Goal: Task Accomplishment & Management: Manage account settings

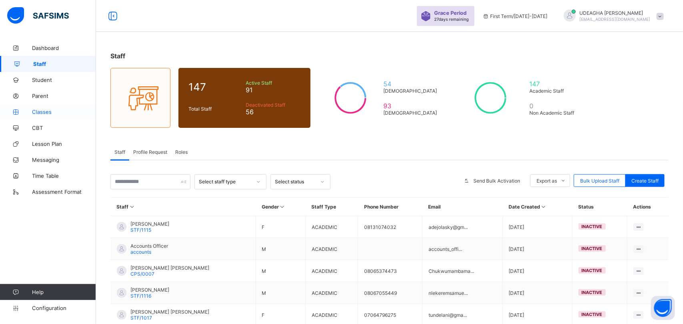
click at [41, 104] on link "Classes" at bounding box center [48, 112] width 96 height 16
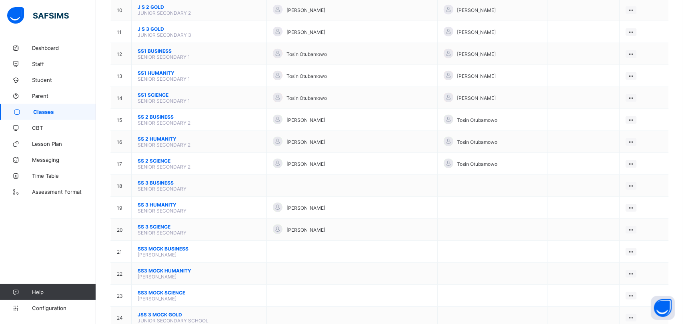
scroll to position [295, 0]
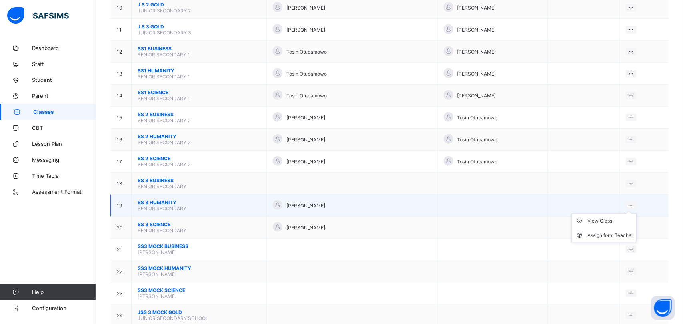
click at [636, 214] on ul "View Class Assign form Teacher" at bounding box center [604, 229] width 65 height 30
click at [616, 225] on ul "View Class Assign form Teacher" at bounding box center [604, 229] width 65 height 30
click at [616, 232] on div "Assign form Teacher" at bounding box center [610, 236] width 46 height 8
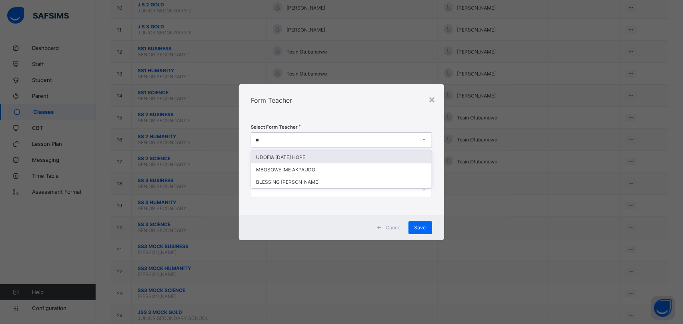
type input "*"
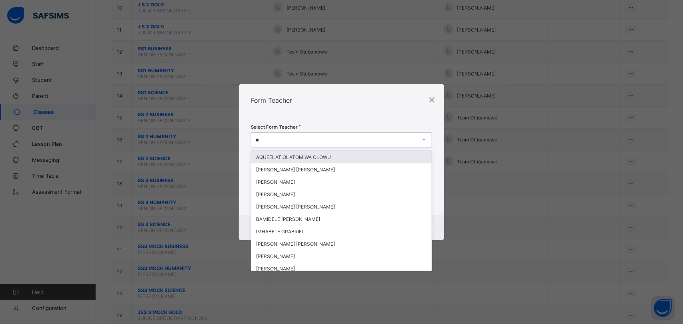
type input "*"
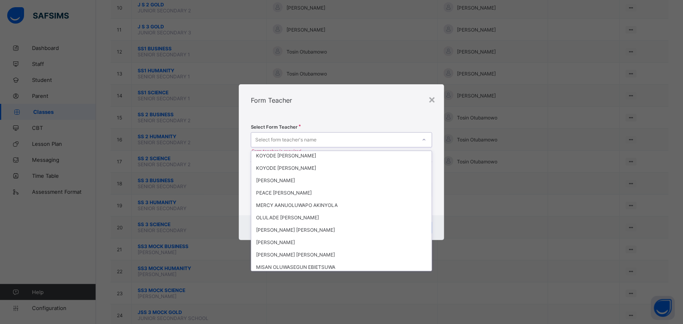
scroll to position [1204, 0]
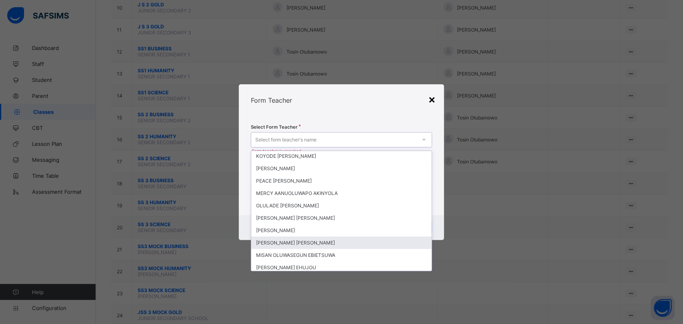
click at [431, 100] on div "×" at bounding box center [432, 99] width 8 height 14
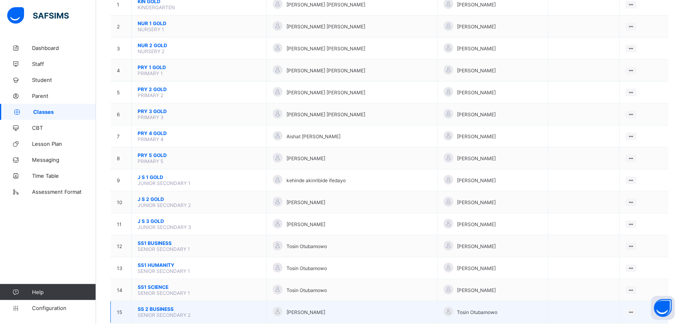
scroll to position [95, 0]
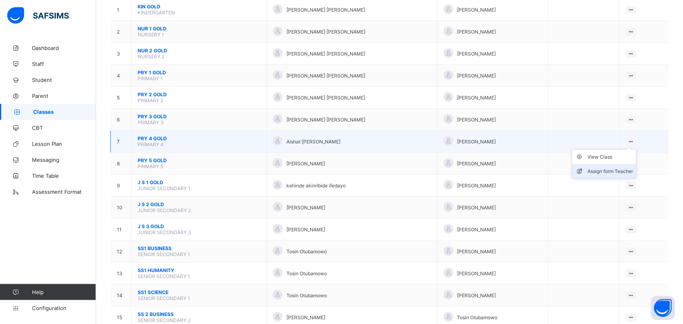
click at [609, 168] on div "Assign form Teacher" at bounding box center [610, 172] width 46 height 8
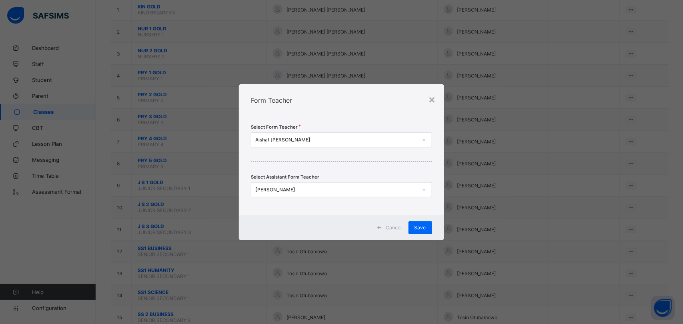
click at [422, 186] on icon at bounding box center [424, 190] width 5 height 8
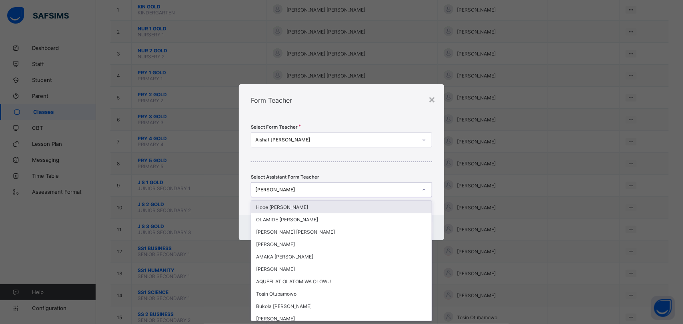
click at [415, 143] on div "Aishat [PERSON_NAME]" at bounding box center [333, 139] width 165 height 11
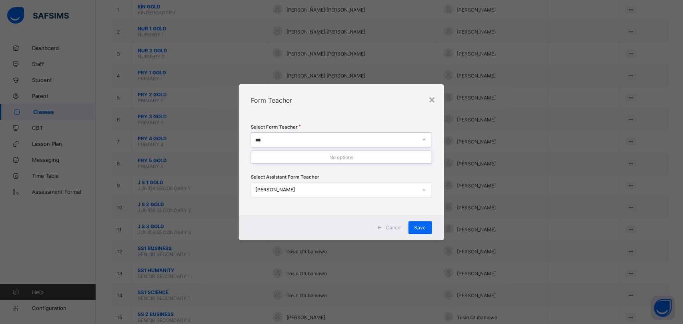
type input "****"
click at [433, 95] on div "×" at bounding box center [432, 99] width 8 height 14
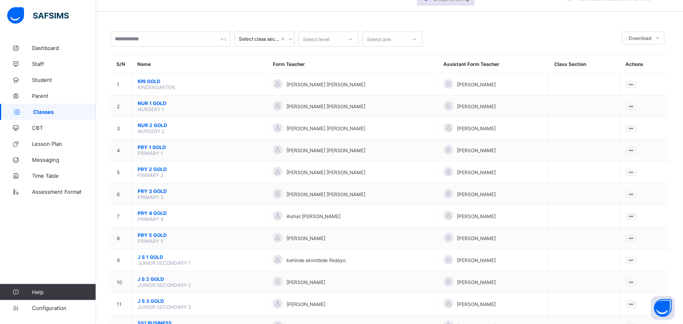
scroll to position [0, 0]
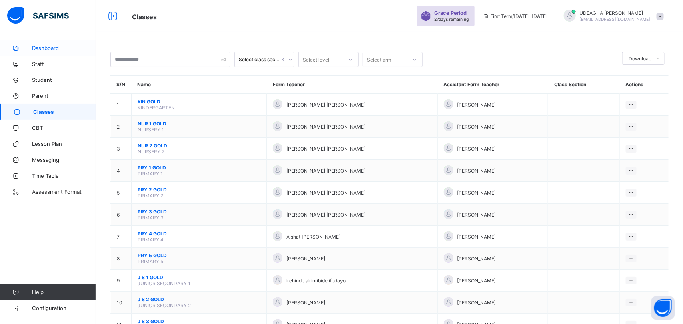
click at [53, 47] on span "Dashboard" at bounding box center [64, 48] width 64 height 6
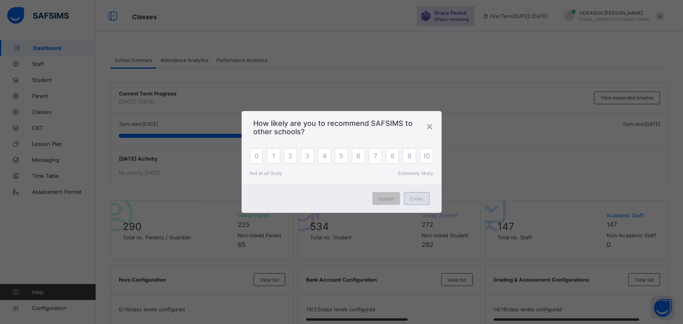
click at [420, 198] on span "Close" at bounding box center [416, 199] width 13 height 6
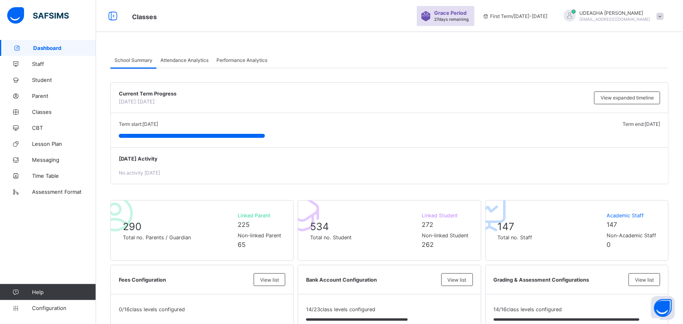
click at [421, 202] on div "534 Total no. Student Linked Student 272 Non-linked Student 262" at bounding box center [389, 230] width 183 height 61
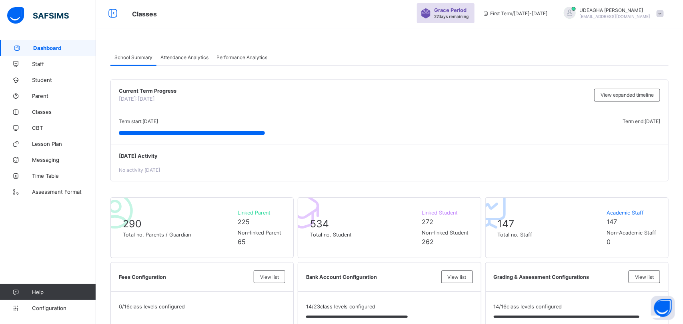
scroll to position [2, 0]
click at [191, 53] on div "Attendance Analytics" at bounding box center [184, 58] width 56 height 16
click at [186, 57] on span "Attendance Analytics" at bounding box center [184, 58] width 48 height 6
click at [178, 57] on span "Attendance Analytics" at bounding box center [184, 58] width 48 height 6
click at [180, 57] on span "Attendance Analytics" at bounding box center [184, 58] width 48 height 6
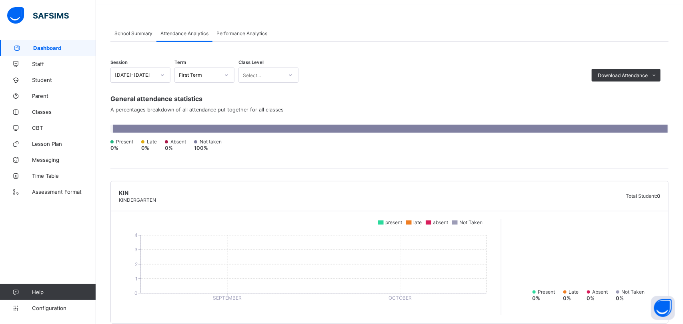
scroll to position [0, 0]
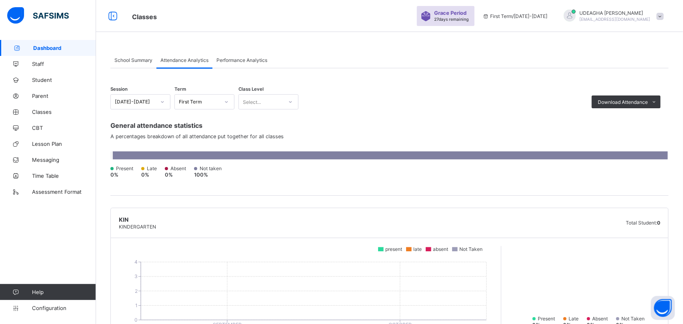
click at [131, 65] on div "School Summary" at bounding box center [133, 60] width 46 height 16
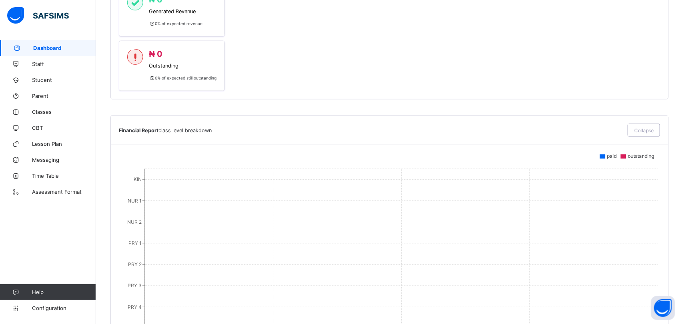
scroll to position [456, 0]
click at [44, 62] on span "Staff" at bounding box center [64, 64] width 64 height 6
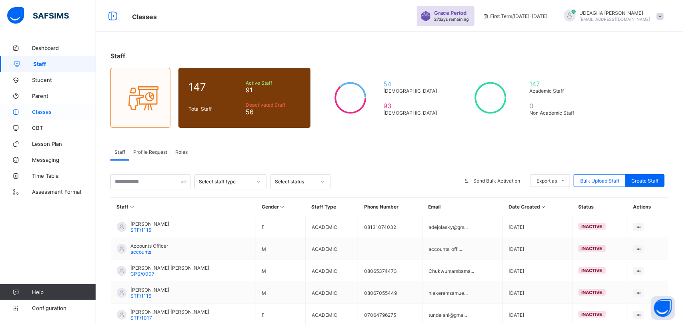
click at [40, 116] on link "Classes" at bounding box center [48, 112] width 96 height 16
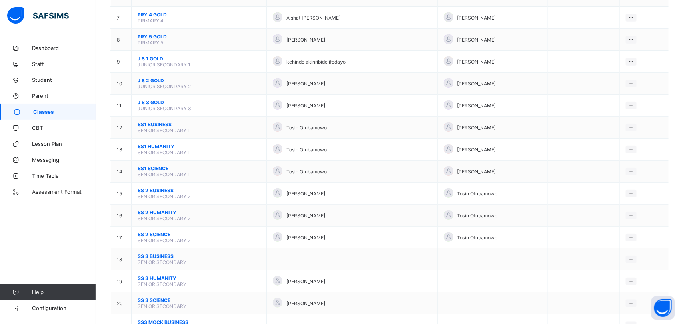
scroll to position [218, 0]
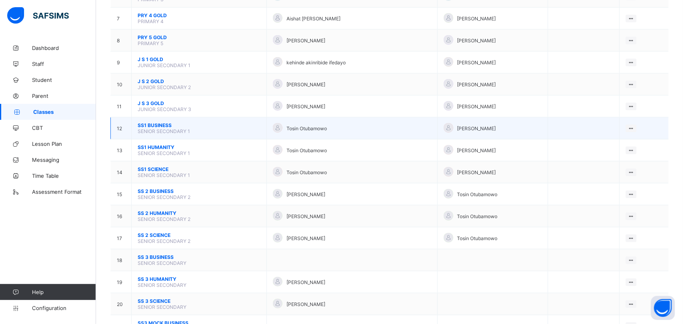
click at [153, 122] on span "SS1 BUSINESS" at bounding box center [199, 125] width 123 height 6
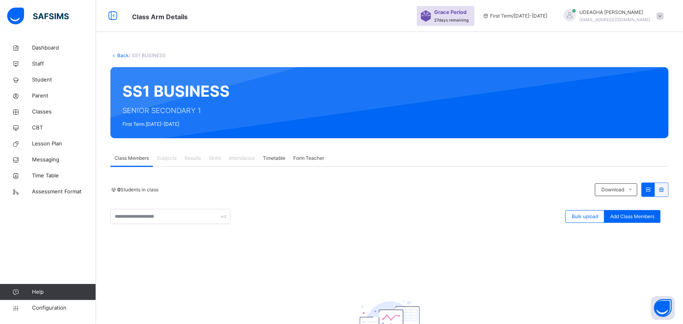
scroll to position [88, 0]
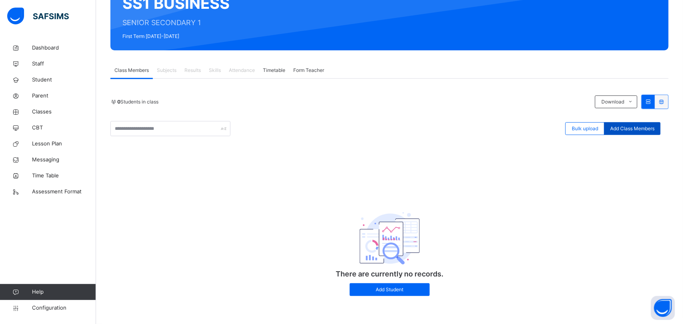
click at [634, 129] on span "Add Class Members" at bounding box center [632, 128] width 44 height 7
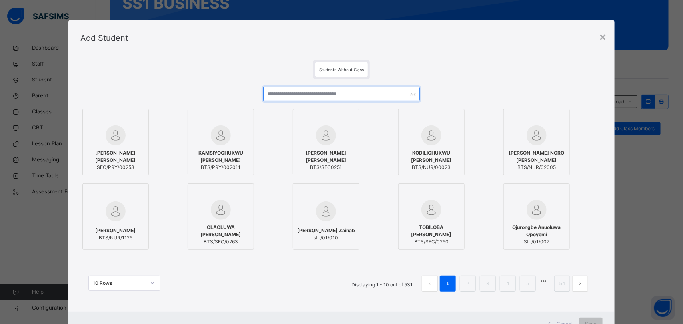
click at [277, 95] on input "text" at bounding box center [341, 94] width 157 height 14
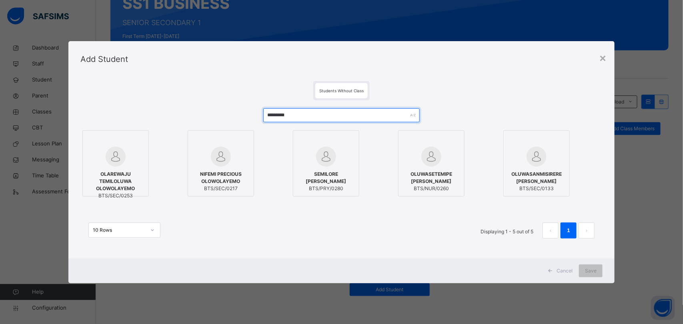
type input "*********"
click at [124, 167] on div "OLAREWAJU TEMILOLUWA OLOWOLAYEMO BTS/SEC/0253" at bounding box center [116, 185] width 58 height 37
click at [596, 274] on span "Save" at bounding box center [591, 271] width 12 height 7
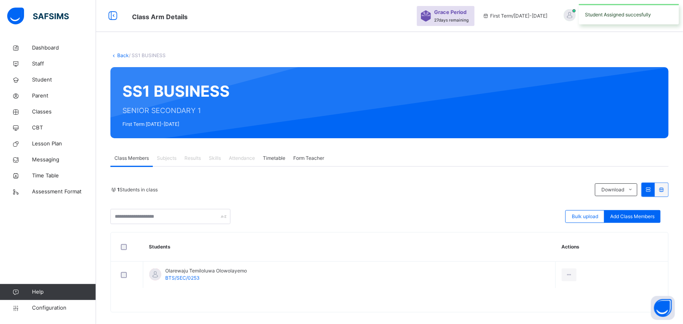
scroll to position [9, 0]
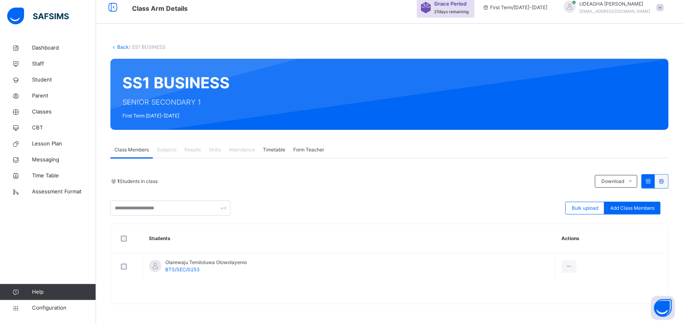
click at [123, 47] on link "Back" at bounding box center [123, 47] width 12 height 6
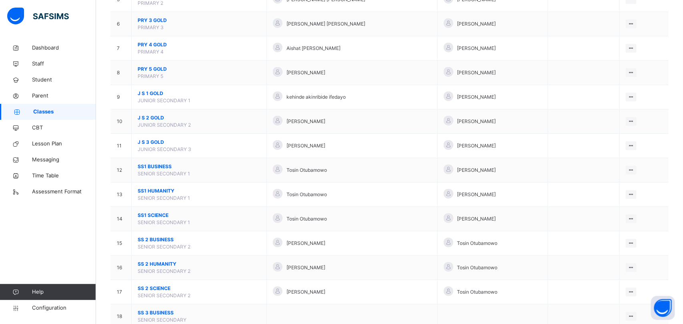
scroll to position [209, 0]
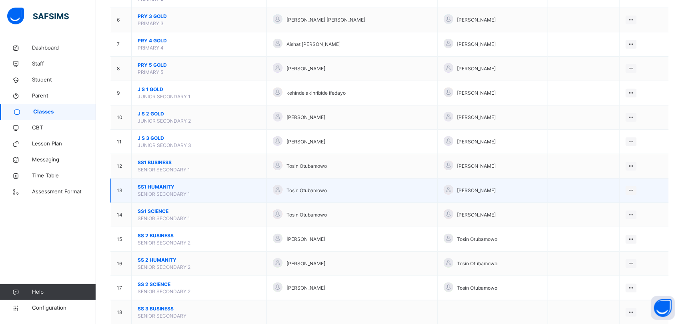
click at [158, 188] on span "SS1 HUMANITY" at bounding box center [199, 187] width 123 height 7
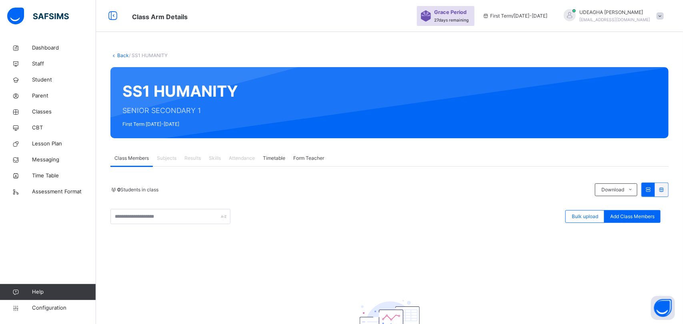
scroll to position [31, 0]
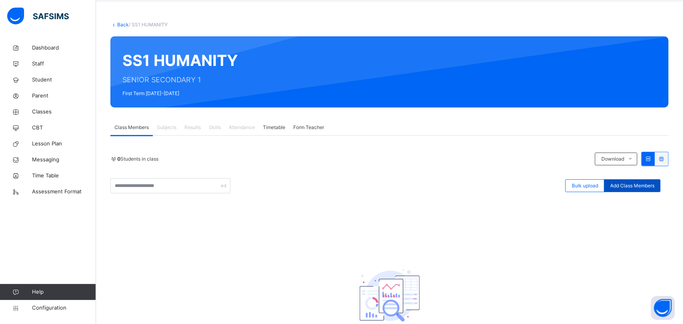
click at [634, 188] on span "Add Class Members" at bounding box center [632, 185] width 44 height 7
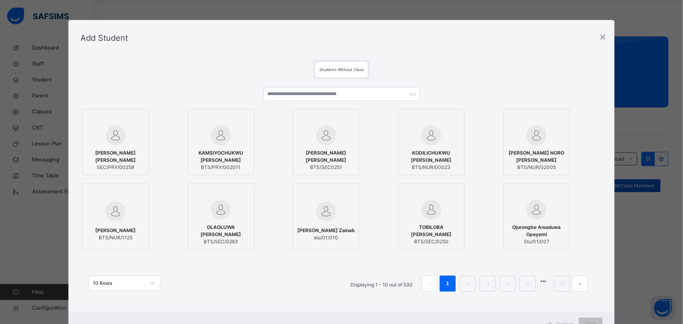
scroll to position [32, 0]
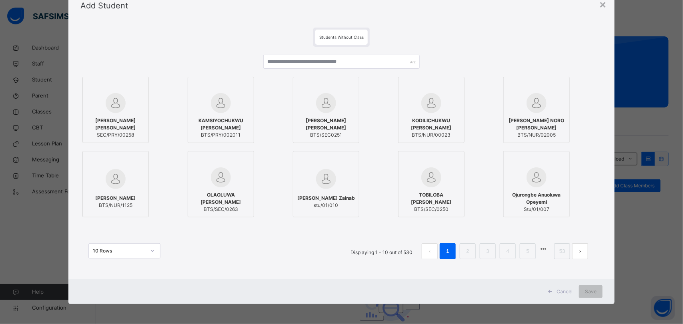
click at [561, 297] on div "Cancel" at bounding box center [561, 292] width 36 height 13
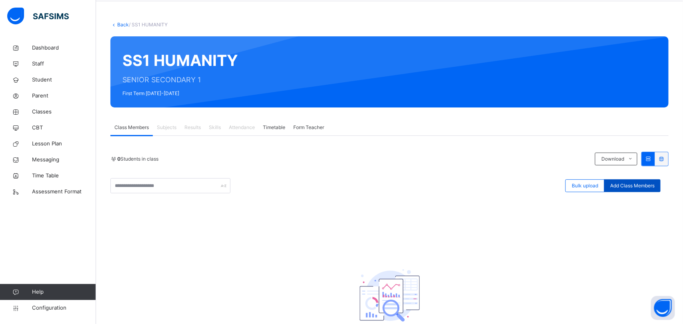
click at [638, 182] on span "Add Class Members" at bounding box center [632, 185] width 44 height 7
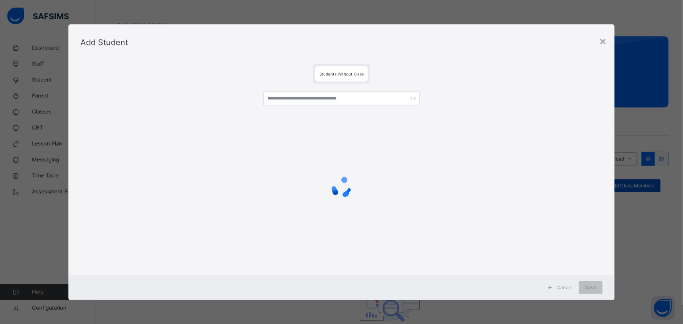
scroll to position [0, 0]
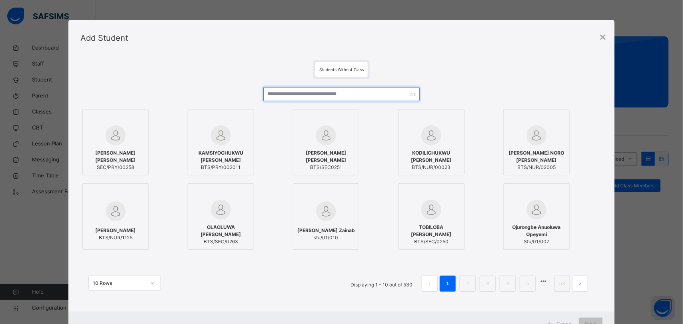
click at [358, 95] on input "text" at bounding box center [341, 94] width 157 height 14
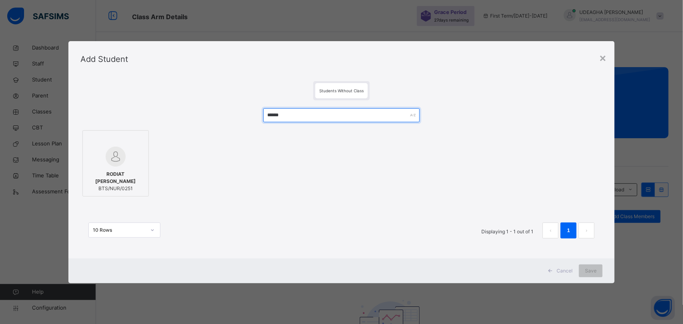
type input "******"
click at [128, 162] on div at bounding box center [116, 157] width 58 height 20
click at [600, 275] on div "Save" at bounding box center [591, 271] width 24 height 13
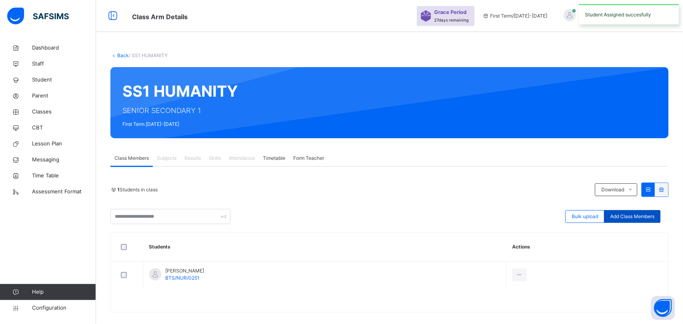
click at [632, 221] on div "Add Class Members" at bounding box center [632, 216] width 56 height 13
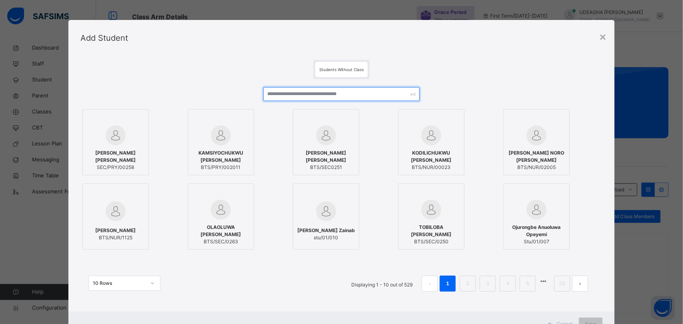
click at [321, 91] on input "text" at bounding box center [341, 94] width 157 height 14
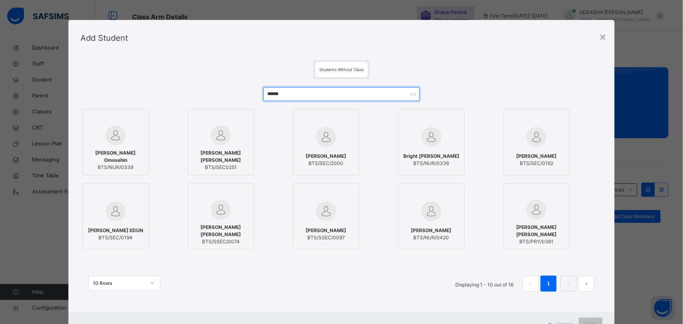
type input "******"
click at [215, 162] on span "DANIELLA ECHEZORNAM STEPHEN" at bounding box center [221, 157] width 58 height 14
click at [221, 159] on span "DANIELLA ECHEZORNAM STEPHEN" at bounding box center [221, 157] width 58 height 14
click at [213, 163] on span "DANIELLA ECHEZORNAM STEPHEN" at bounding box center [221, 157] width 58 height 14
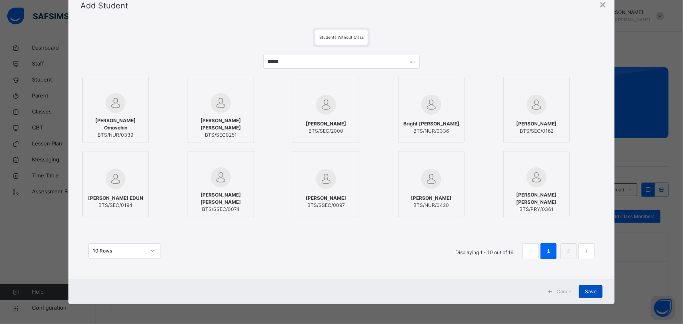
click at [593, 297] on div "Save" at bounding box center [591, 292] width 24 height 13
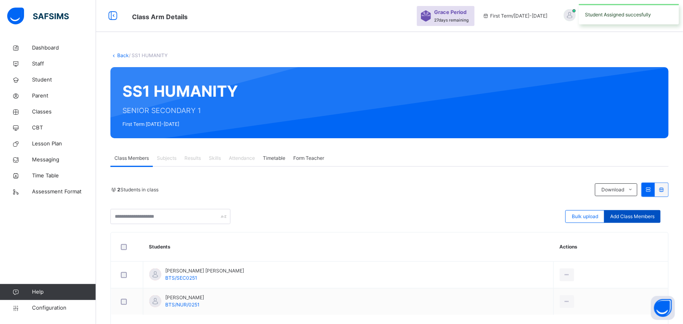
click at [636, 221] on div "Add Class Members" at bounding box center [632, 216] width 56 height 13
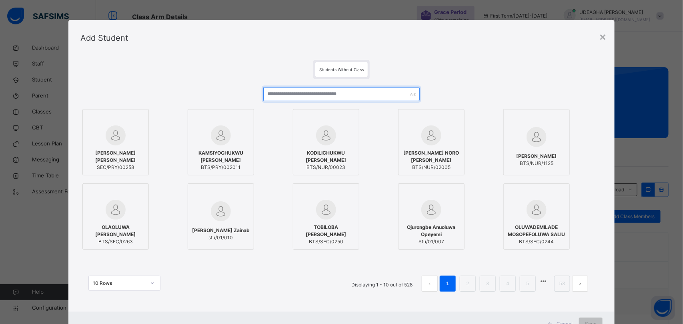
click at [293, 91] on input "text" at bounding box center [341, 94] width 157 height 14
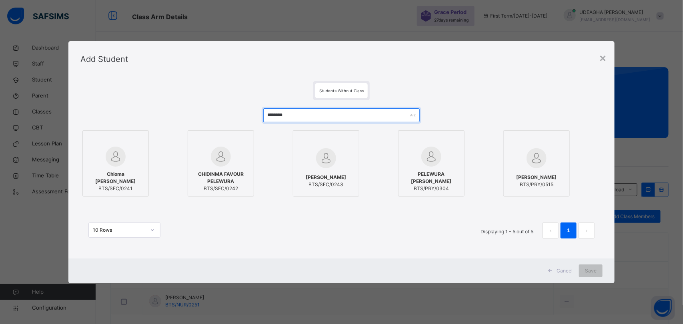
type input "********"
click at [329, 174] on span "CHIAMAKA FLORENCE PELEWURA" at bounding box center [326, 177] width 40 height 7
click at [596, 275] on div "Save" at bounding box center [591, 271] width 24 height 13
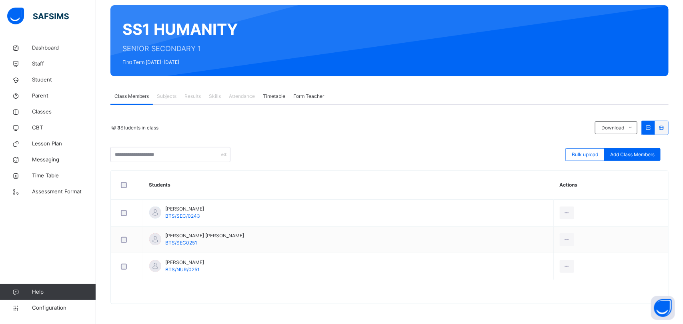
scroll to position [0, 0]
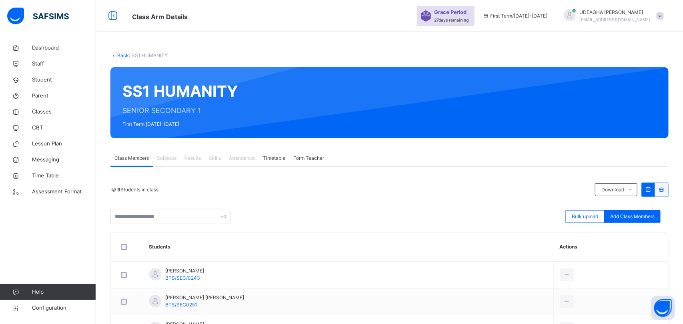
click at [122, 54] on link "Back" at bounding box center [123, 55] width 12 height 6
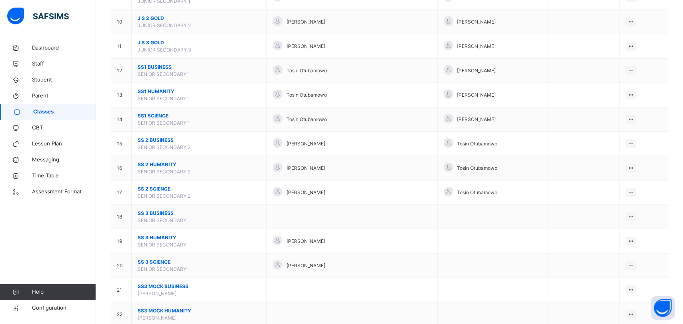
scroll to position [305, 0]
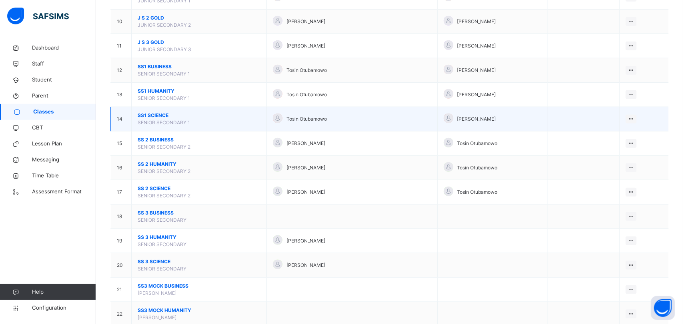
click at [161, 119] on span "SS1 SCIENCE" at bounding box center [199, 115] width 123 height 7
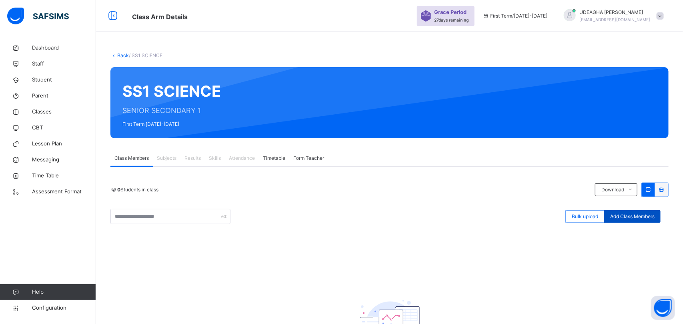
click at [637, 217] on span "Add Class Members" at bounding box center [632, 216] width 44 height 7
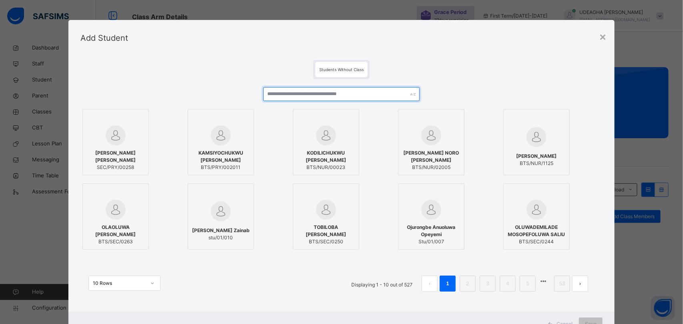
click at [279, 96] on input "text" at bounding box center [341, 94] width 157 height 14
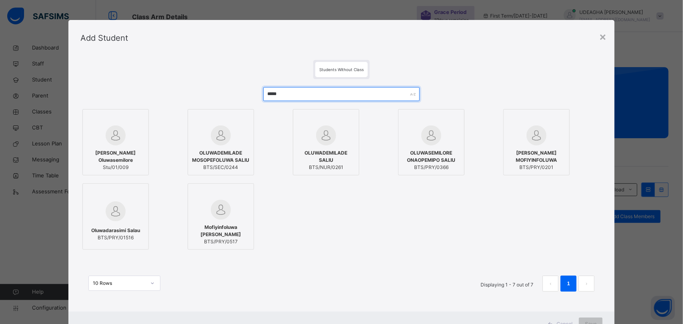
type input "*****"
click at [223, 159] on span "OLUWADEMILADE MOSOPEFOLUWA SALIU" at bounding box center [221, 157] width 58 height 14
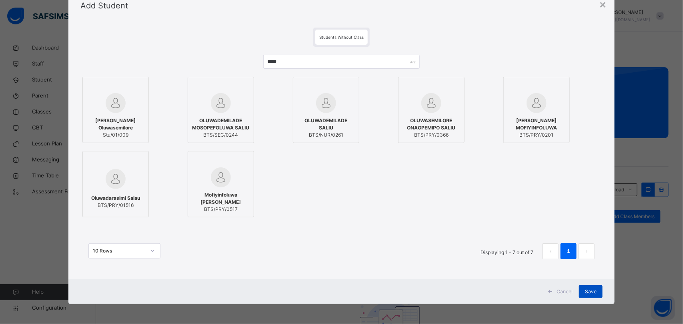
click at [591, 296] on div "Save" at bounding box center [591, 292] width 24 height 13
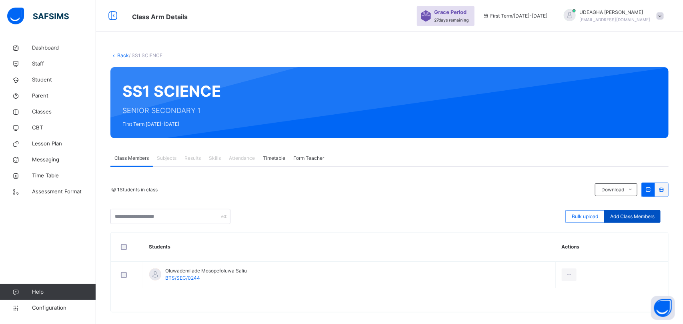
click at [636, 217] on span "Add Class Members" at bounding box center [632, 216] width 44 height 7
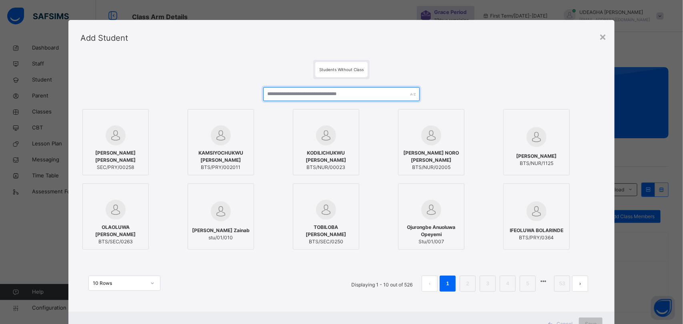
click at [278, 96] on input "text" at bounding box center [341, 94] width 157 height 14
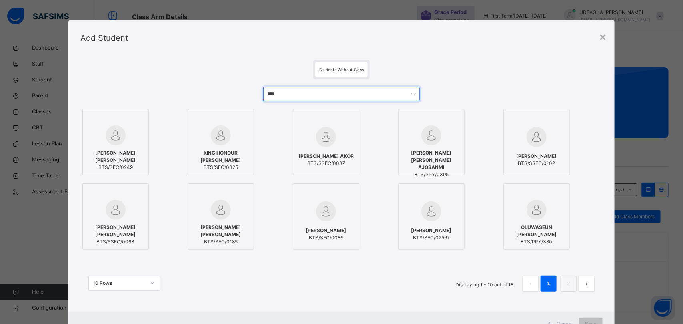
type input "****"
click at [118, 148] on div "JOSHUA OLUWASEYIFUNMI ADEDAYO BTS/SEC/0249" at bounding box center [116, 161] width 58 height 30
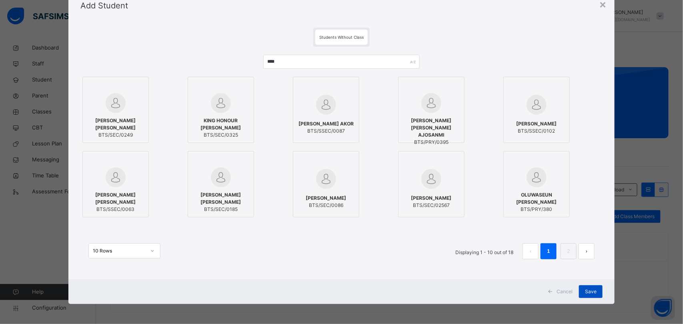
click at [591, 296] on div "Save" at bounding box center [591, 292] width 24 height 13
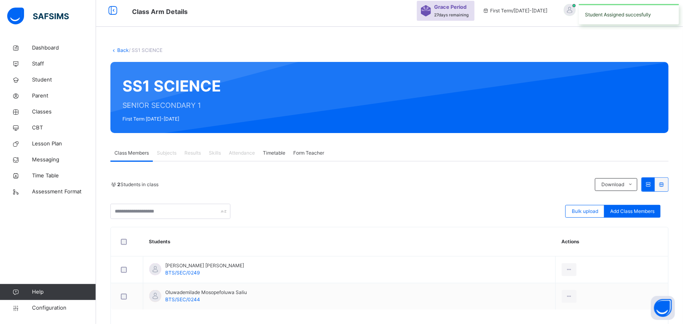
scroll to position [0, 0]
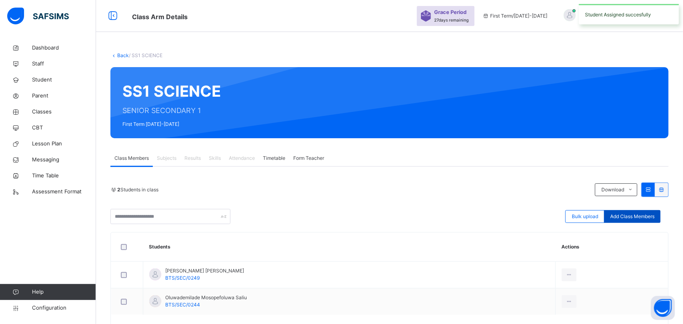
click at [641, 220] on span "Add Class Members" at bounding box center [632, 216] width 44 height 7
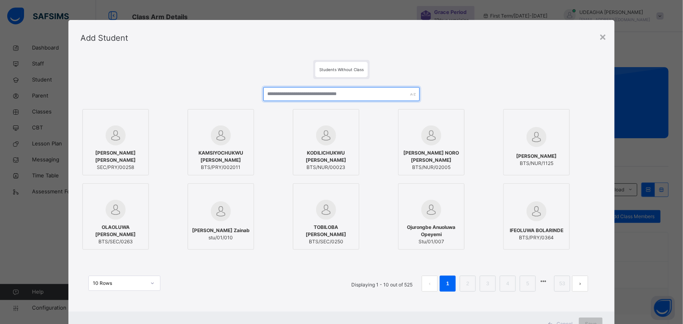
click at [276, 91] on input "text" at bounding box center [341, 94] width 157 height 14
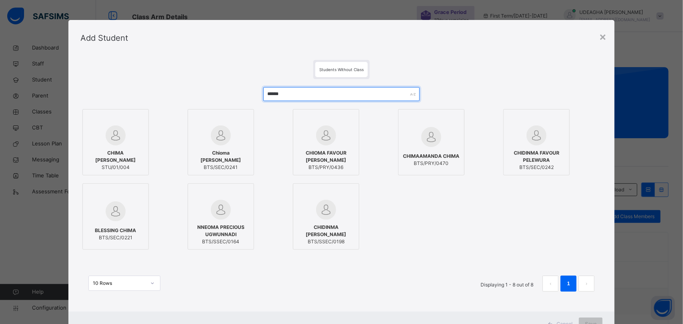
type input "******"
click at [224, 156] on span "Chioma [PERSON_NAME]" at bounding box center [221, 157] width 58 height 14
click at [548, 152] on span "CHIDINMA FAVOUR PELEWURA" at bounding box center [537, 157] width 58 height 14
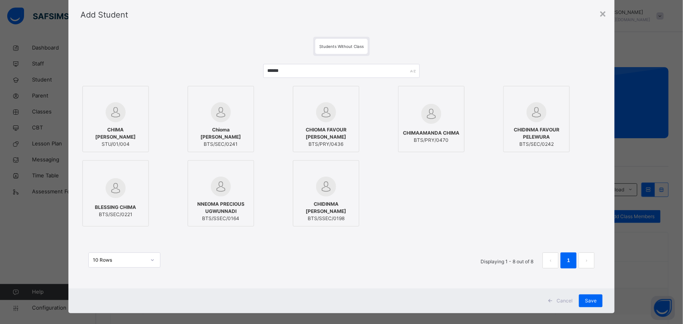
scroll to position [32, 0]
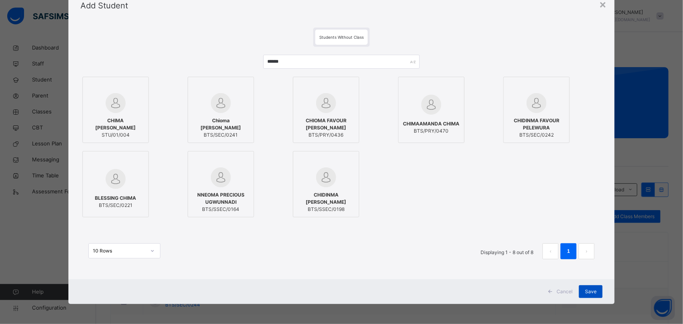
click at [596, 297] on div "Save" at bounding box center [591, 292] width 24 height 13
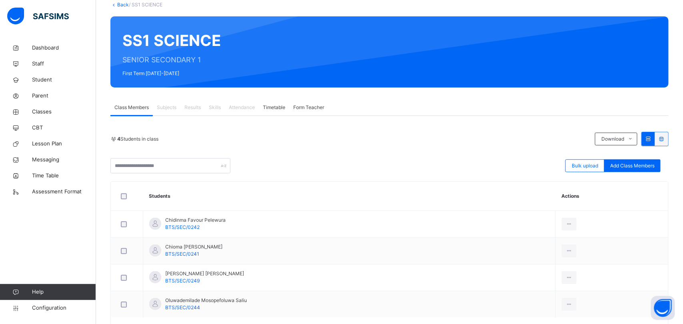
scroll to position [0, 0]
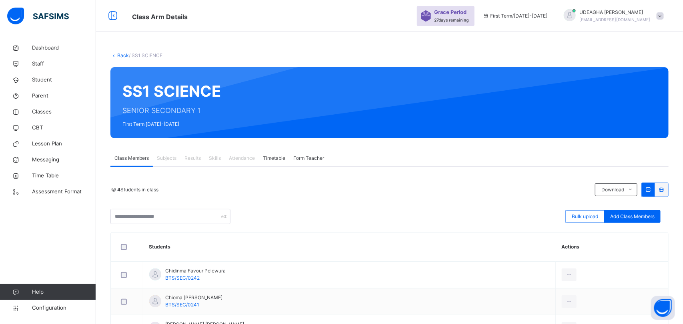
click at [124, 53] on link "Back" at bounding box center [123, 55] width 12 height 6
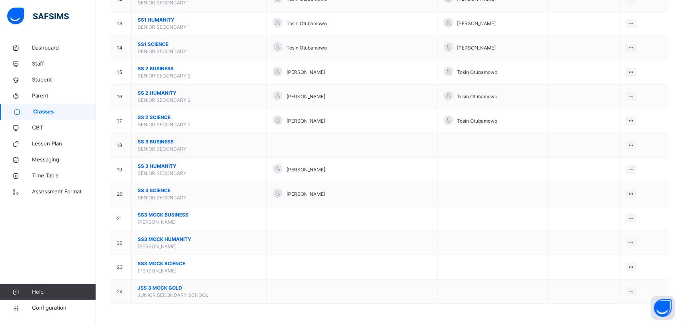
scroll to position [339, 0]
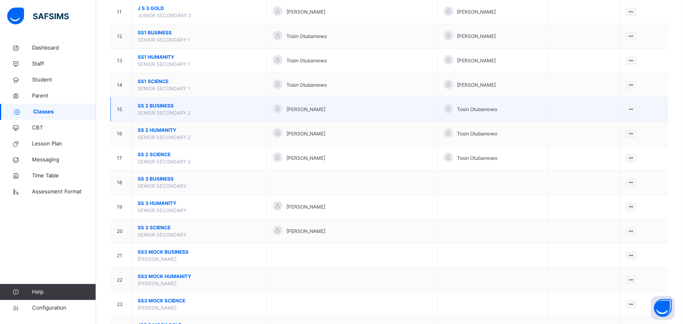
click at [155, 108] on span "SS 2 BUSINESS" at bounding box center [199, 105] width 123 height 7
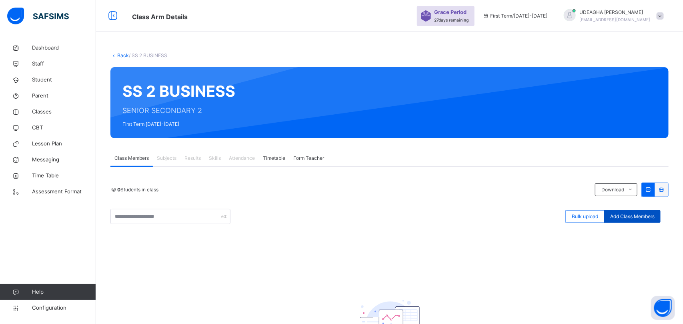
click at [634, 220] on span "Add Class Members" at bounding box center [632, 216] width 44 height 7
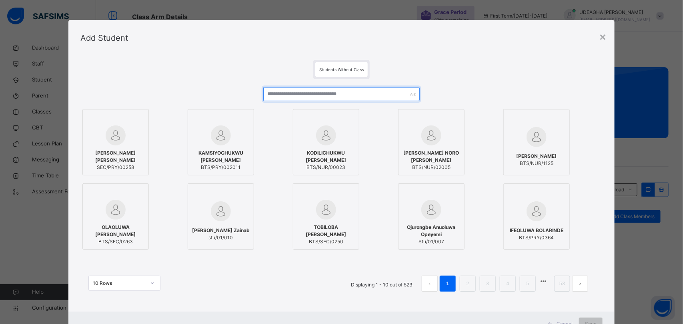
click at [279, 93] on input "text" at bounding box center [341, 94] width 157 height 14
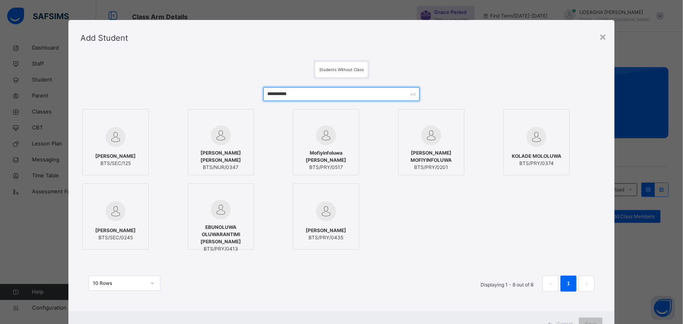
type input "**********"
click at [117, 227] on span "MOYIN EMMANUELLA ABDUL" at bounding box center [115, 230] width 40 height 7
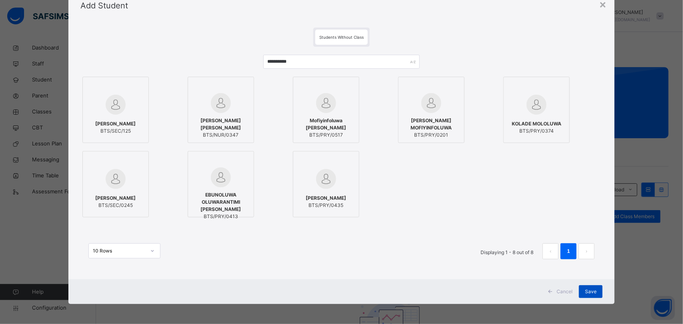
click at [591, 296] on div "Save" at bounding box center [591, 292] width 24 height 13
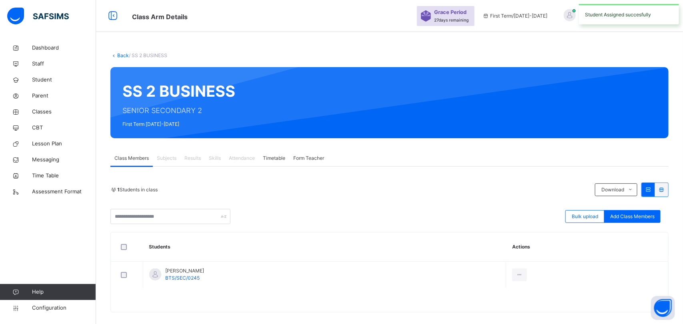
click at [117, 53] on link "Back" at bounding box center [123, 55] width 12 height 6
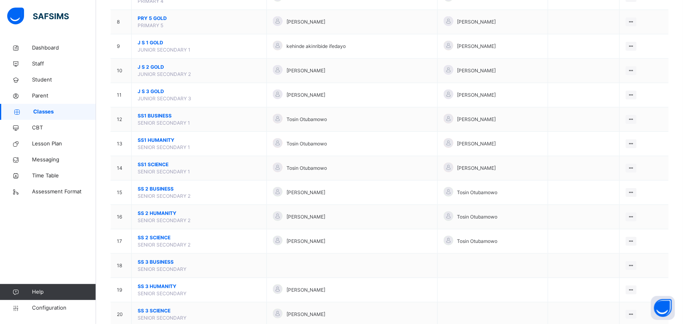
scroll to position [291, 0]
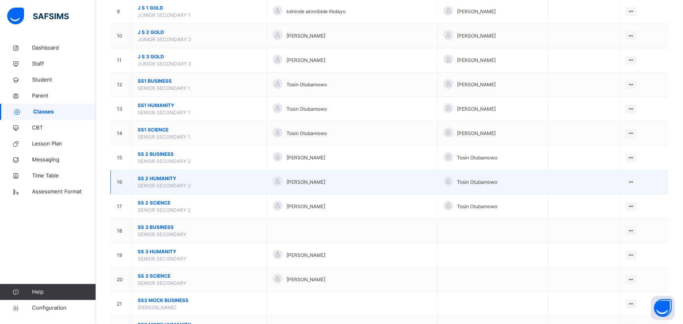
click at [153, 181] on span "SS 2 HUMANITY" at bounding box center [199, 178] width 123 height 7
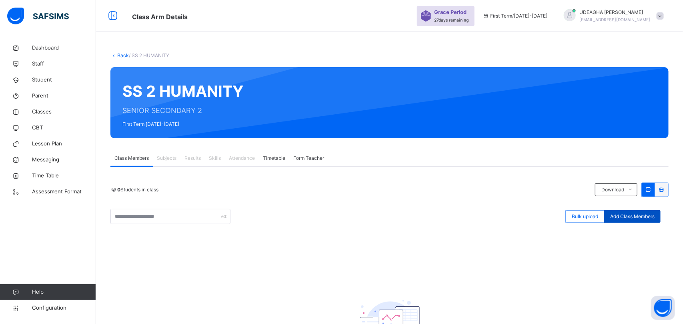
click at [640, 216] on span "Add Class Members" at bounding box center [632, 216] width 44 height 7
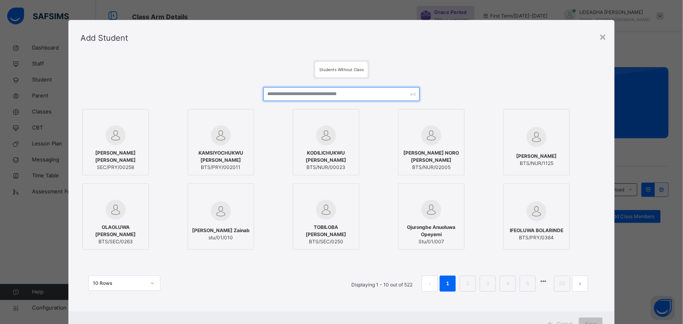
click at [288, 94] on input "text" at bounding box center [341, 94] width 157 height 14
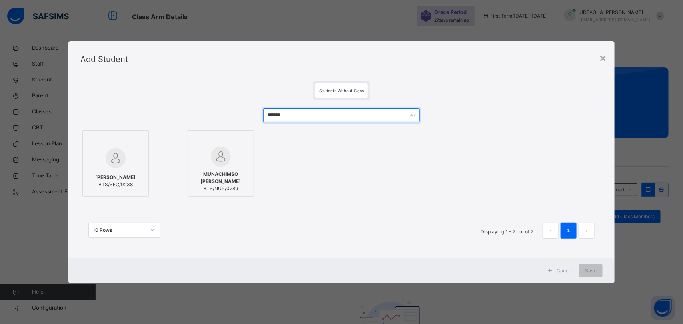
type input "*******"
click at [221, 184] on span "MUNACHIMSO VICTOR ONYEAMA" at bounding box center [221, 178] width 58 height 14
click at [596, 276] on div "Save" at bounding box center [591, 271] width 24 height 13
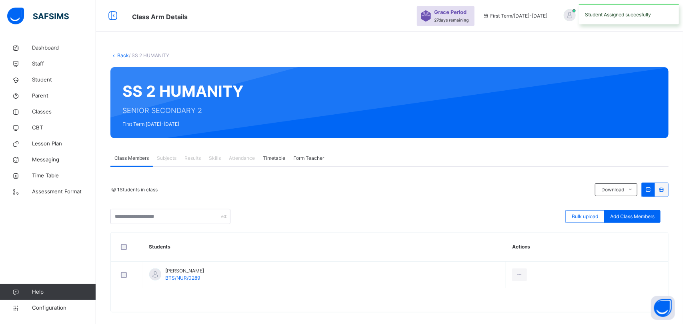
scroll to position [9, 0]
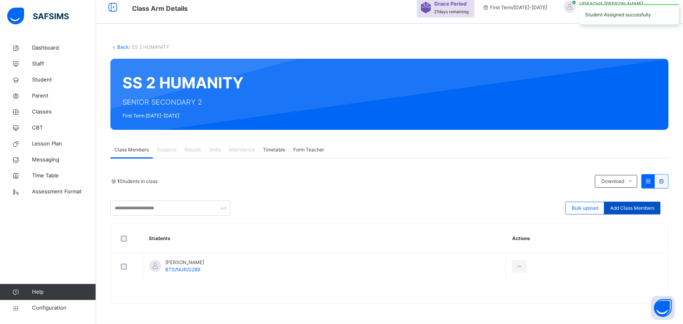
click at [637, 212] on div "Add Class Members" at bounding box center [632, 208] width 56 height 13
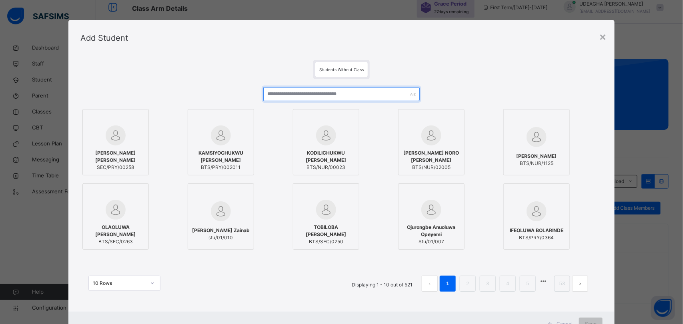
click at [284, 93] on input "text" at bounding box center [341, 94] width 157 height 14
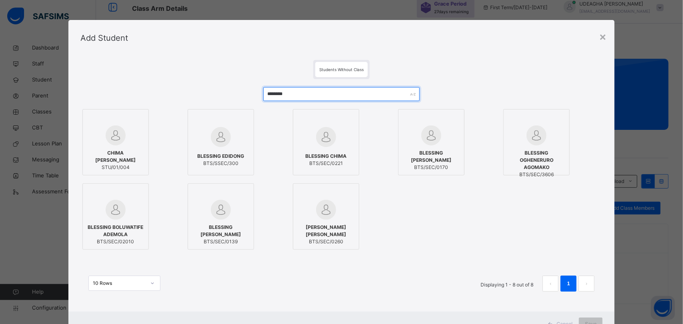
type input "********"
click at [541, 150] on span "BLESSING OGHENERURO AGOMAKO" at bounding box center [537, 161] width 58 height 22
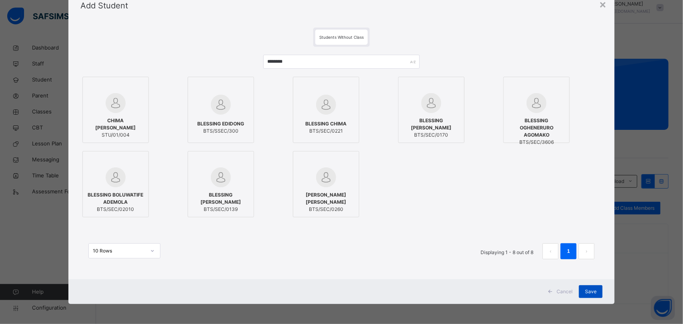
click at [593, 296] on div "Save" at bounding box center [591, 292] width 24 height 13
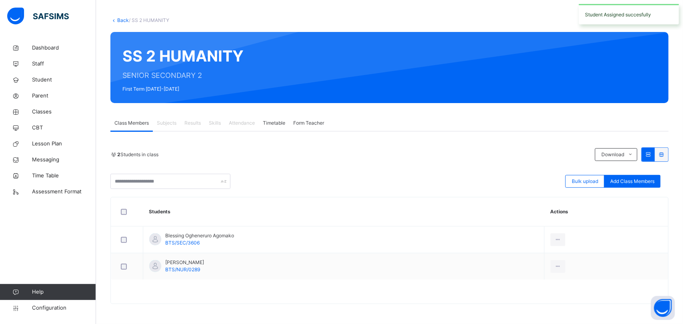
scroll to position [0, 0]
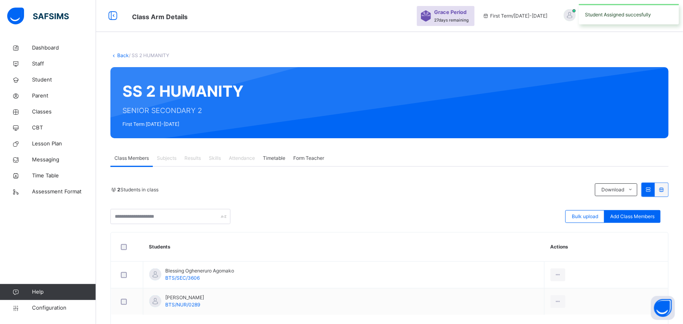
click at [118, 55] on link "Back" at bounding box center [123, 55] width 12 height 6
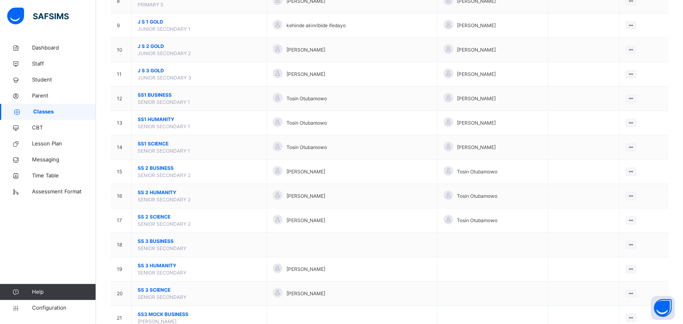
scroll to position [280, 0]
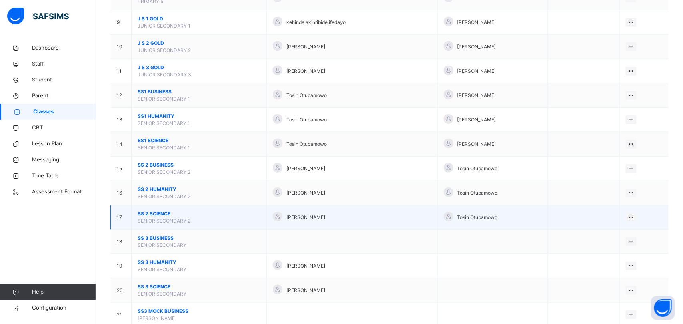
click at [159, 216] on span "SS 2 SCIENCE" at bounding box center [199, 213] width 123 height 7
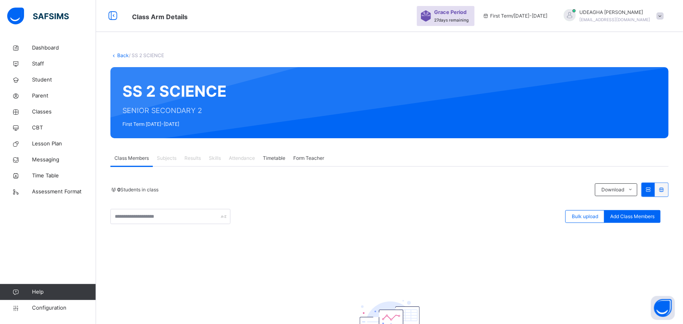
scroll to position [88, 0]
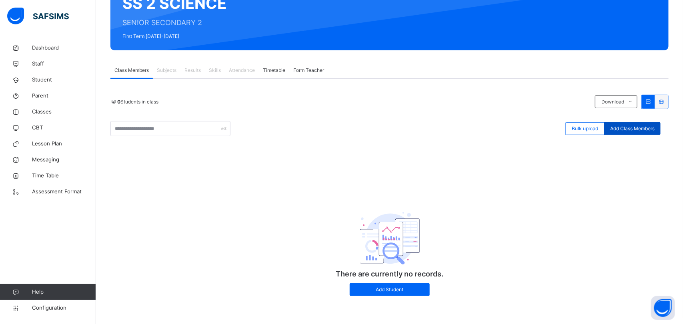
click at [637, 128] on span "Add Class Members" at bounding box center [632, 128] width 44 height 7
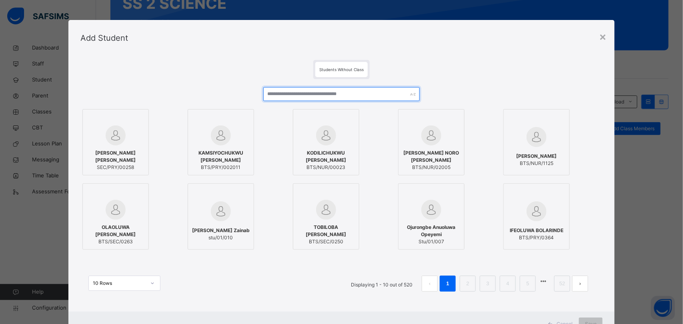
click at [269, 95] on input "text" at bounding box center [341, 94] width 157 height 14
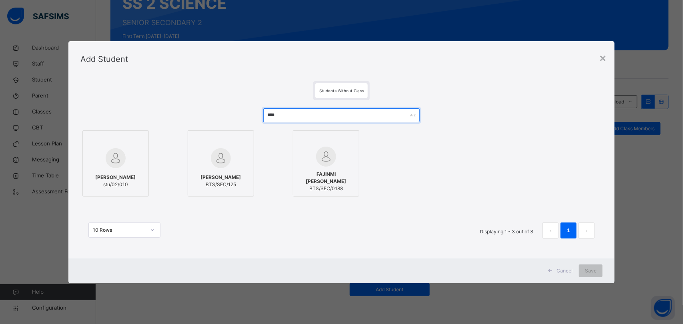
type input "****"
click at [228, 174] on span "HANNAH MOYINOLUWA OMOTOSHO" at bounding box center [220, 177] width 40 height 7
click at [596, 277] on div "Save" at bounding box center [591, 271] width 24 height 13
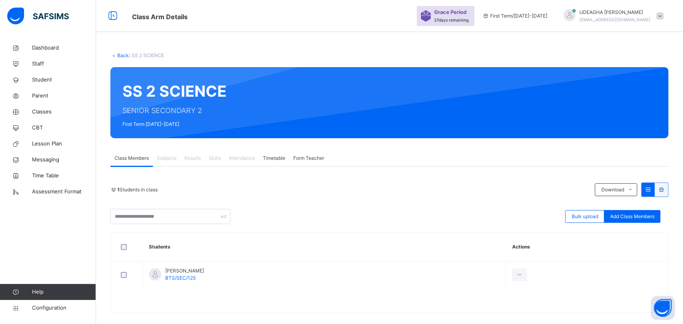
scroll to position [9, 0]
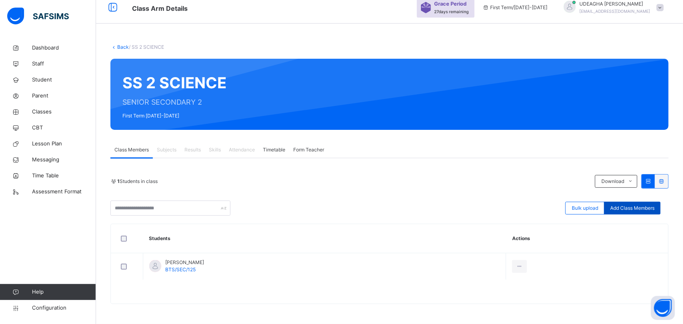
click at [637, 208] on span "Add Class Members" at bounding box center [632, 208] width 44 height 7
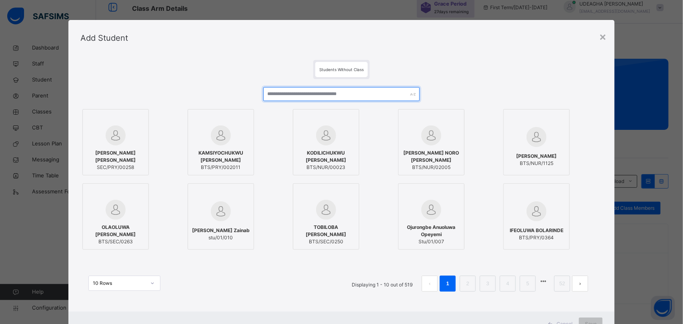
click at [280, 94] on input "text" at bounding box center [341, 94] width 157 height 14
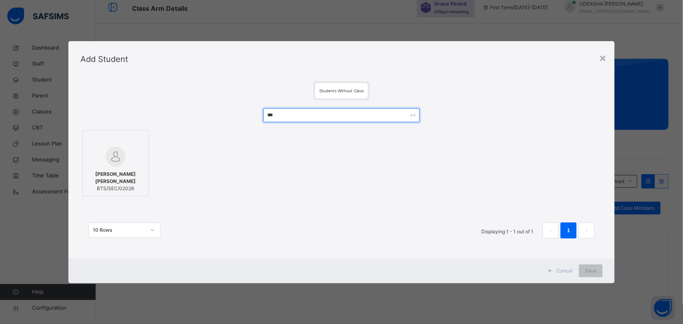
type input "***"
click at [120, 159] on img at bounding box center [116, 157] width 20 height 20
click at [595, 276] on div "Save" at bounding box center [591, 271] width 24 height 13
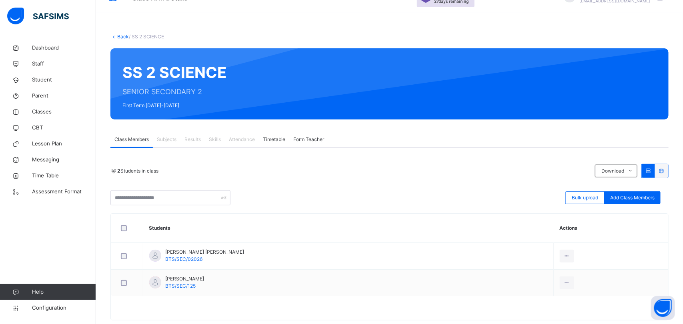
scroll to position [36, 0]
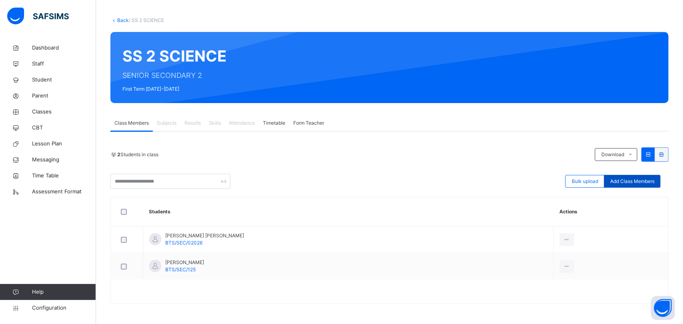
click at [637, 185] on div "Add Class Members" at bounding box center [632, 181] width 56 height 13
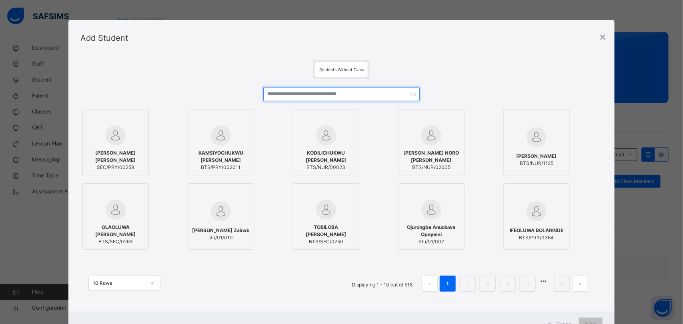
click at [318, 94] on input "text" at bounding box center [341, 94] width 157 height 14
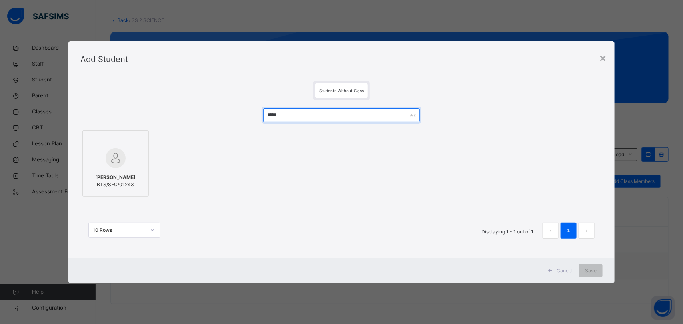
type input "*****"
click at [117, 169] on div at bounding box center [116, 158] width 58 height 23
click at [595, 274] on span "Save" at bounding box center [591, 271] width 12 height 7
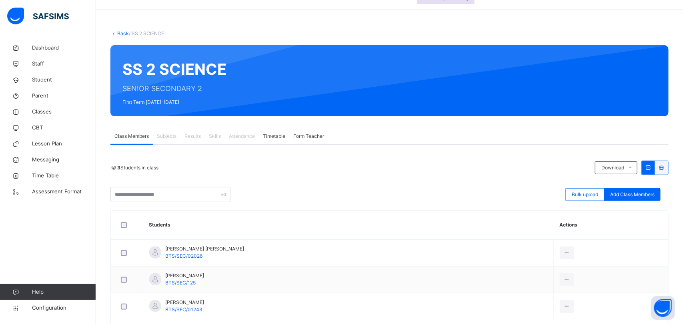
scroll to position [62, 0]
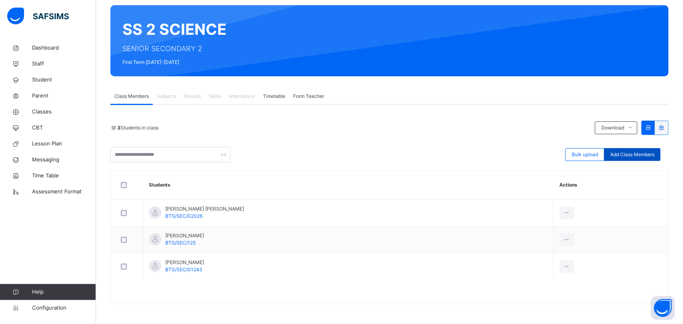
click at [638, 152] on span "Add Class Members" at bounding box center [632, 154] width 44 height 7
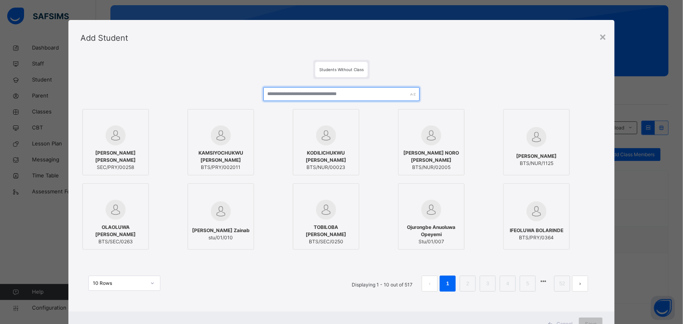
click at [284, 92] on input "text" at bounding box center [341, 94] width 157 height 14
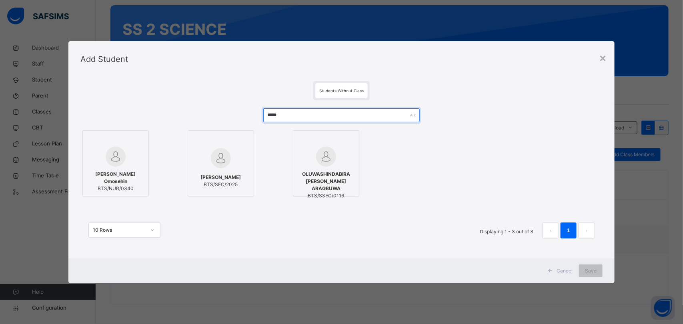
type input "*****"
click at [233, 164] on div at bounding box center [221, 158] width 58 height 23
click at [598, 277] on div "Save" at bounding box center [591, 271] width 24 height 13
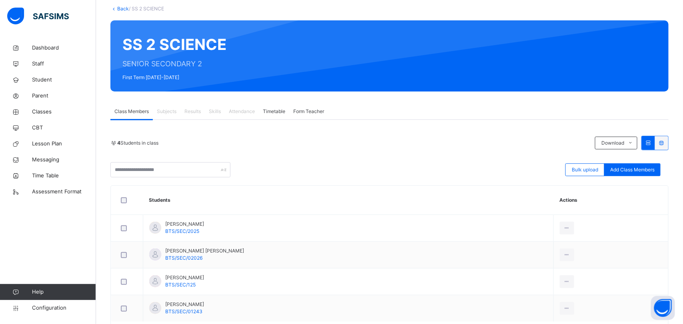
scroll to position [0, 0]
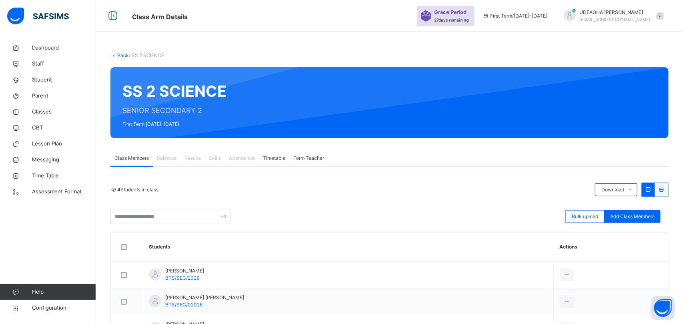
click at [120, 54] on link "Back" at bounding box center [123, 55] width 12 height 6
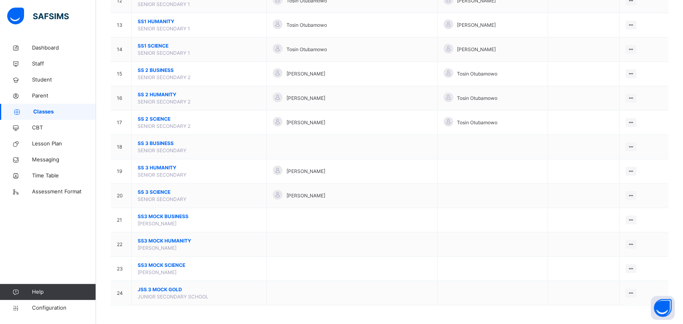
scroll to position [376, 0]
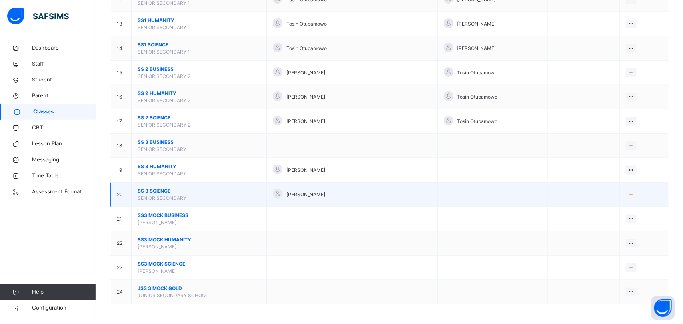
click at [148, 195] on span "SS 3 SCIENCE" at bounding box center [199, 191] width 123 height 7
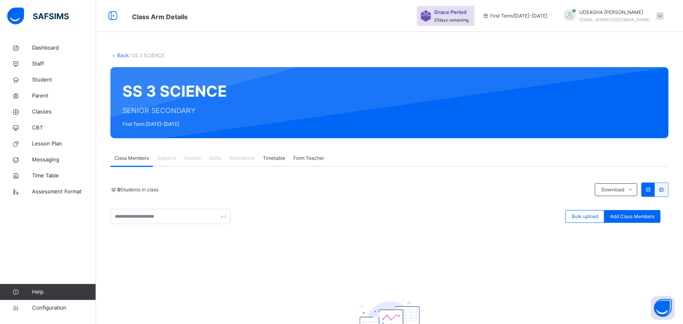
scroll to position [88, 0]
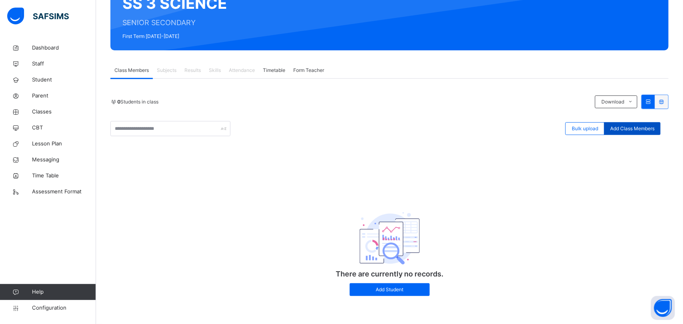
click at [631, 131] on span "Add Class Members" at bounding box center [632, 128] width 44 height 7
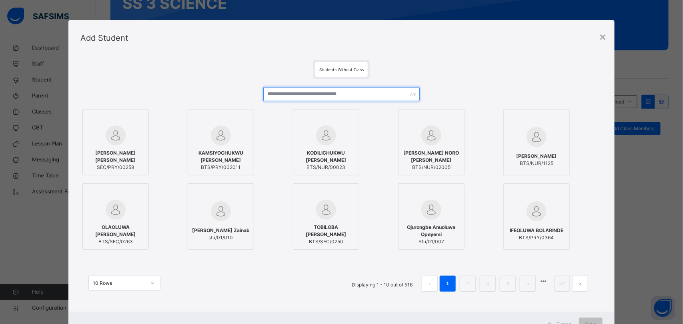
click at [283, 92] on input "text" at bounding box center [341, 94] width 157 height 14
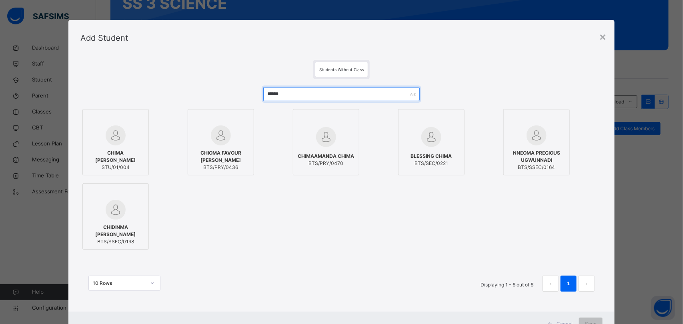
type input "******"
click at [238, 123] on div at bounding box center [221, 120] width 58 height 12
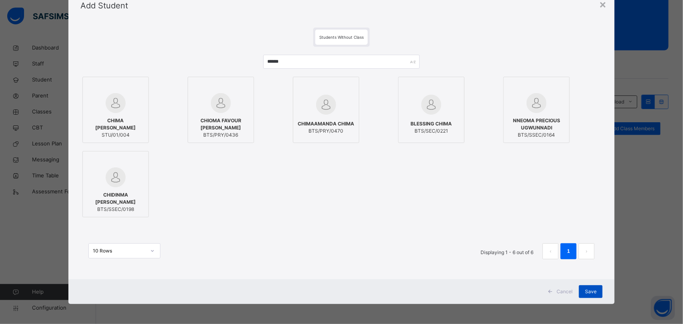
click at [592, 295] on span "Save" at bounding box center [591, 291] width 12 height 7
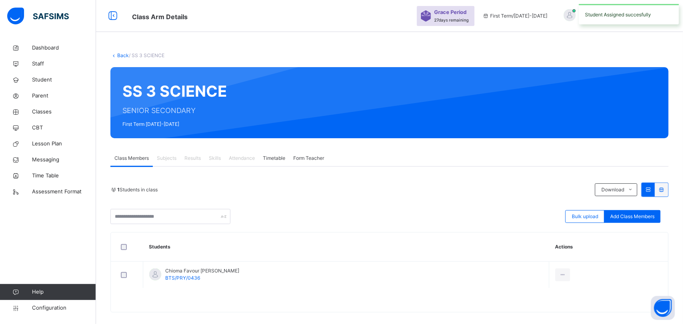
scroll to position [9, 0]
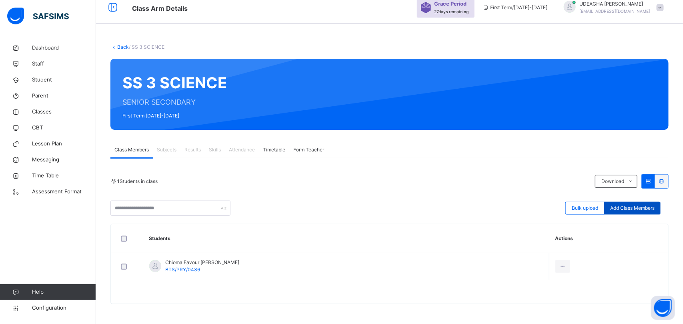
click at [639, 213] on div "Add Class Members" at bounding box center [632, 208] width 56 height 13
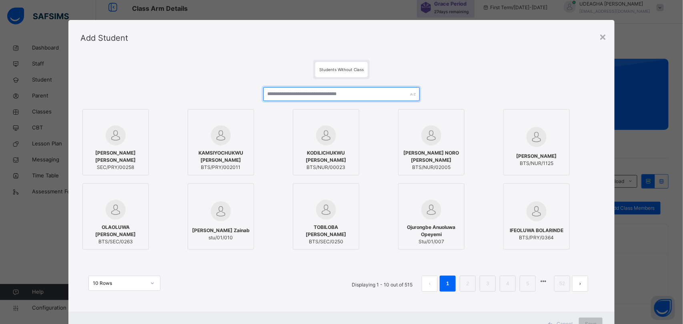
click at [316, 96] on input "text" at bounding box center [341, 94] width 157 height 14
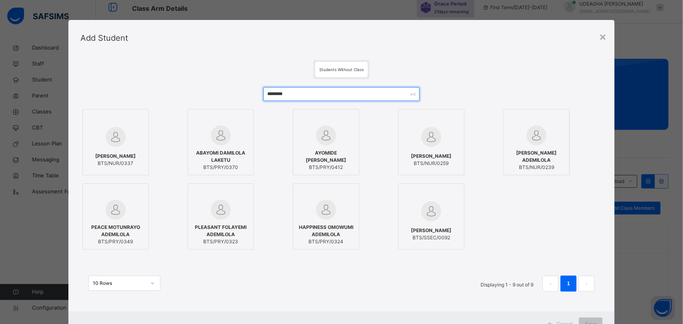
type input "********"
click at [327, 155] on span "AYOMIDE OLUWADAMILOLA OLALEYE" at bounding box center [326, 157] width 58 height 14
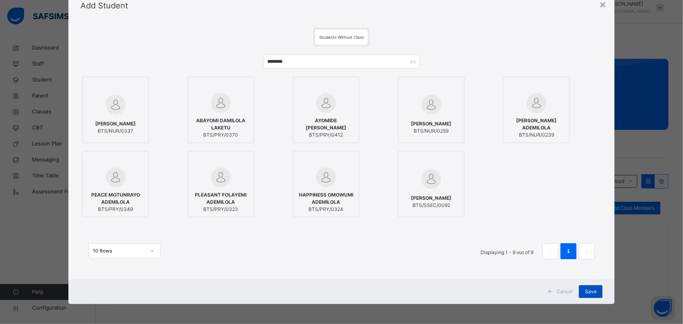
click at [593, 296] on div "Save" at bounding box center [591, 292] width 24 height 13
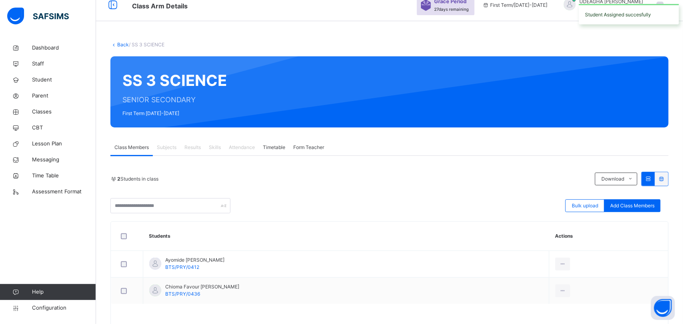
scroll to position [36, 0]
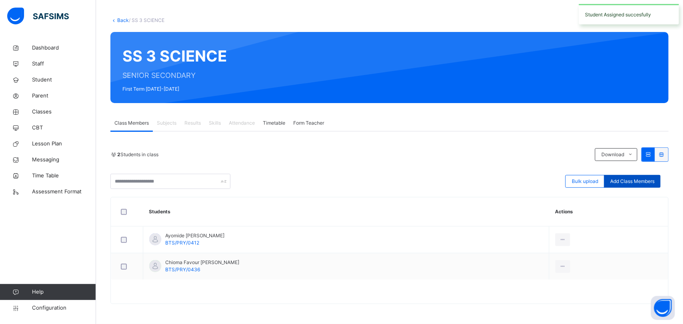
click at [635, 181] on span "Add Class Members" at bounding box center [632, 181] width 44 height 7
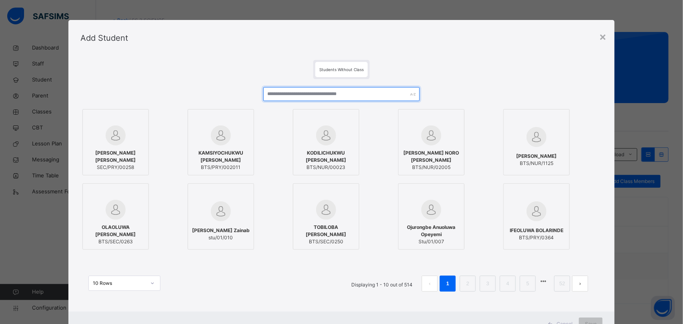
click at [312, 94] on input "text" at bounding box center [341, 94] width 157 height 14
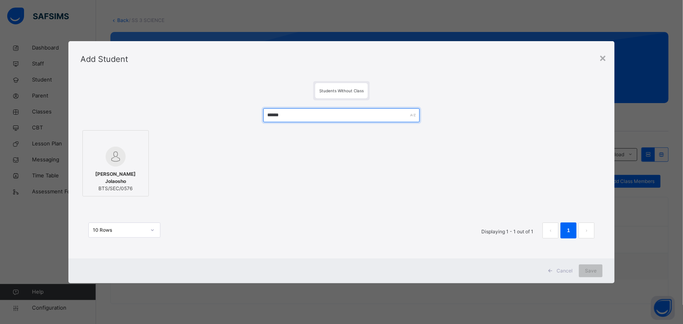
type input "******"
click at [111, 167] on div "Abdullahi Oluwaferanmi Jolaosho BTS/SEC/0576" at bounding box center [116, 182] width 58 height 30
click at [593, 276] on div "Save" at bounding box center [591, 271] width 24 height 13
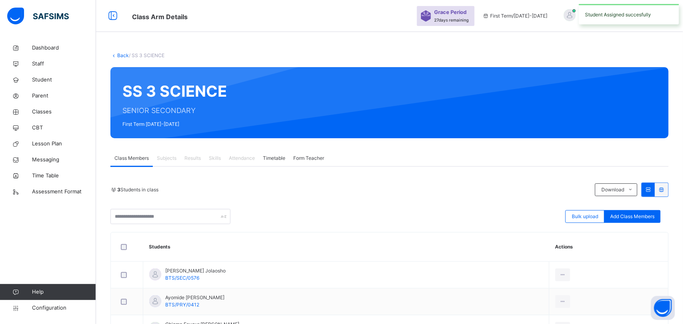
scroll to position [62, 0]
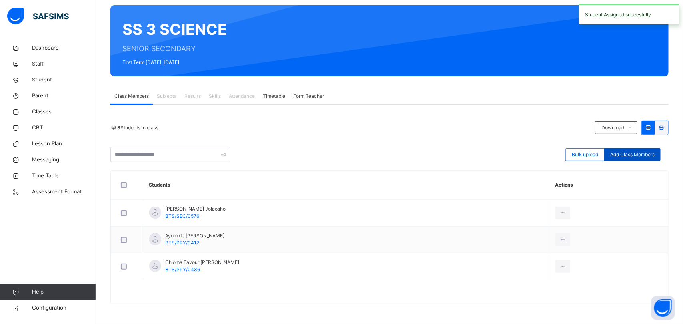
click at [638, 155] on span "Add Class Members" at bounding box center [632, 154] width 44 height 7
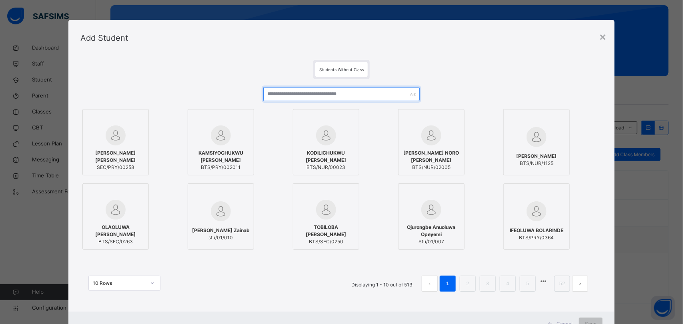
click at [274, 92] on input "text" at bounding box center [341, 94] width 157 height 14
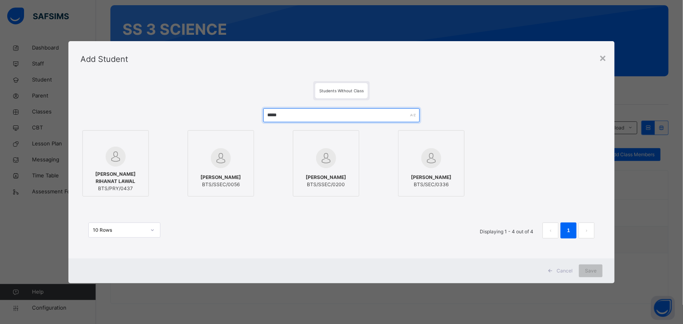
type input "*****"
click at [437, 174] on span "ADERONKE IYADUNNI MARTINS" at bounding box center [431, 177] width 40 height 7
click at [597, 273] on div "Save" at bounding box center [591, 271] width 24 height 13
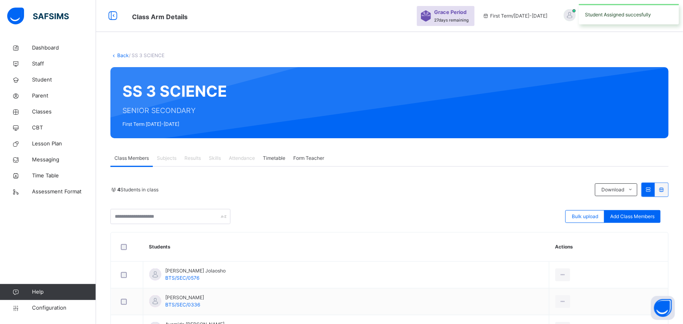
scroll to position [89, 0]
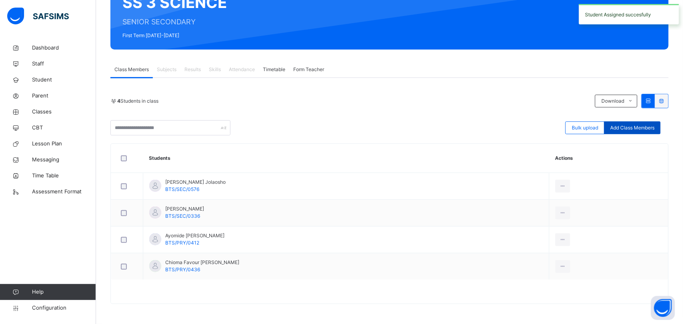
click at [636, 130] on span "Add Class Members" at bounding box center [632, 127] width 44 height 7
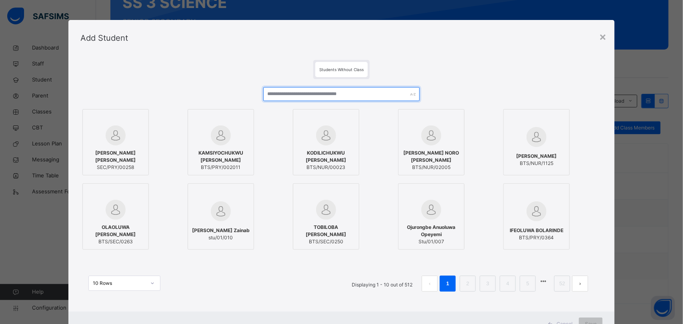
click at [278, 95] on input "text" at bounding box center [341, 94] width 157 height 14
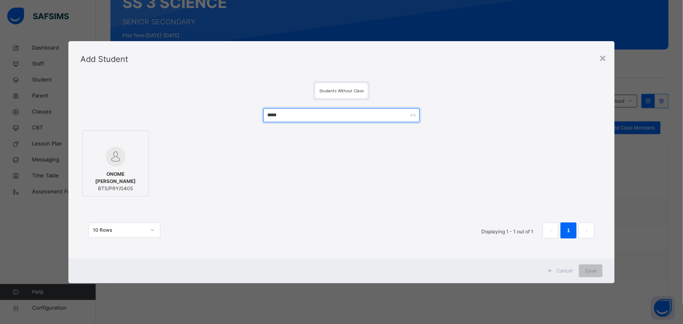
type input "*****"
click at [111, 164] on img at bounding box center [116, 157] width 20 height 20
click at [595, 275] on div "Save" at bounding box center [591, 271] width 24 height 13
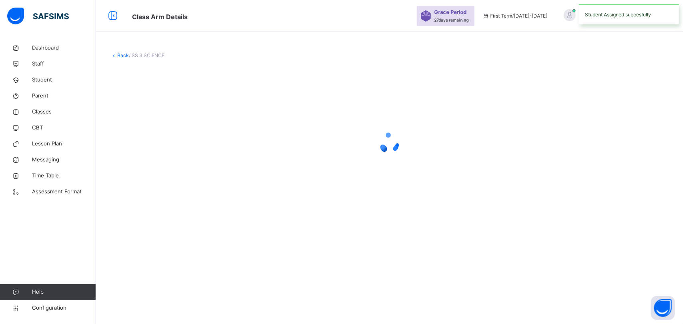
scroll to position [0, 0]
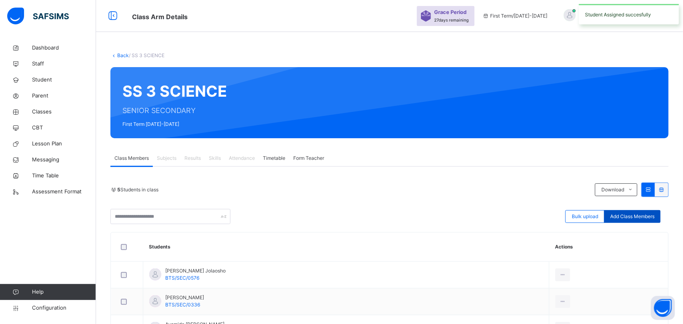
click at [637, 219] on span "Add Class Members" at bounding box center [632, 216] width 44 height 7
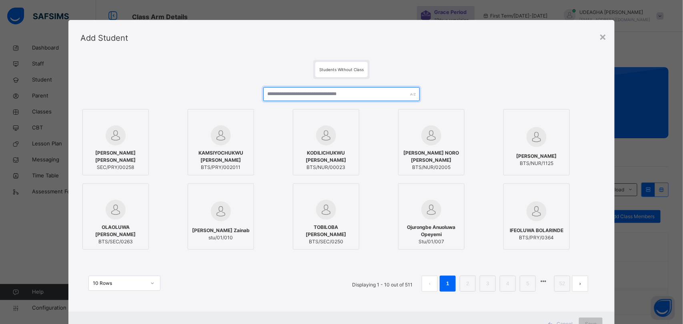
click at [281, 94] on input "text" at bounding box center [341, 94] width 157 height 14
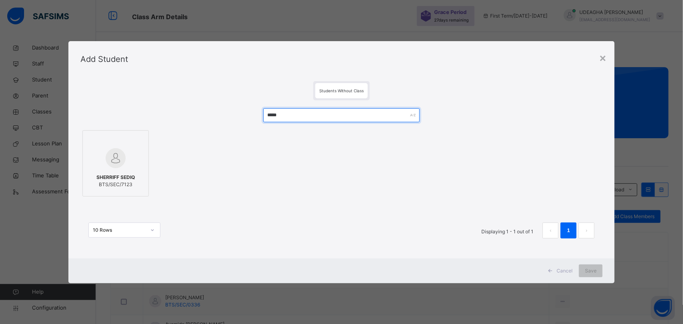
type input "*****"
click at [115, 169] on div at bounding box center [116, 158] width 58 height 23
click at [596, 275] on div "Save" at bounding box center [591, 271] width 24 height 13
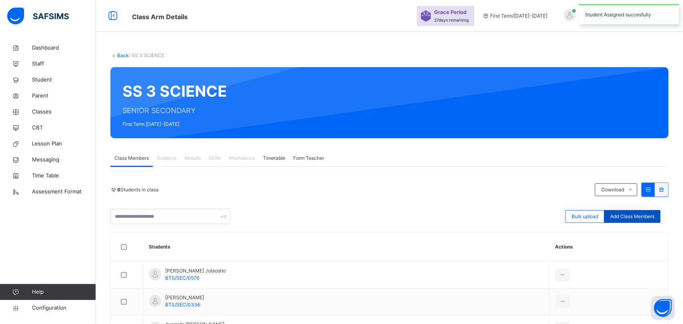
click at [631, 219] on span "Add Class Members" at bounding box center [632, 216] width 44 height 7
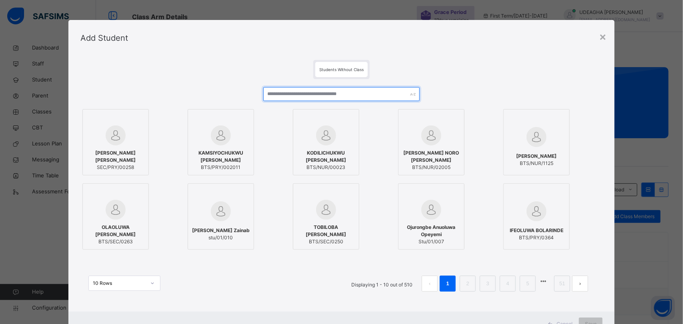
click at [292, 93] on input "text" at bounding box center [341, 94] width 157 height 14
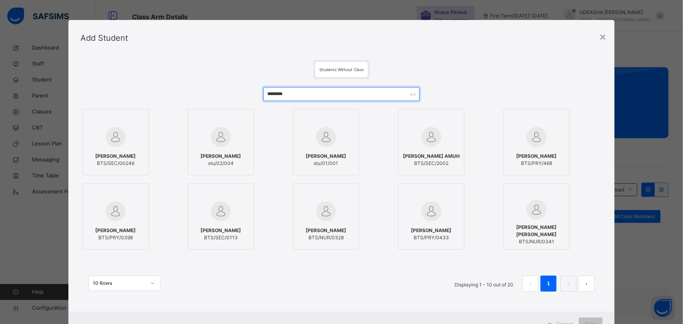
type input "********"
click at [126, 136] on div at bounding box center [116, 137] width 58 height 23
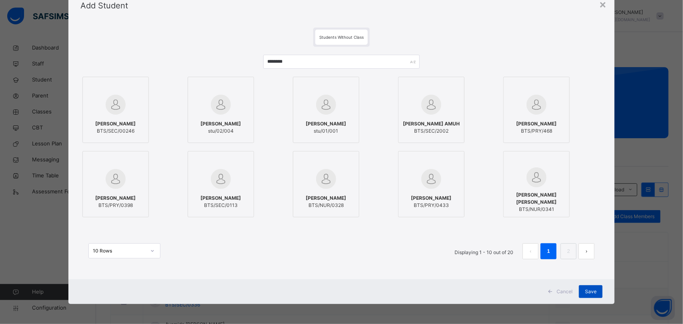
click at [594, 294] on span "Save" at bounding box center [591, 291] width 12 height 7
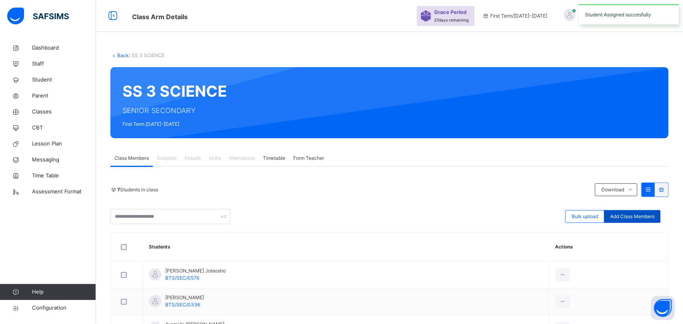
click at [640, 221] on div "Add Class Members" at bounding box center [632, 216] width 56 height 13
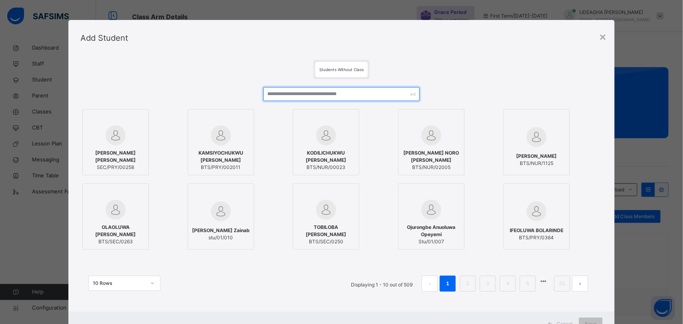
click at [279, 91] on input "text" at bounding box center [341, 94] width 157 height 14
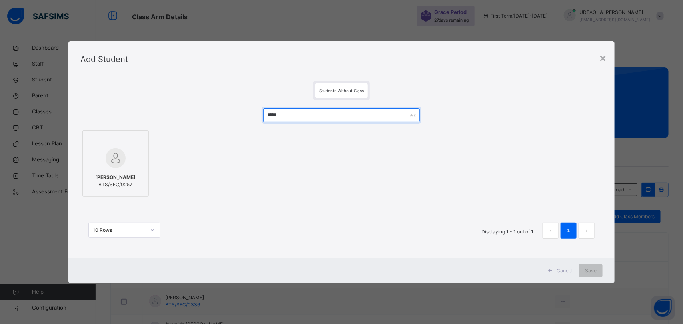
type input "*****"
click at [114, 166] on img at bounding box center [116, 158] width 20 height 20
click at [601, 275] on div "Save" at bounding box center [591, 271] width 24 height 13
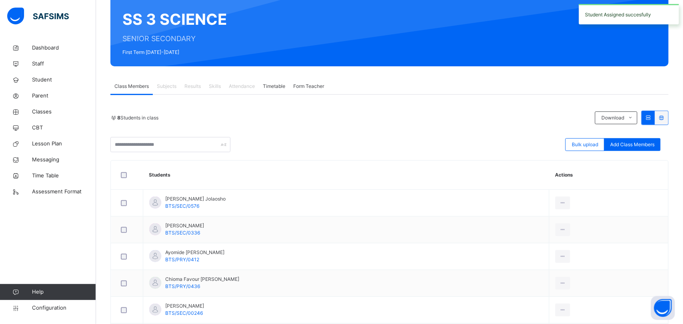
scroll to position [72, 0]
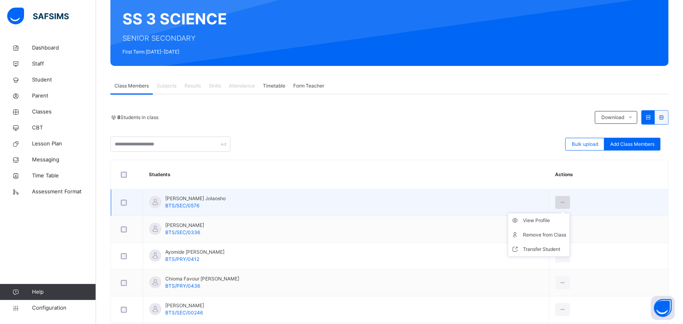
click at [566, 203] on icon at bounding box center [562, 202] width 7 height 7
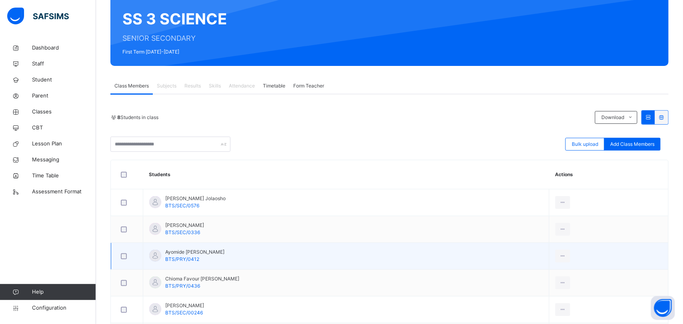
click at [406, 248] on td "Ayomide Oluwadamilola Olaleye BTS/PRY/0412" at bounding box center [346, 256] width 406 height 27
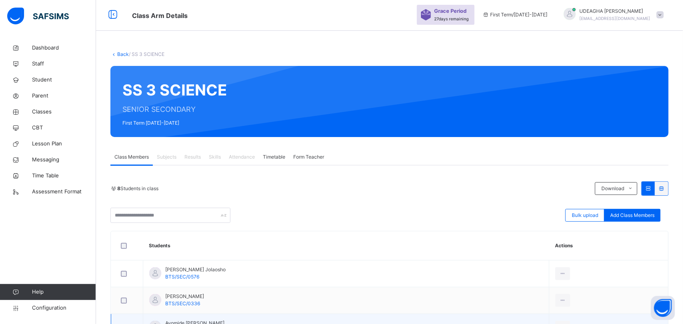
scroll to position [1, 0]
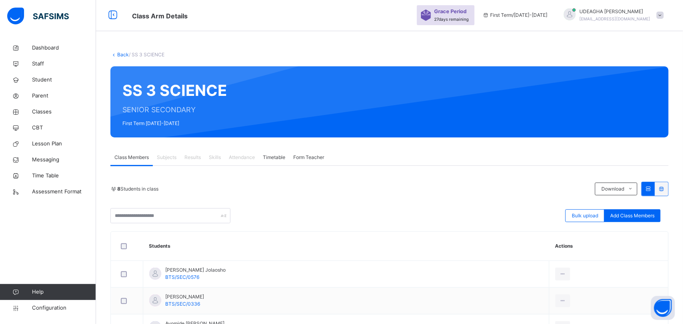
click at [120, 52] on link "Back" at bounding box center [123, 55] width 12 height 6
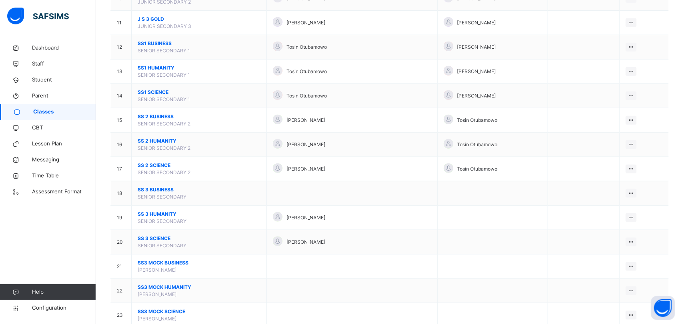
scroll to position [378, 0]
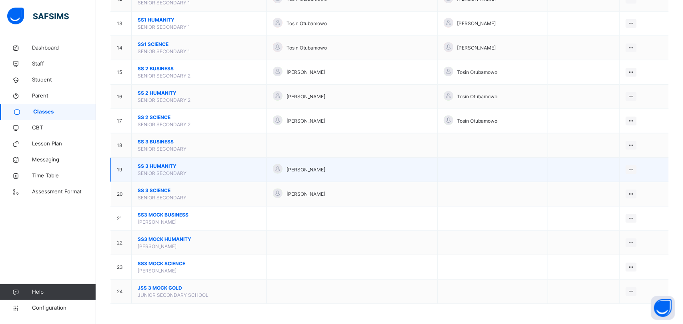
click at [155, 167] on span "SS 3 HUMANITY" at bounding box center [199, 166] width 123 height 7
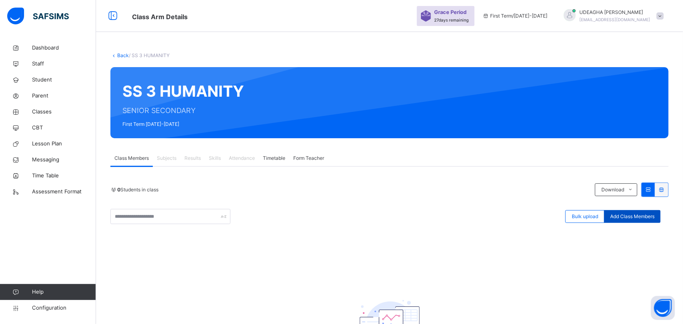
click at [636, 221] on div "Add Class Members" at bounding box center [632, 216] width 56 height 13
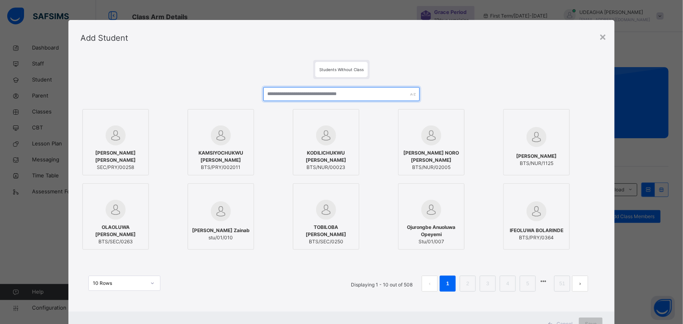
click at [292, 96] on input "text" at bounding box center [341, 94] width 157 height 14
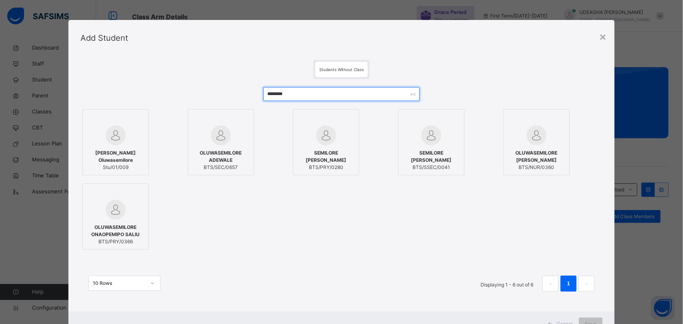
type input "********"
click at [223, 148] on div "OLUWASEMILORE ADEWALE BTS/SEC/0657" at bounding box center [221, 161] width 58 height 30
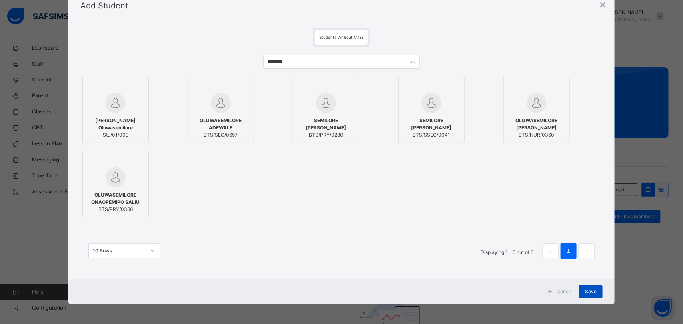
click at [590, 296] on div "Save" at bounding box center [591, 292] width 24 height 13
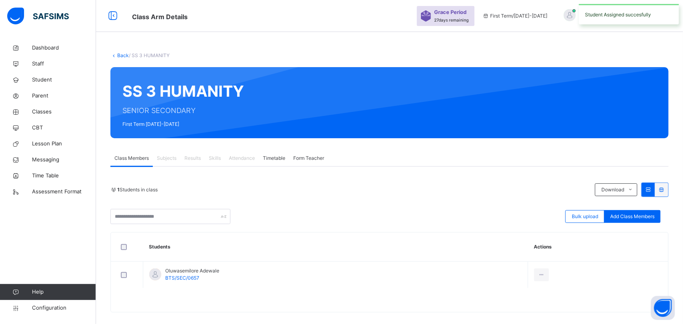
scroll to position [9, 0]
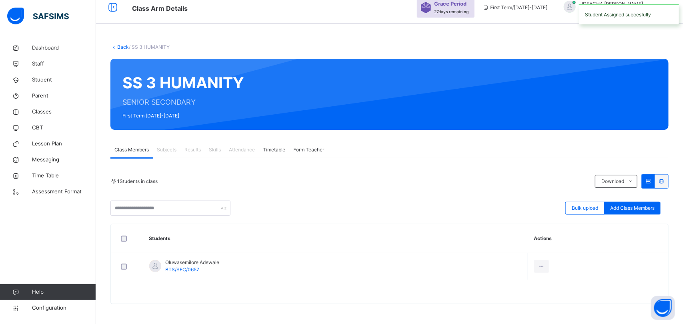
click at [120, 45] on link "Back" at bounding box center [123, 47] width 12 height 6
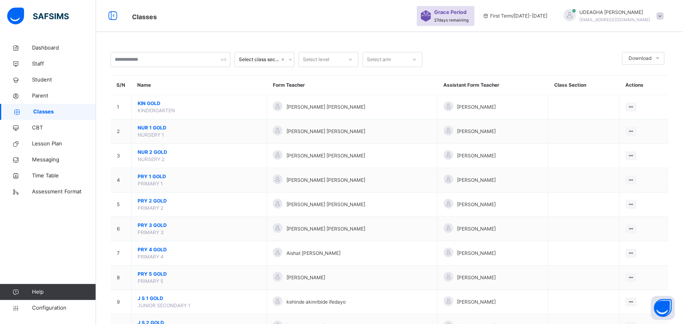
scroll to position [322, 0]
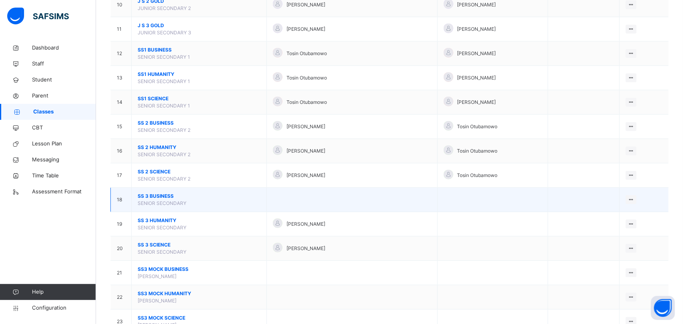
click at [153, 199] on span "SS 3 BUSINESS" at bounding box center [199, 196] width 123 height 7
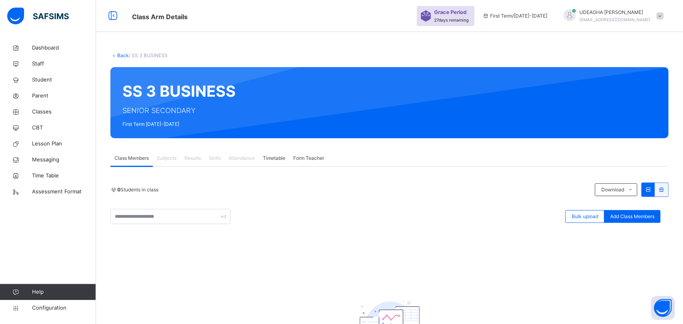
scroll to position [88, 0]
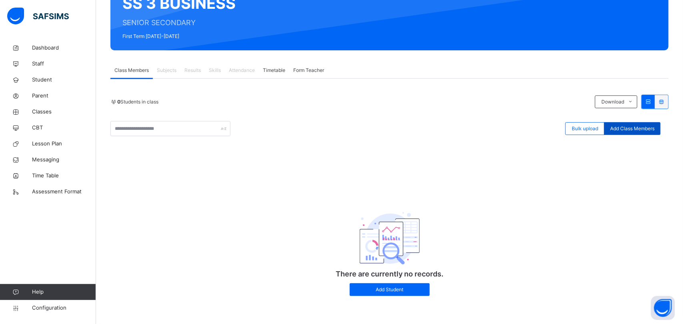
click at [630, 129] on span "Add Class Members" at bounding box center [632, 128] width 44 height 7
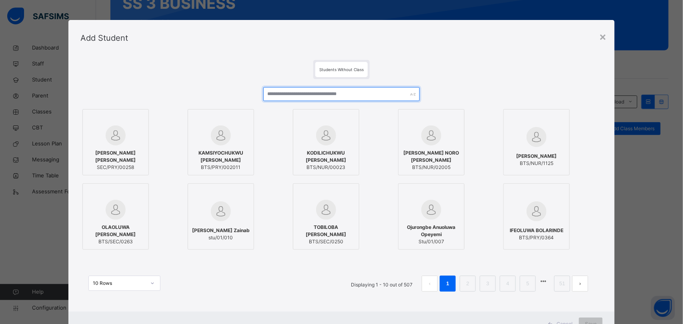
click at [279, 94] on input "text" at bounding box center [341, 94] width 157 height 14
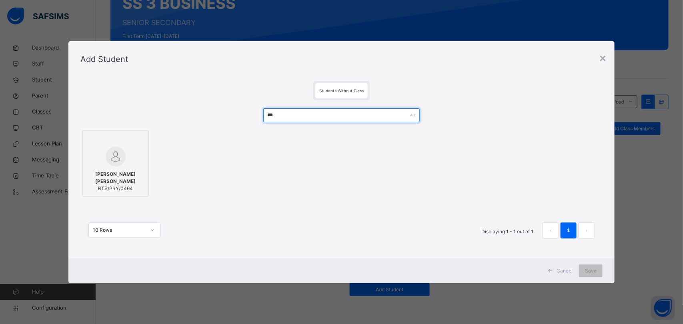
type input "***"
click at [106, 173] on span "MAC-BRIGHT EBERECHUKWU OKPARA" at bounding box center [116, 178] width 58 height 14
click at [597, 271] on div "Save" at bounding box center [591, 271] width 24 height 13
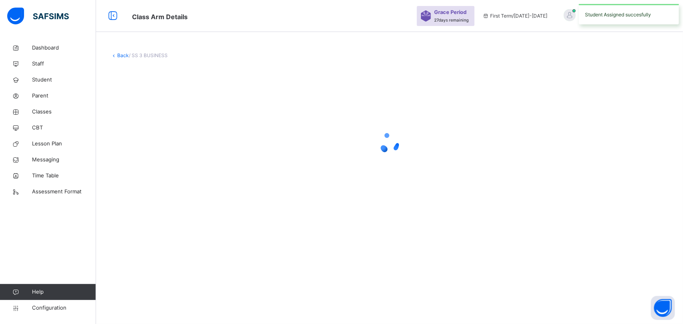
scroll to position [0, 0]
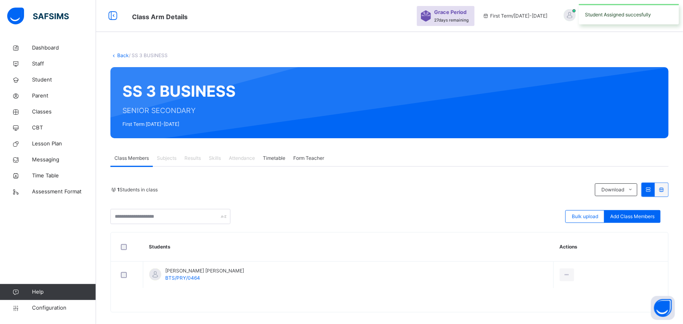
click at [122, 54] on link "Back" at bounding box center [123, 55] width 12 height 6
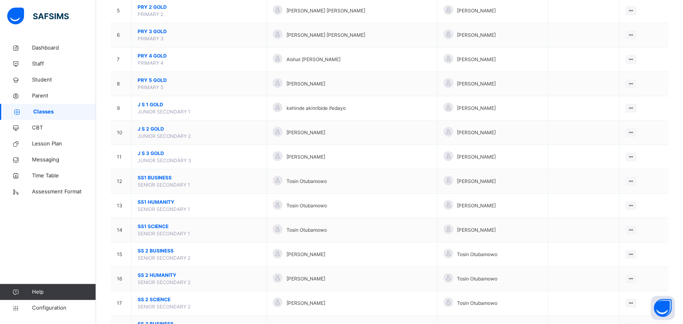
scroll to position [193, 0]
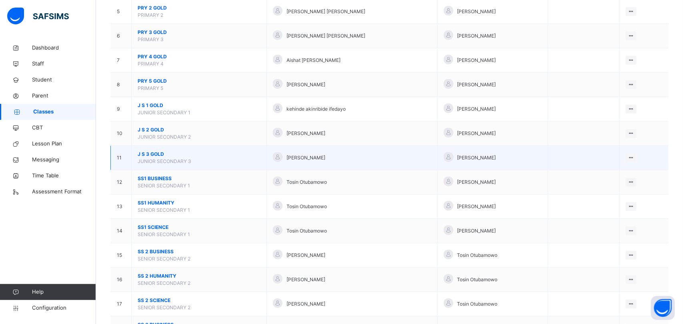
click at [145, 157] on span "J S 3 GOLD" at bounding box center [199, 154] width 123 height 7
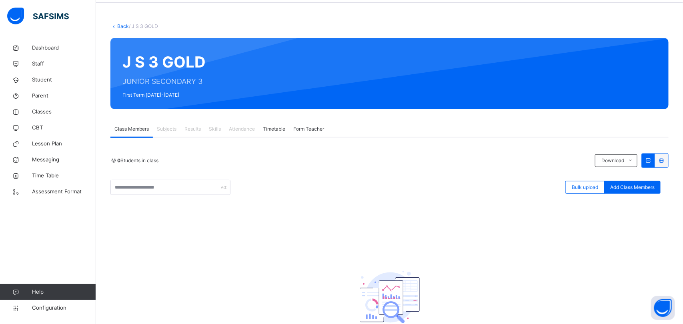
scroll to position [88, 0]
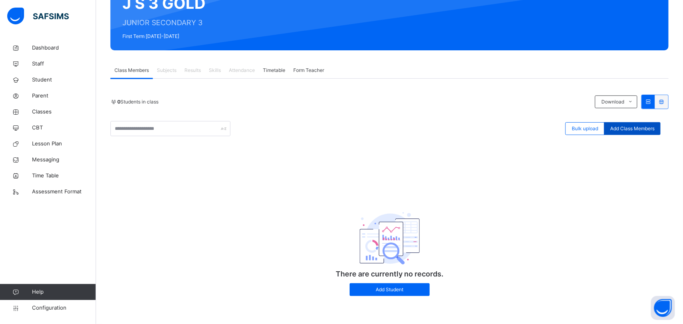
click at [633, 131] on span "Add Class Members" at bounding box center [632, 128] width 44 height 7
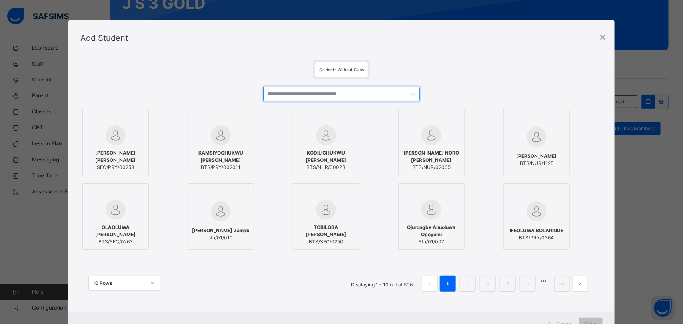
click at [269, 94] on input "text" at bounding box center [341, 94] width 157 height 14
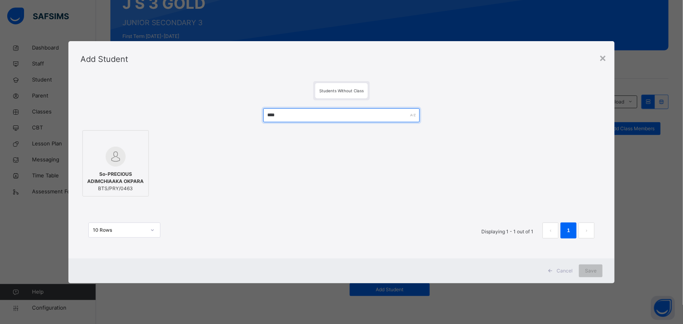
type input "****"
click at [114, 168] on div "So-PRECIOUS ADIMCHIAAKA OKPARA BTS/PRY/0463" at bounding box center [116, 182] width 58 height 30
click at [598, 276] on div "Save" at bounding box center [591, 271] width 24 height 13
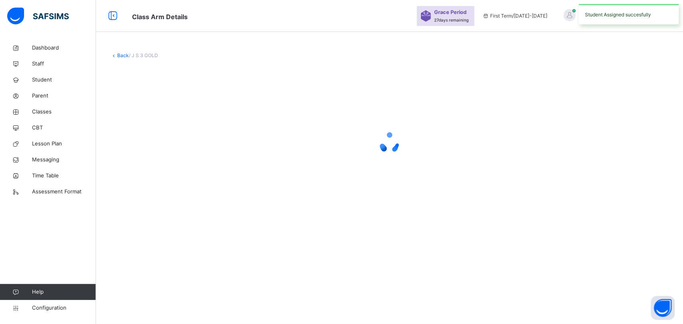
scroll to position [0, 0]
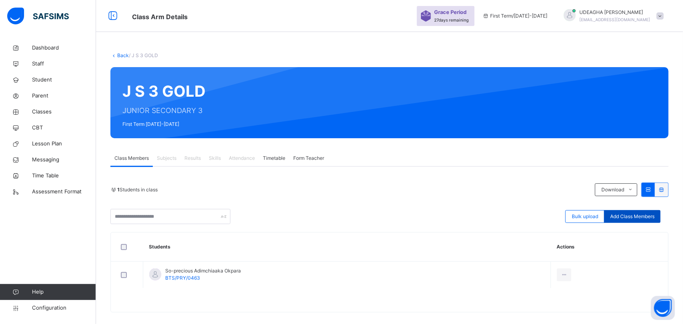
click at [631, 220] on span "Add Class Members" at bounding box center [632, 216] width 44 height 7
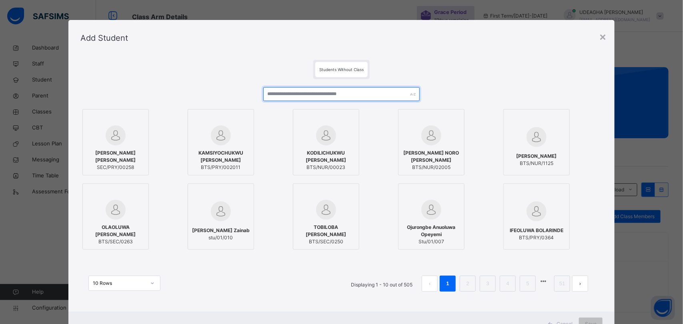
click at [282, 95] on input "text" at bounding box center [341, 94] width 157 height 14
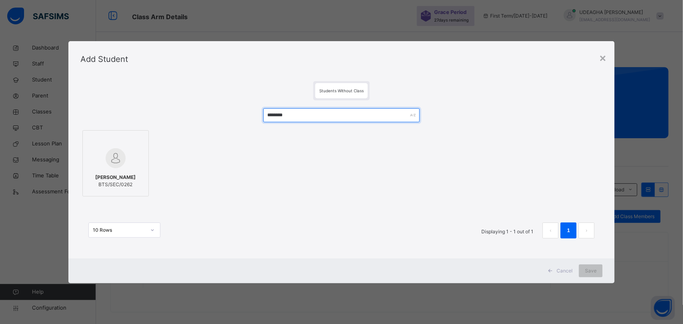
type input "********"
click at [113, 170] on div "ELIZABETH TEMIDAYO FABUNMI BTS/SEC/0262" at bounding box center [116, 181] width 58 height 22
click at [596, 274] on span "Save" at bounding box center [591, 271] width 12 height 7
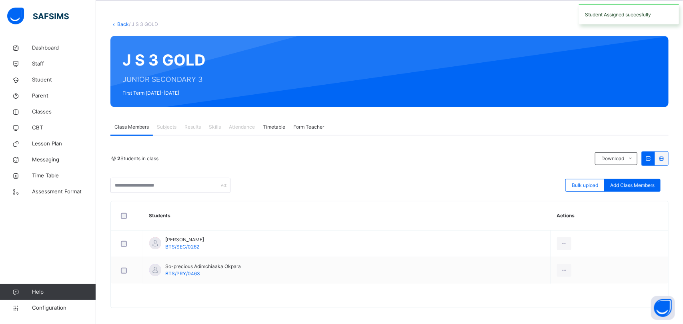
scroll to position [36, 0]
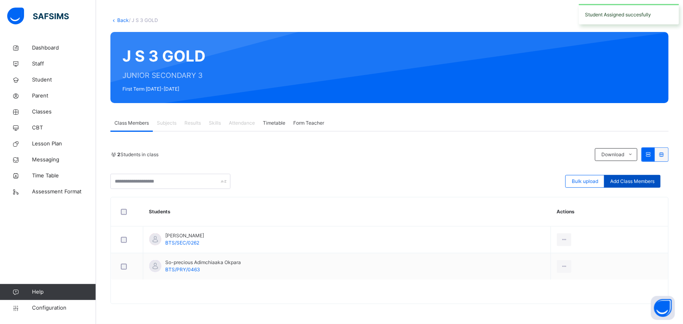
click at [643, 186] on div "Add Class Members" at bounding box center [632, 181] width 56 height 13
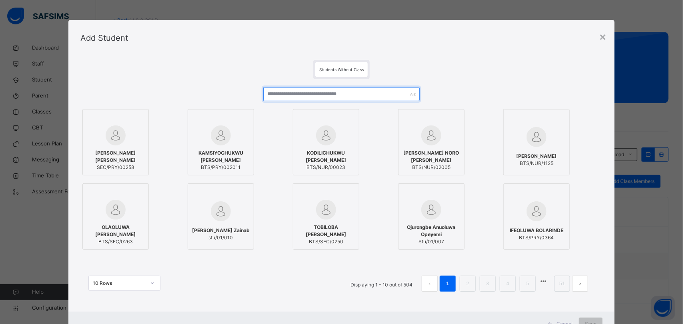
click at [291, 93] on input "text" at bounding box center [341, 94] width 157 height 14
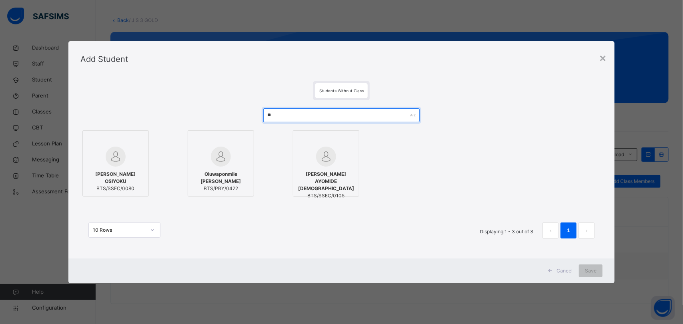
type input "*"
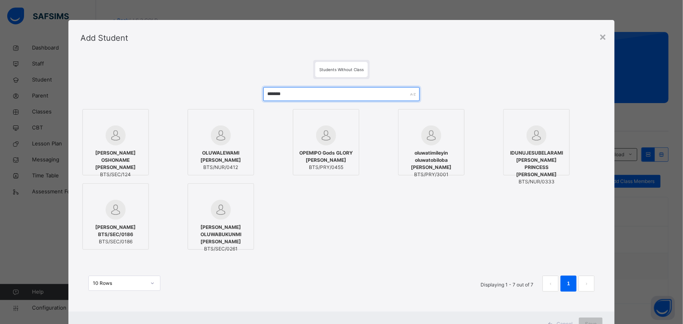
type input "*******"
click at [429, 143] on img at bounding box center [431, 136] width 20 height 20
click at [227, 230] on span "SARAH OLUWABUKUNMI OWOLABI" at bounding box center [221, 235] width 58 height 22
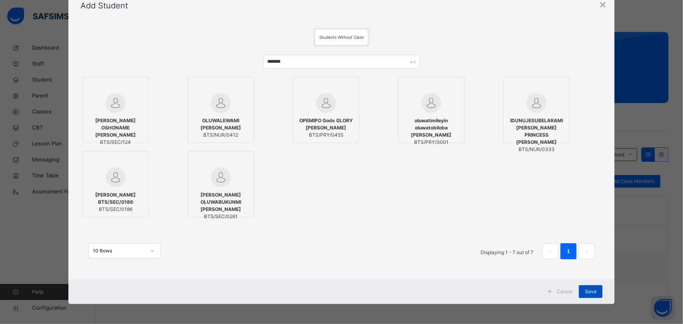
click at [591, 296] on div "Save" at bounding box center [591, 292] width 24 height 13
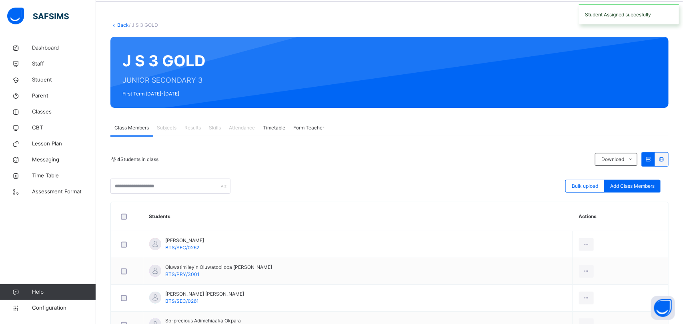
scroll to position [25, 0]
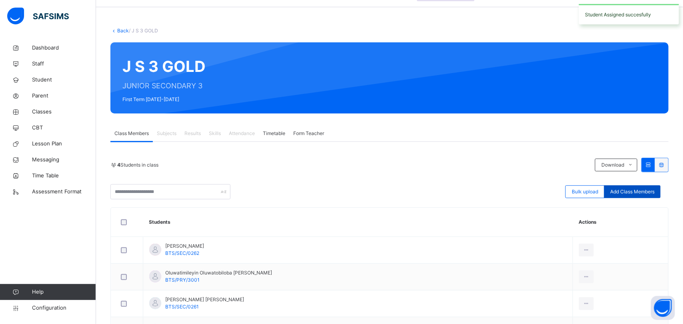
click at [636, 191] on span "Add Class Members" at bounding box center [632, 191] width 44 height 7
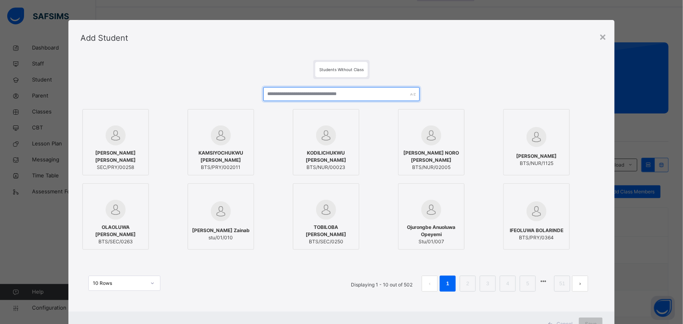
click at [293, 91] on input "text" at bounding box center [341, 94] width 157 height 14
type input "*"
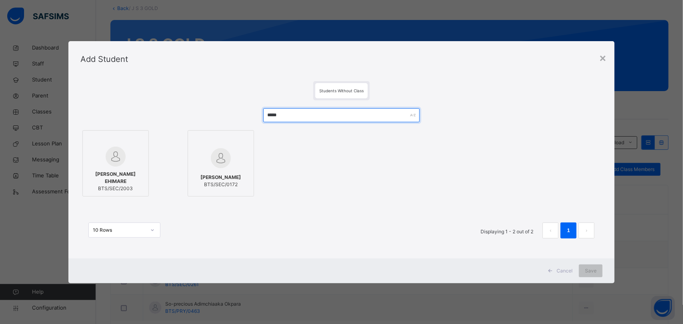
scroll to position [49, 0]
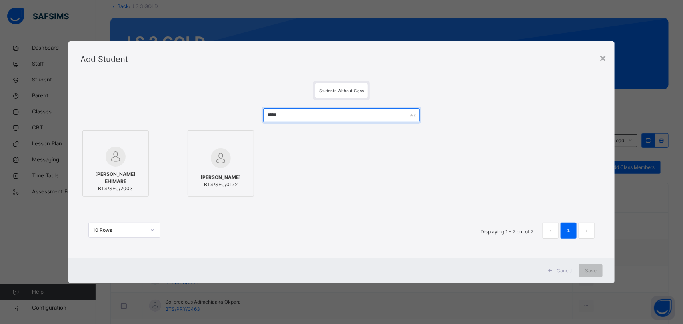
type input "*****"
click at [120, 152] on img at bounding box center [116, 157] width 20 height 20
click at [599, 274] on div "Save" at bounding box center [591, 271] width 24 height 13
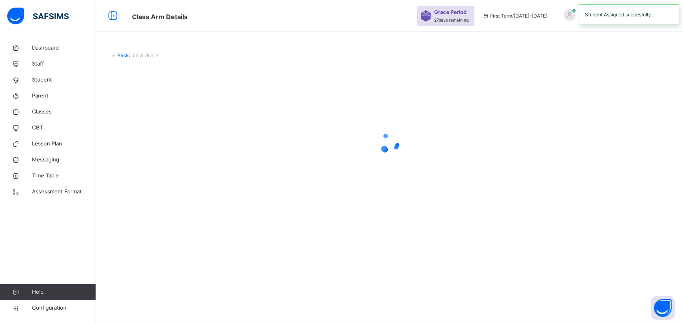
scroll to position [0, 0]
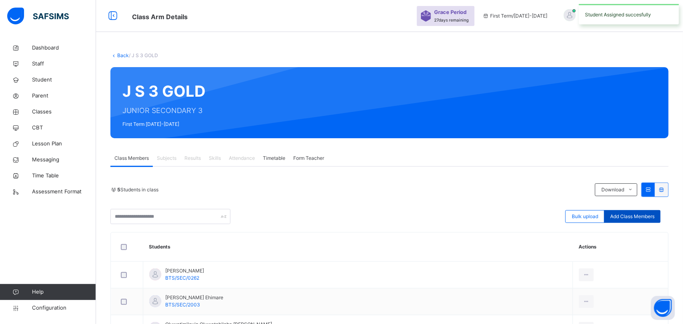
click at [639, 222] on div "Add Class Members" at bounding box center [632, 216] width 56 height 13
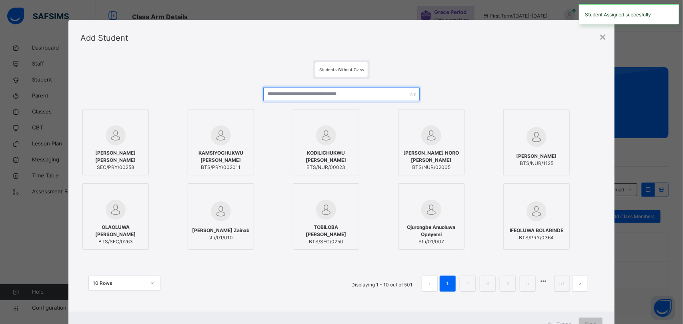
click at [287, 92] on input "text" at bounding box center [341, 94] width 157 height 14
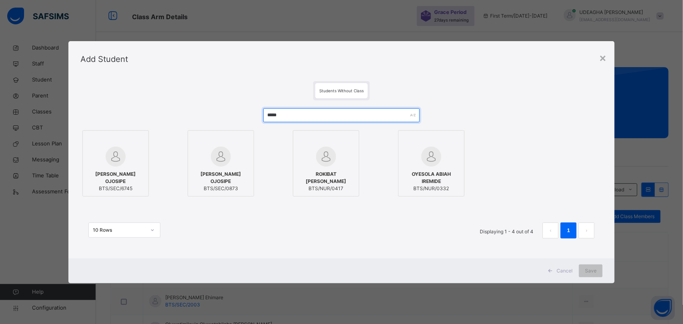
type input "*****"
click at [117, 172] on div "ESTHER ABIKE OJOSIPE BTS/SEC/6745" at bounding box center [116, 182] width 58 height 30
click at [597, 275] on div "Save" at bounding box center [591, 271] width 24 height 13
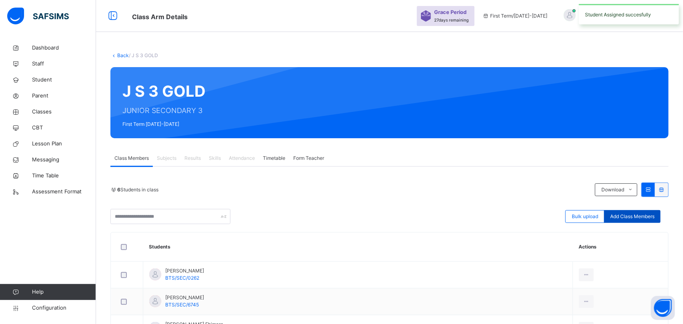
click at [649, 220] on span "Add Class Members" at bounding box center [632, 216] width 44 height 7
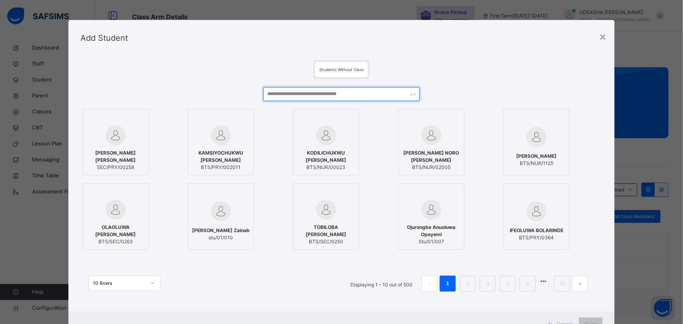
click at [278, 96] on input "text" at bounding box center [341, 94] width 157 height 14
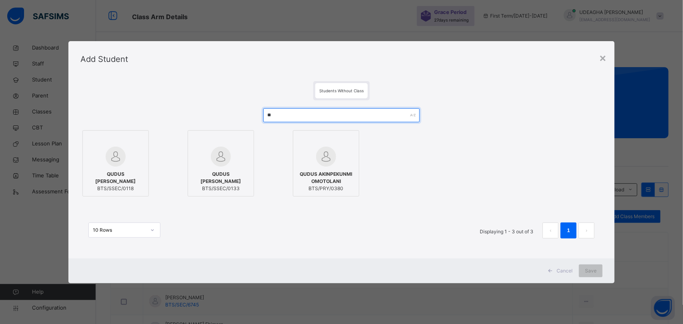
type input "*"
type input "****"
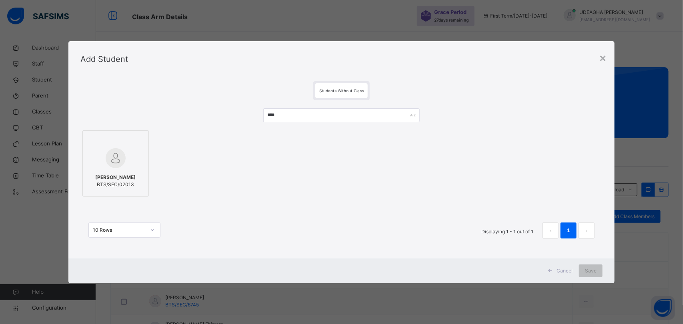
click at [111, 181] on span "RABIU OLAMIPOSI QUADRY" at bounding box center [115, 177] width 40 height 7
click at [596, 276] on div "Save" at bounding box center [591, 271] width 24 height 13
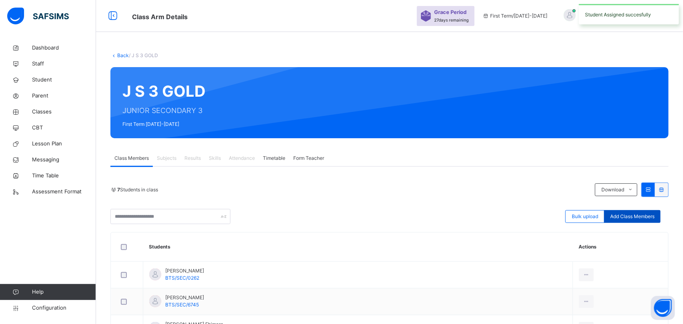
click at [638, 222] on div "Add Class Members" at bounding box center [632, 216] width 56 height 13
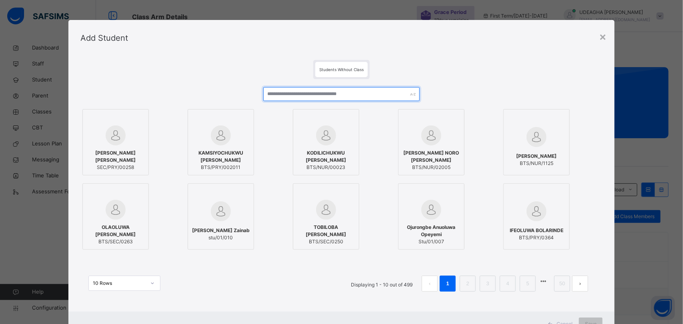
click at [276, 96] on input "text" at bounding box center [341, 94] width 157 height 14
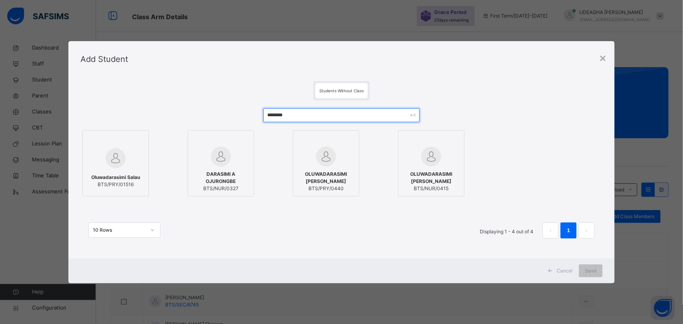
type input "********"
click at [109, 179] on span "Oluwadarasimi Salau" at bounding box center [115, 177] width 49 height 7
click at [596, 273] on span "Save" at bounding box center [591, 271] width 12 height 7
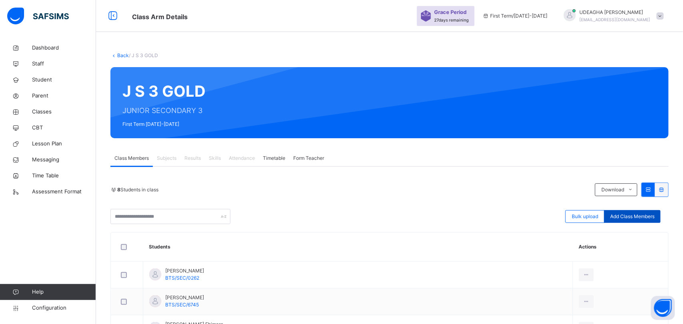
click at [634, 221] on div "Add Class Members" at bounding box center [632, 216] width 56 height 13
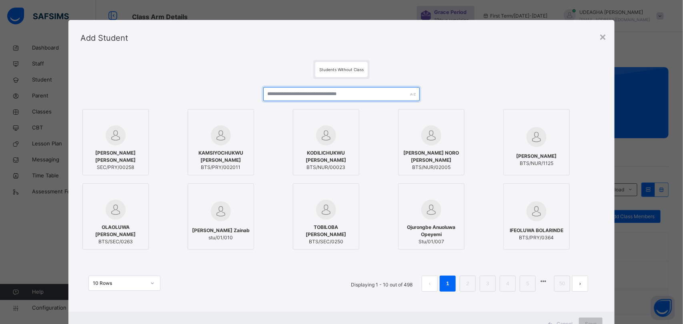
click at [275, 95] on input "text" at bounding box center [341, 94] width 157 height 14
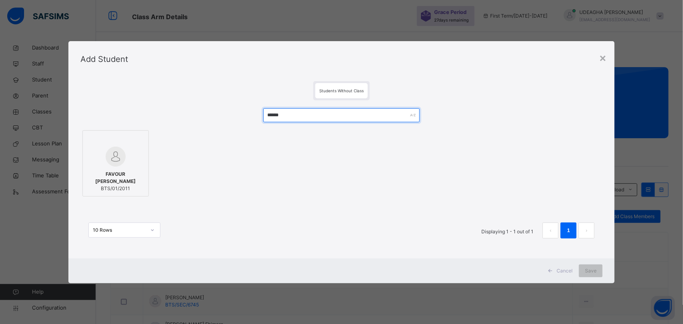
type input "******"
click at [115, 167] on div at bounding box center [116, 157] width 58 height 20
click at [596, 275] on div "Save" at bounding box center [591, 271] width 24 height 13
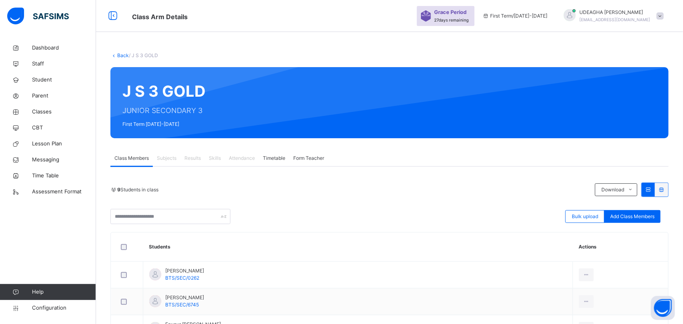
click at [120, 53] on link "Back" at bounding box center [123, 55] width 12 height 6
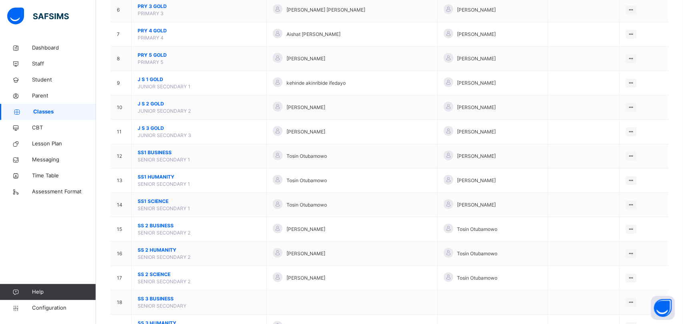
scroll to position [216, 0]
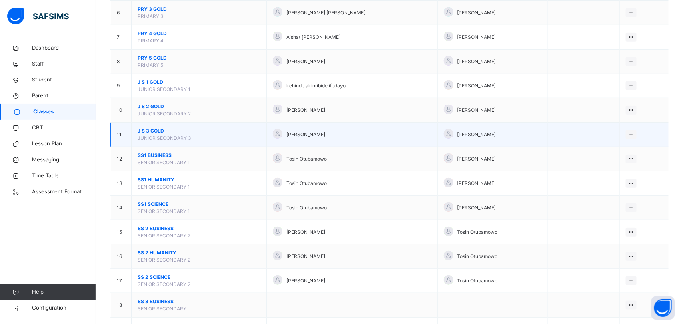
click at [152, 131] on span "J S 3 GOLD" at bounding box center [199, 131] width 123 height 7
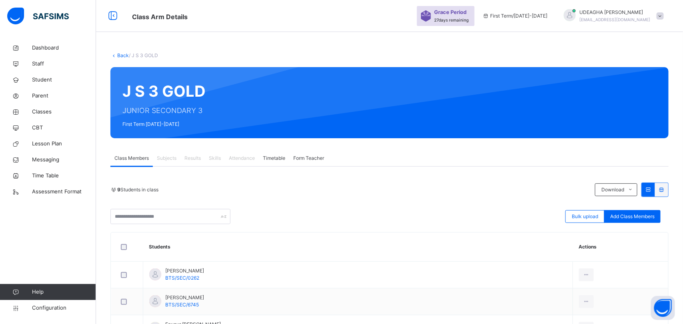
click at [119, 53] on link "Back" at bounding box center [123, 55] width 12 height 6
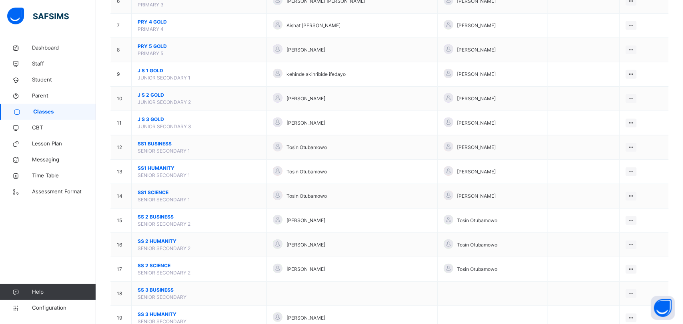
scroll to position [201, 0]
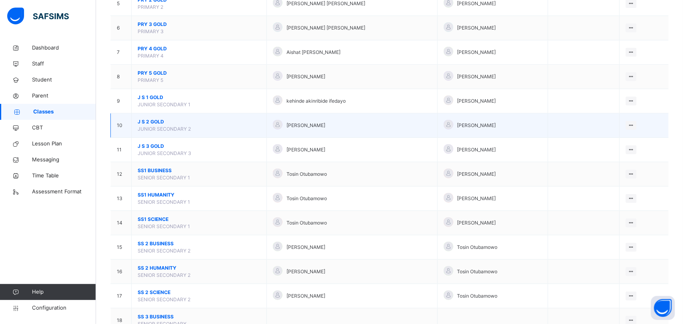
click at [149, 122] on span "J S 2 GOLD" at bounding box center [199, 121] width 123 height 7
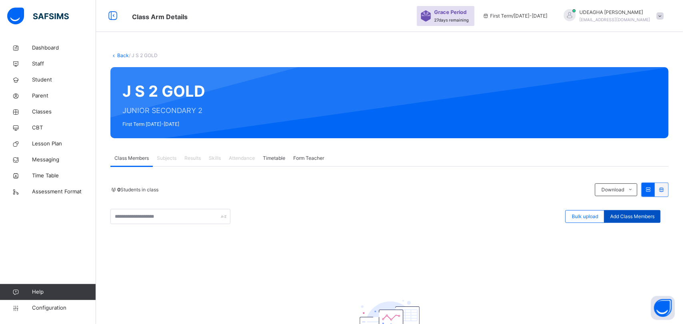
click at [638, 219] on span "Add Class Members" at bounding box center [632, 216] width 44 height 7
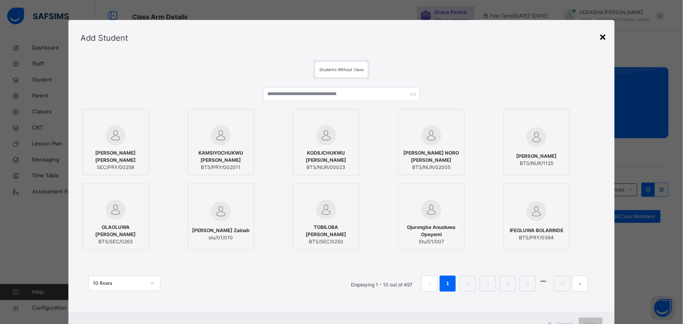
click at [604, 38] on div "×" at bounding box center [603, 36] width 8 height 17
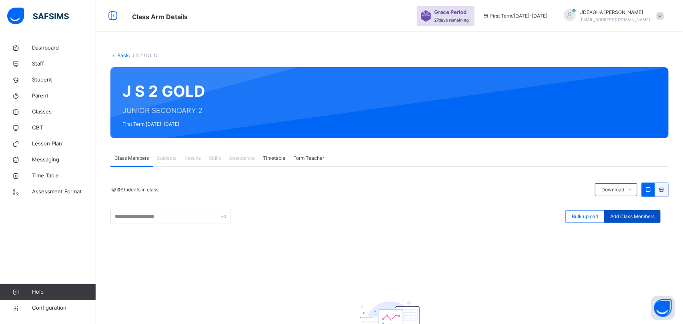
click at [644, 222] on div "Add Class Members" at bounding box center [632, 216] width 56 height 13
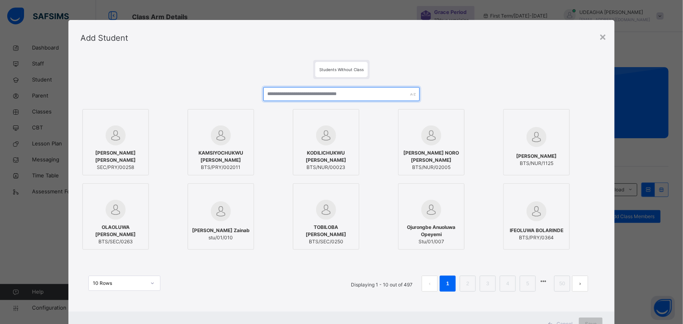
click at [289, 95] on input "text" at bounding box center [341, 94] width 157 height 14
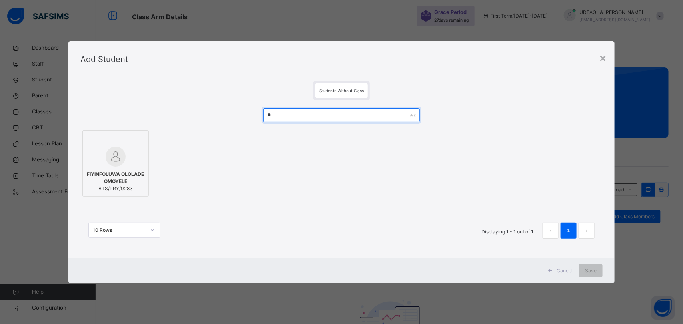
type input "*"
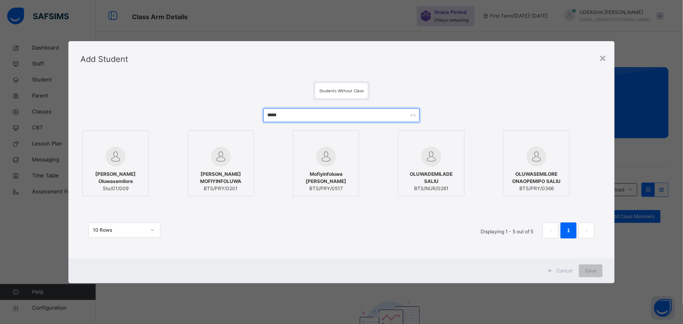
type input "*****"
click at [235, 176] on span "SALAU MOYINOLUWA MOFIYINFOLUWA" at bounding box center [221, 178] width 58 height 14
click at [234, 171] on span "SALAU MOYINOLUWA MOFIYINFOLUWA" at bounding box center [221, 178] width 58 height 14
click at [323, 165] on img at bounding box center [326, 157] width 20 height 20
click at [600, 275] on div "Save" at bounding box center [591, 271] width 24 height 13
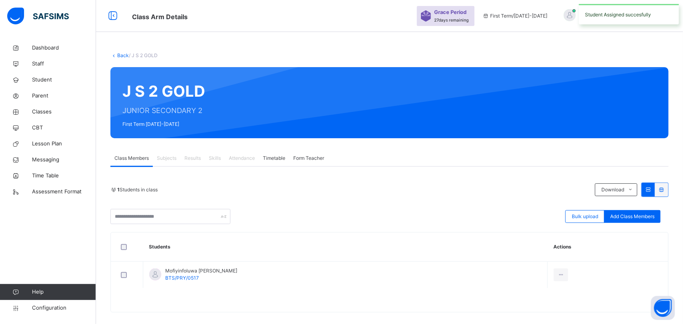
scroll to position [9, 0]
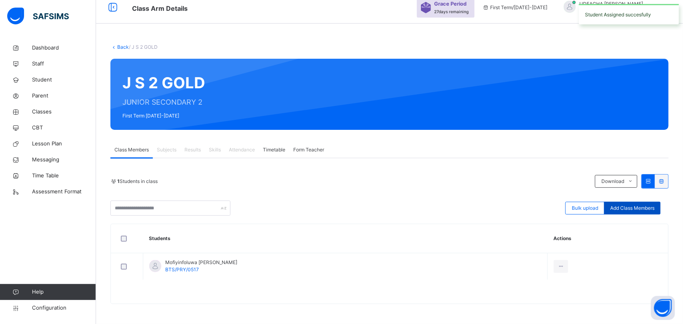
click at [632, 210] on span "Add Class Members" at bounding box center [632, 208] width 44 height 7
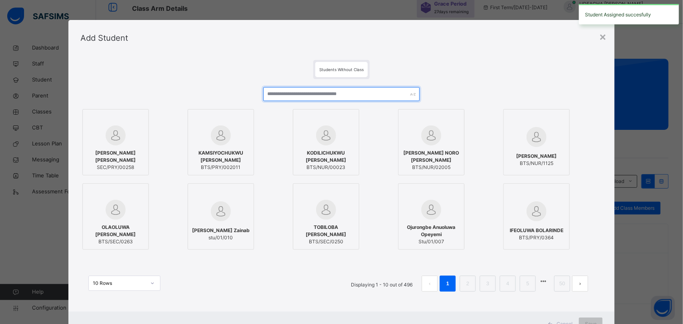
click at [287, 87] on input "text" at bounding box center [341, 94] width 157 height 14
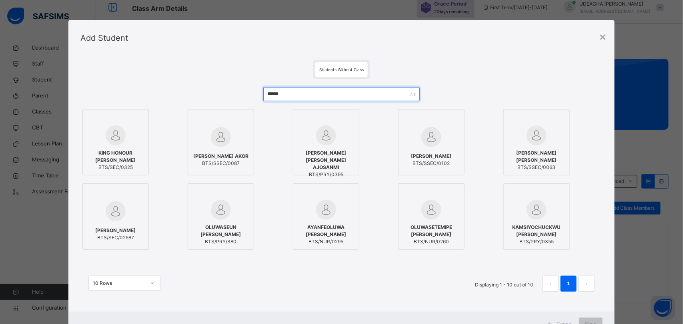
type input "******"
click at [106, 223] on div "SAMUEL JOSHUA EMAMOKE BTS/SEC/02567" at bounding box center [116, 234] width 58 height 22
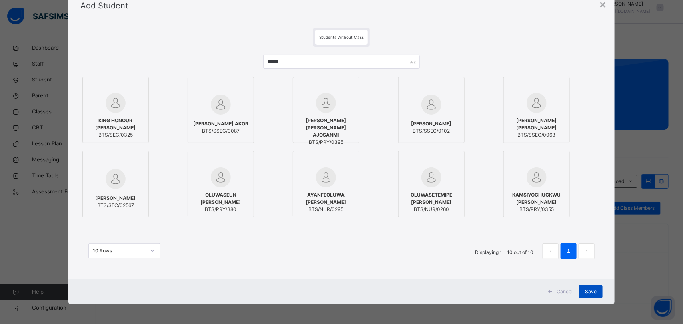
click at [592, 293] on span "Save" at bounding box center [591, 291] width 12 height 7
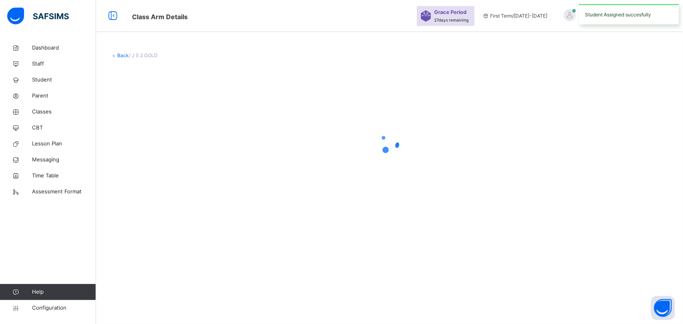
scroll to position [0, 0]
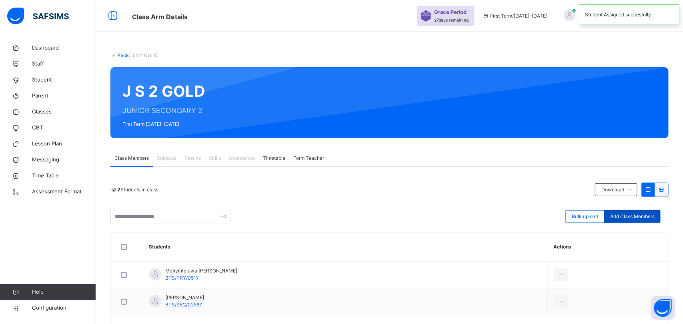
click at [636, 221] on div "Add Class Members" at bounding box center [632, 216] width 56 height 13
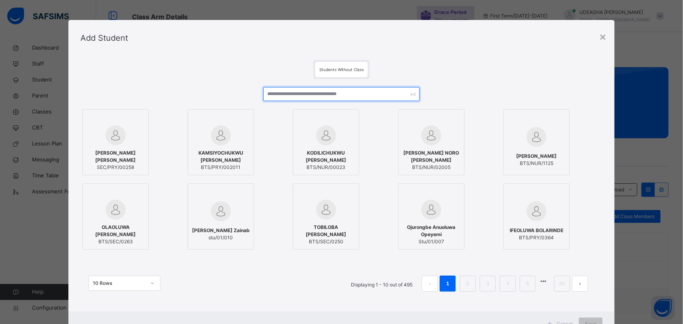
click at [272, 92] on input "text" at bounding box center [341, 94] width 157 height 14
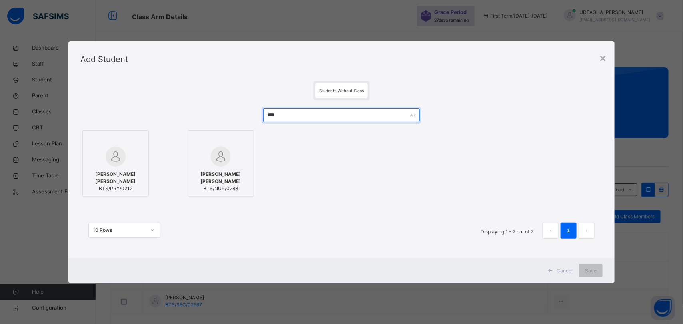
type input "****"
click at [226, 177] on span "SIMEON ZINO ABRAMS-EKE" at bounding box center [221, 178] width 58 height 14
click at [594, 272] on span "Save" at bounding box center [591, 271] width 12 height 7
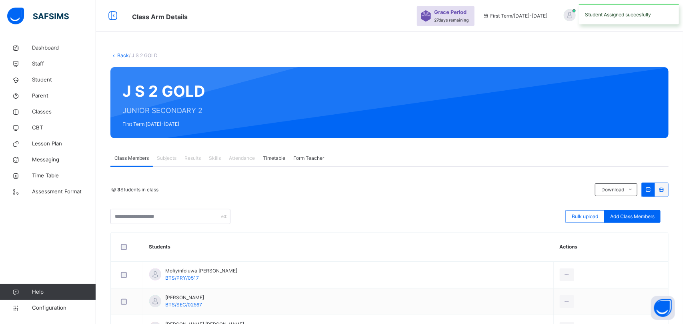
scroll to position [62, 0]
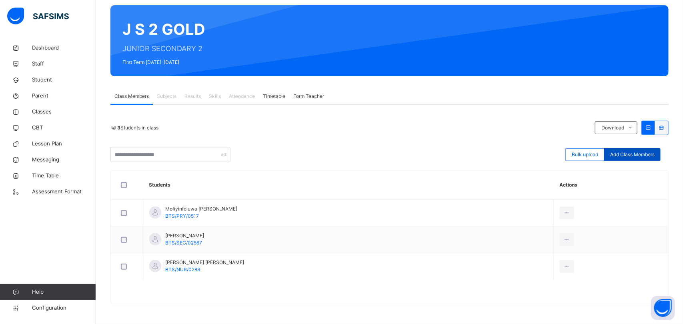
click at [639, 157] on span "Add Class Members" at bounding box center [632, 154] width 44 height 7
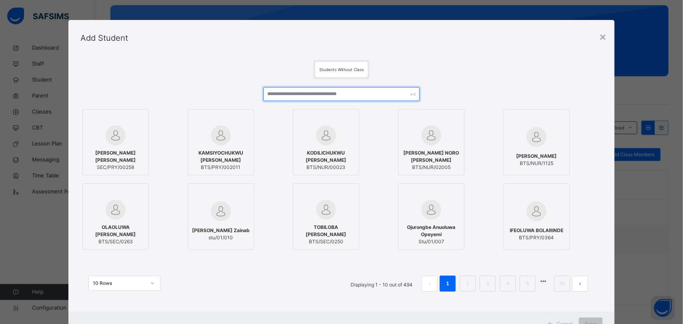
click at [280, 93] on input "text" at bounding box center [341, 94] width 157 height 14
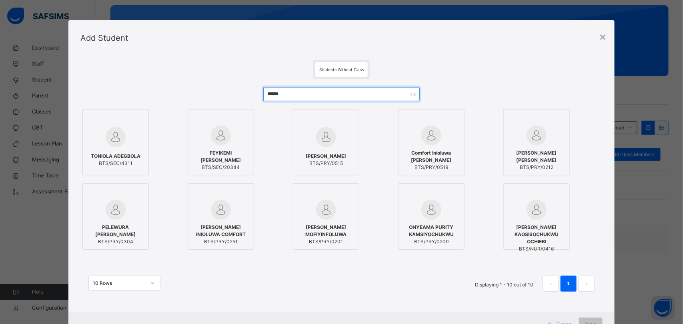
type input "******"
click at [218, 159] on span "FEYIKEMI DEBORAH ADEGBOLA" at bounding box center [221, 157] width 58 height 14
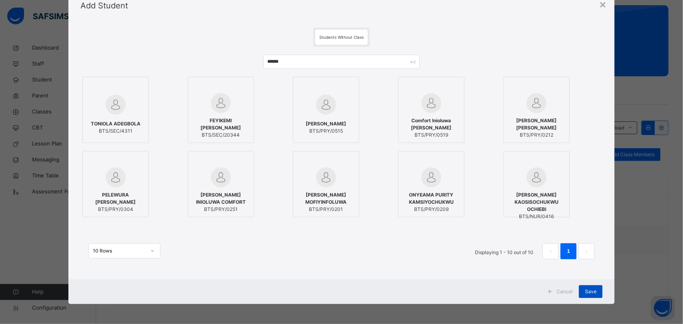
click at [595, 297] on div "Save" at bounding box center [591, 292] width 24 height 13
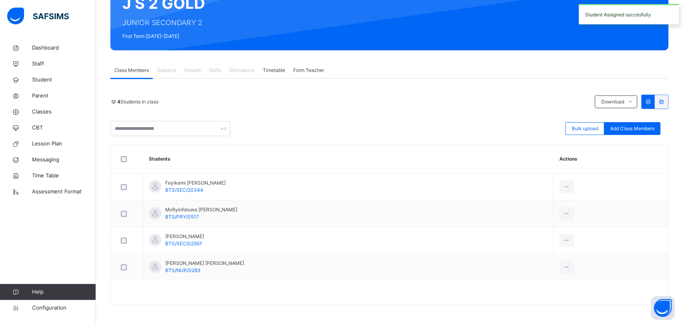
scroll to position [89, 0]
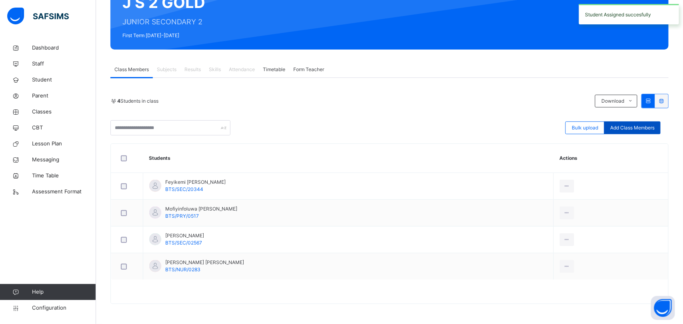
click at [635, 128] on span "Add Class Members" at bounding box center [632, 127] width 44 height 7
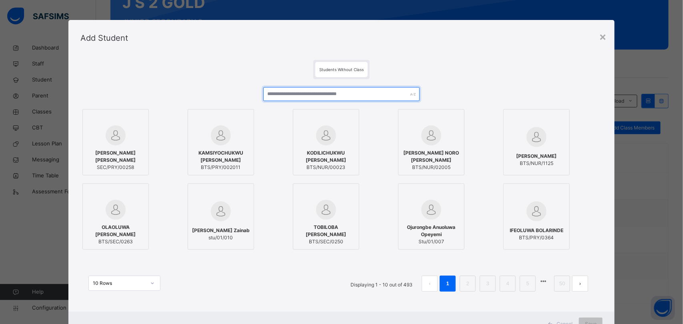
click at [278, 95] on input "text" at bounding box center [341, 94] width 157 height 14
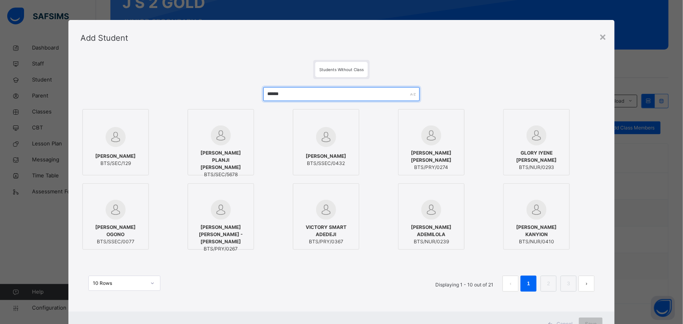
type input "******"
click at [217, 140] on img at bounding box center [221, 136] width 20 height 20
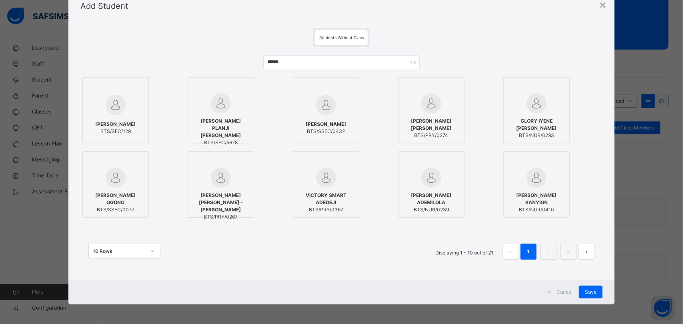
scroll to position [32, 0]
click at [595, 297] on div "Save" at bounding box center [591, 292] width 24 height 13
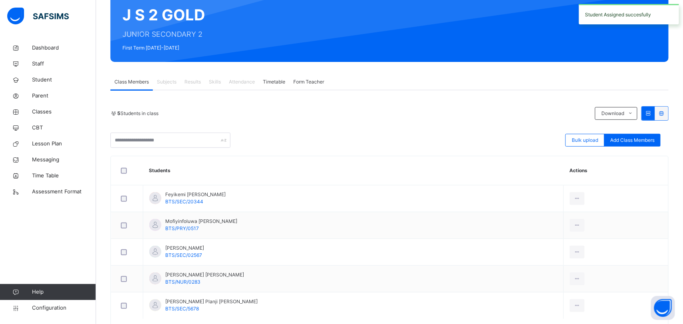
scroll to position [116, 0]
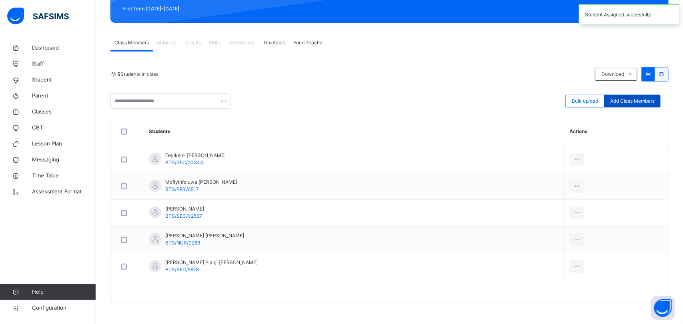
click at [635, 103] on span "Add Class Members" at bounding box center [632, 101] width 44 height 7
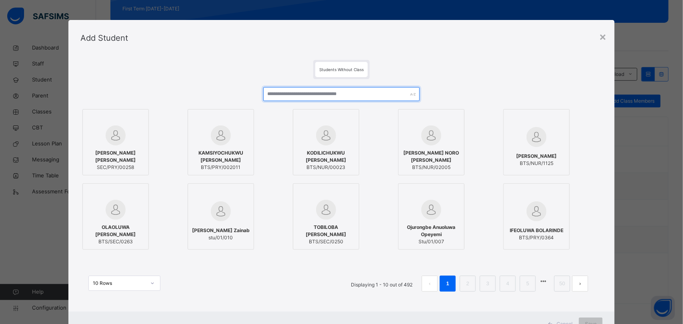
click at [283, 96] on input "text" at bounding box center [341, 94] width 157 height 14
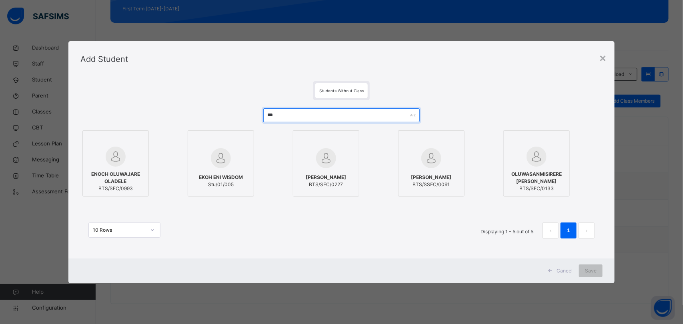
type input "***"
click at [122, 171] on span "ENOCH OLUWAJARE OLADELE" at bounding box center [116, 178] width 58 height 14
click at [600, 276] on div "Save" at bounding box center [591, 271] width 24 height 13
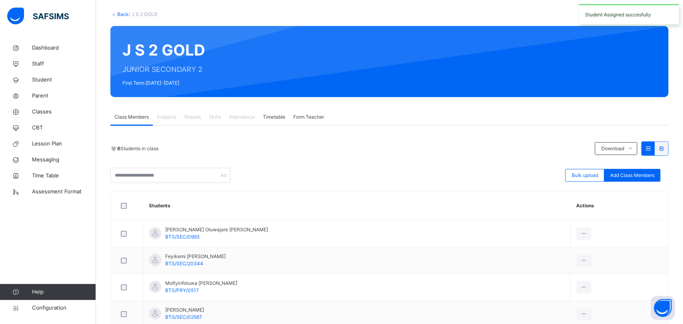
scroll to position [26, 0]
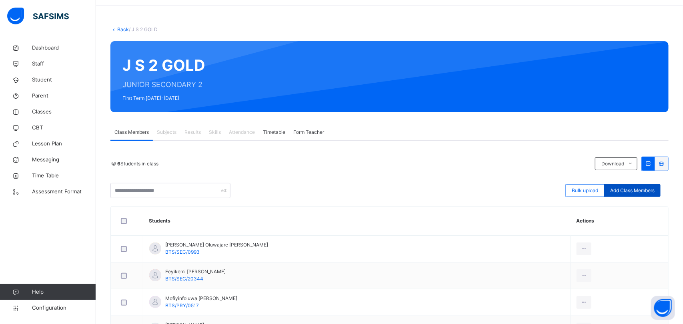
click at [643, 191] on span "Add Class Members" at bounding box center [632, 190] width 44 height 7
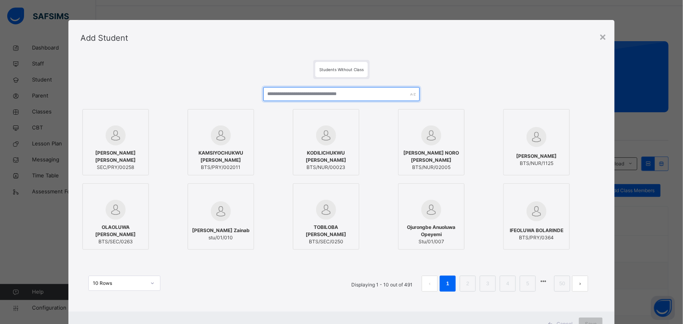
click at [274, 95] on input "text" at bounding box center [341, 94] width 157 height 14
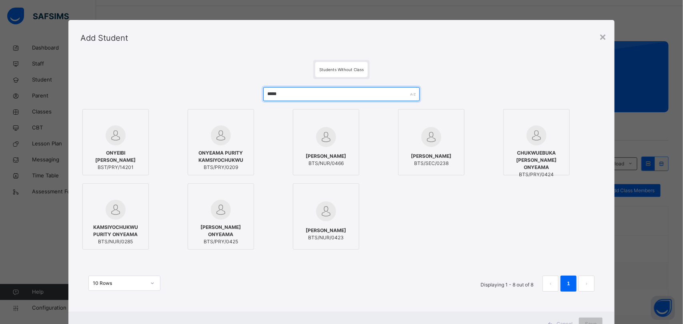
type input "*****"
click at [215, 153] on span "ONYEAMA PURITY KAMSIYOCHUKWU" at bounding box center [221, 157] width 58 height 14
click at [218, 150] on span "ONYEAMA PURITY KAMSIYOCHUKWU" at bounding box center [221, 157] width 58 height 14
click at [112, 230] on span "KAMSIYOCHUKWU PURITY ONYEAMA" at bounding box center [116, 231] width 58 height 14
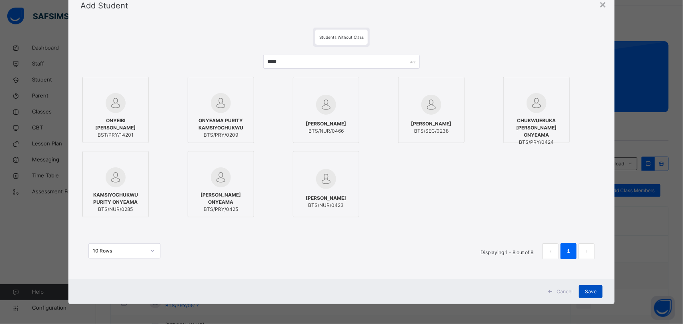
click at [595, 293] on div "Save" at bounding box center [591, 292] width 24 height 13
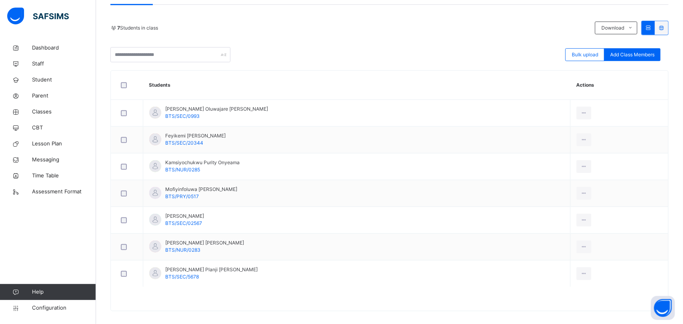
scroll to position [82, 0]
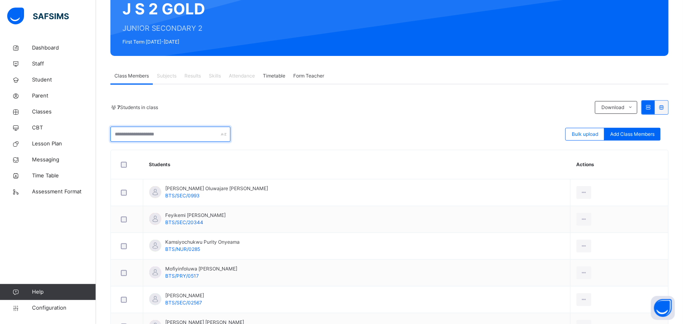
click at [144, 133] on input "text" at bounding box center [170, 134] width 120 height 15
click at [335, 121] on div "7 Students in class Download Pdf Report Excel Report Bulk upload Add Class Memb…" at bounding box center [389, 121] width 558 height 42
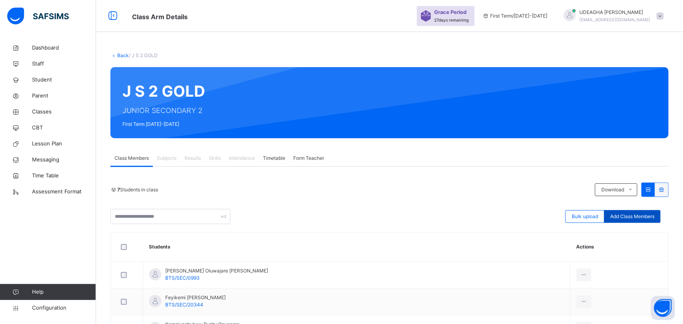
click at [639, 219] on span "Add Class Members" at bounding box center [632, 216] width 44 height 7
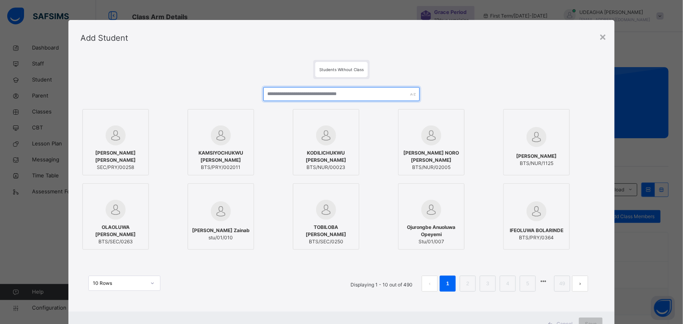
click at [311, 93] on input "text" at bounding box center [341, 94] width 157 height 14
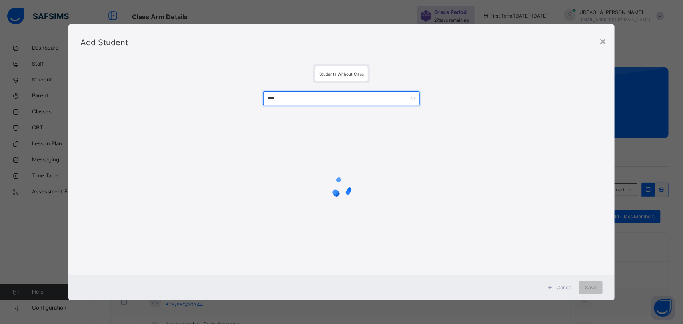
type input "*****"
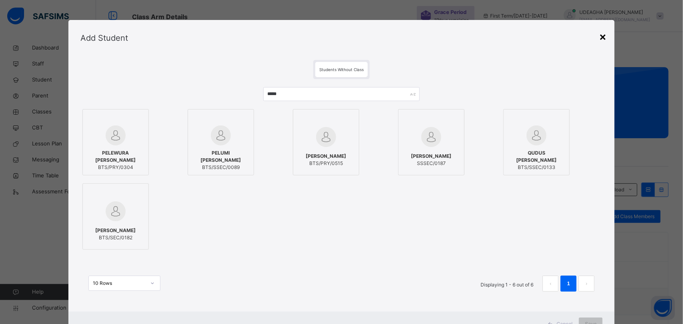
click at [602, 37] on div "×" at bounding box center [603, 36] width 8 height 17
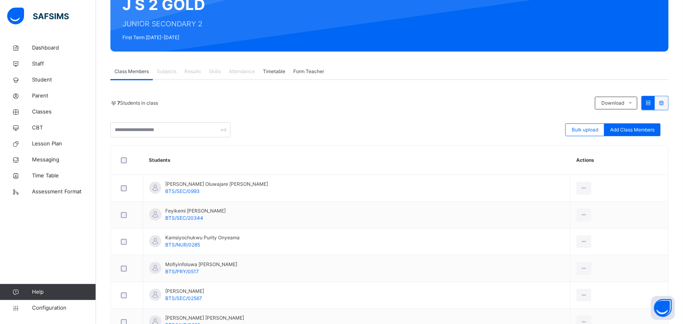
scroll to position [88, 0]
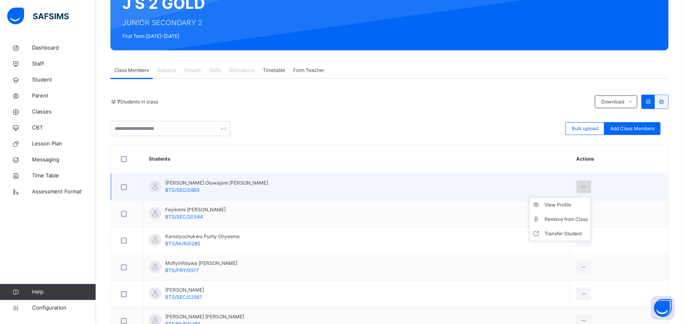
click at [576, 189] on div at bounding box center [583, 187] width 15 height 13
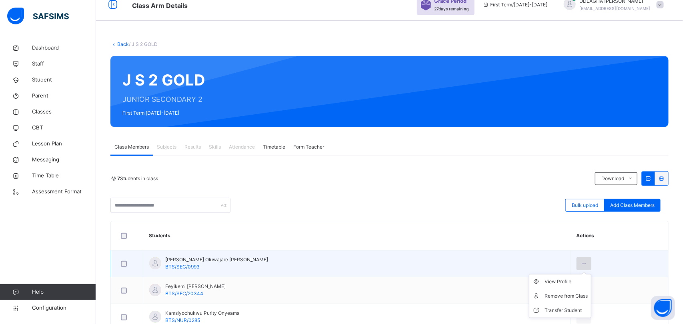
scroll to position [0, 0]
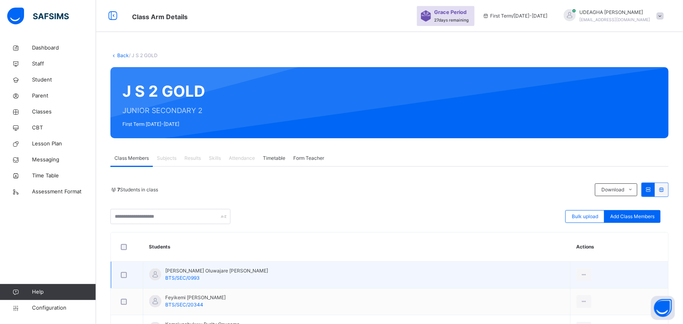
click at [630, 267] on td "View Profile Remove from Class Transfer Student" at bounding box center [619, 275] width 98 height 27
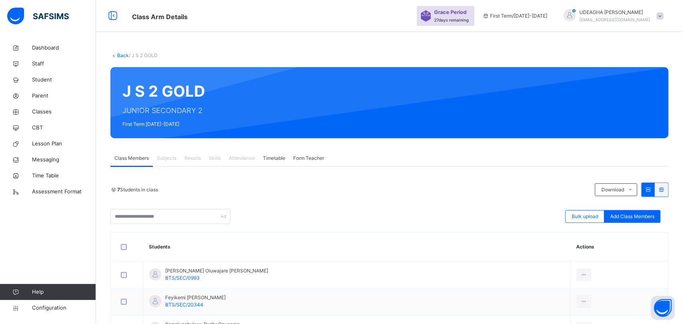
click at [120, 54] on link "Back" at bounding box center [123, 55] width 12 height 6
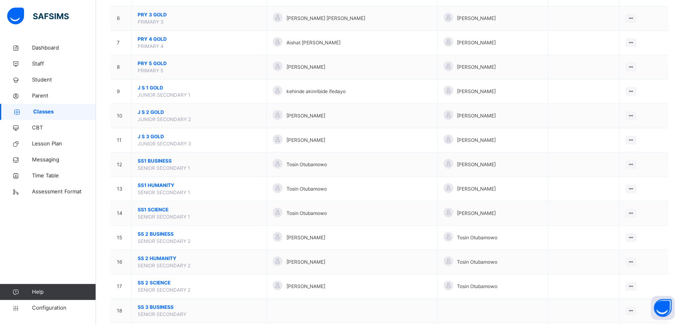
scroll to position [140, 0]
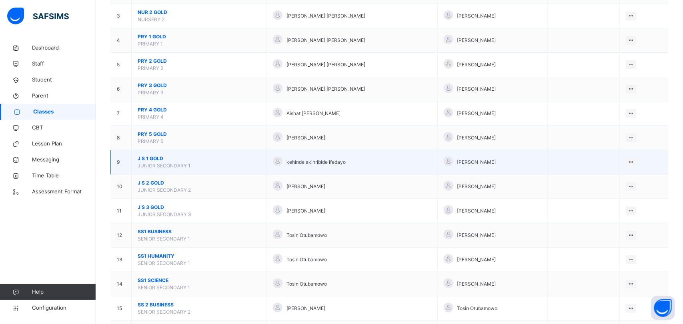
click at [155, 160] on span "J S 1 GOLD" at bounding box center [199, 158] width 123 height 7
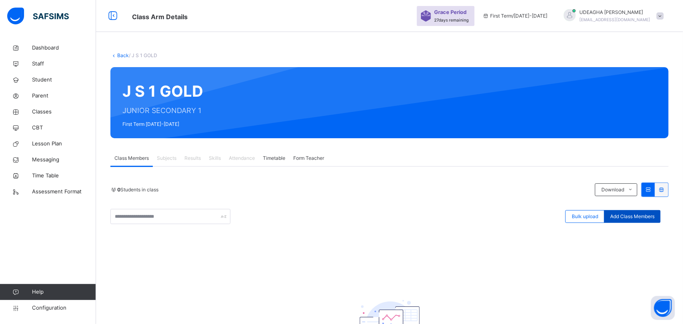
click at [635, 221] on div "Add Class Members" at bounding box center [632, 216] width 56 height 13
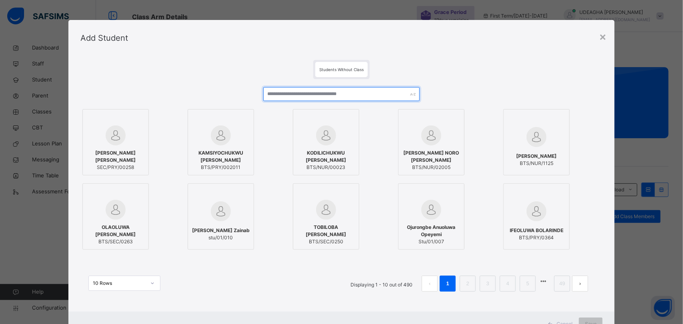
click at [271, 94] on input "text" at bounding box center [341, 94] width 157 height 14
click at [116, 150] on span "[PERSON_NAME] [PERSON_NAME]" at bounding box center [116, 157] width 58 height 14
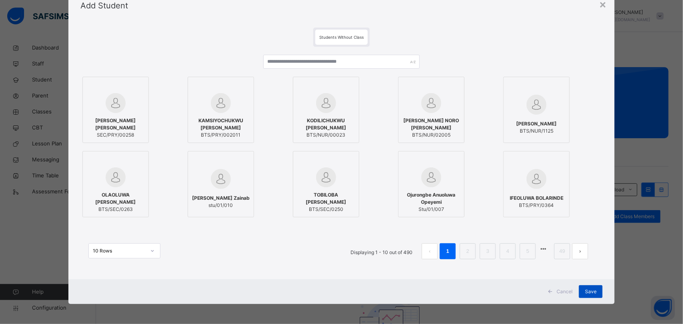
click at [598, 297] on div "Save" at bounding box center [591, 292] width 24 height 13
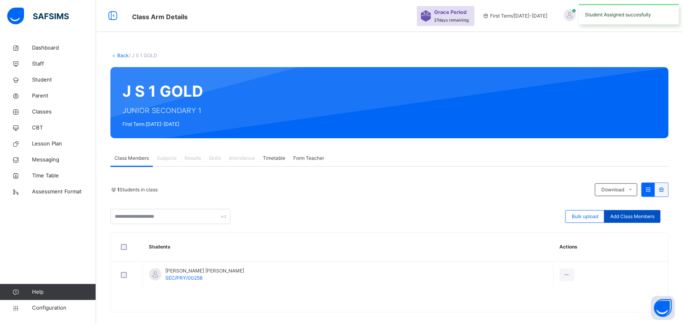
click at [634, 219] on span "Add Class Members" at bounding box center [632, 216] width 44 height 7
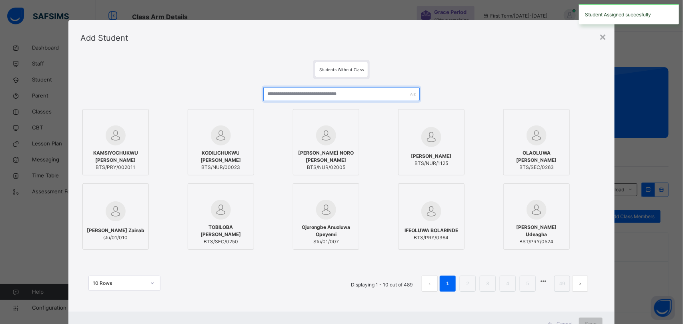
click at [283, 92] on input "text" at bounding box center [341, 94] width 157 height 14
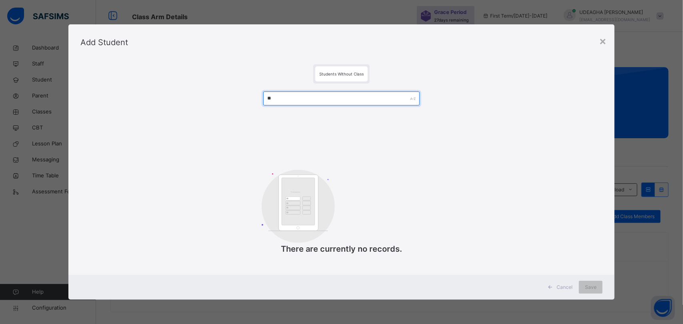
type input "*"
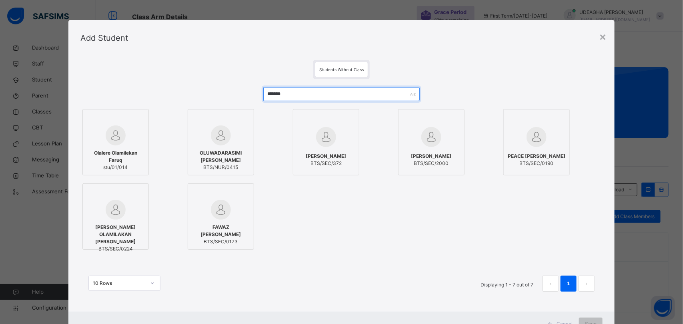
type input "*******"
click at [427, 160] on span "[PERSON_NAME]" at bounding box center [431, 156] width 40 height 7
click at [215, 158] on span "OLUWADARASIMI [PERSON_NAME]" at bounding box center [221, 157] width 58 height 14
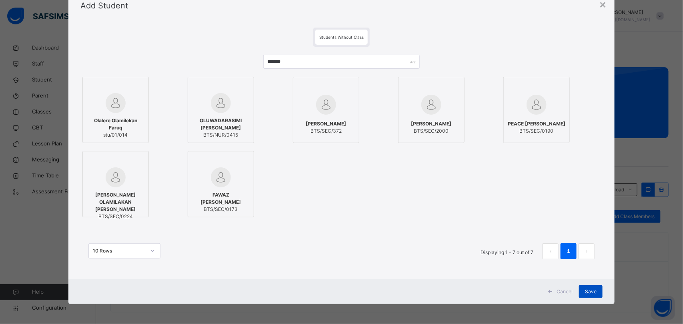
click at [591, 294] on span "Save" at bounding box center [591, 291] width 12 height 7
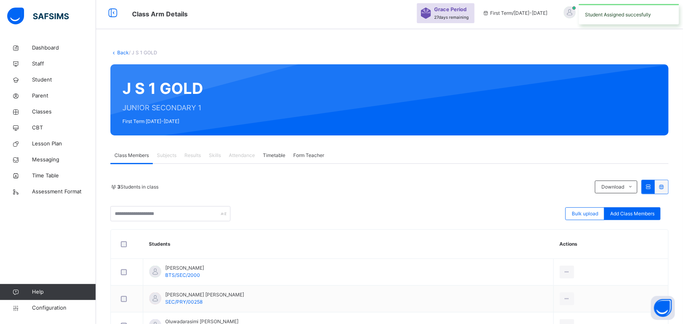
scroll to position [62, 0]
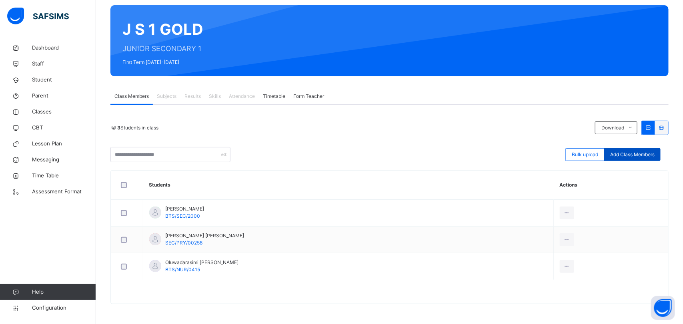
click at [635, 156] on span "Add Class Members" at bounding box center [632, 154] width 44 height 7
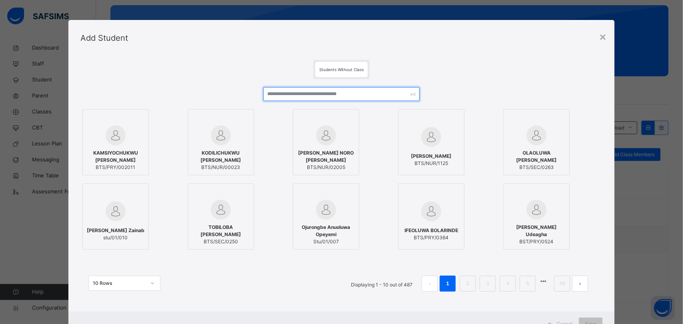
click at [279, 94] on input "text" at bounding box center [341, 94] width 157 height 14
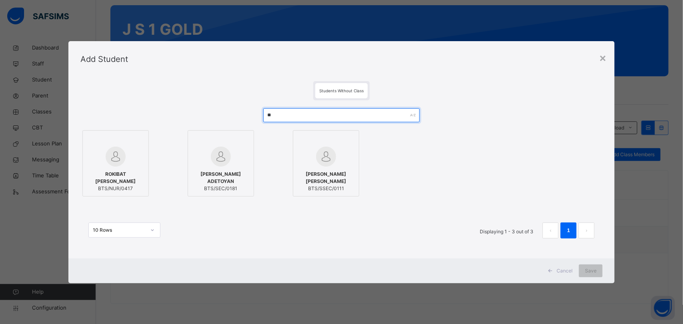
type input "**"
click at [116, 164] on img at bounding box center [116, 157] width 20 height 20
click at [597, 271] on div "Save" at bounding box center [591, 271] width 24 height 13
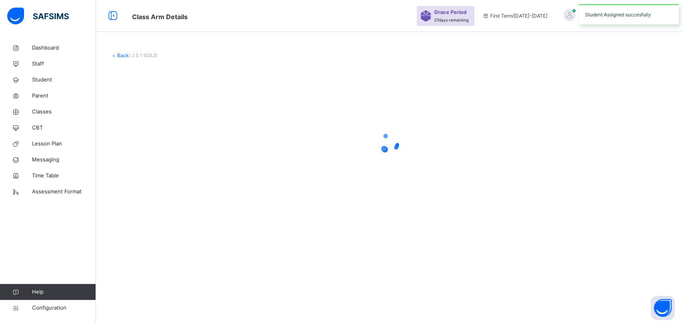
scroll to position [0, 0]
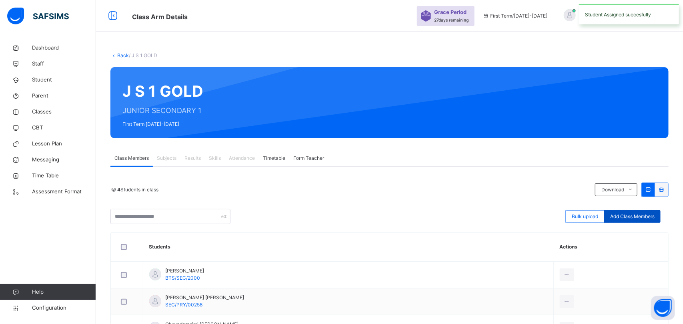
click at [641, 220] on span "Add Class Members" at bounding box center [632, 216] width 44 height 7
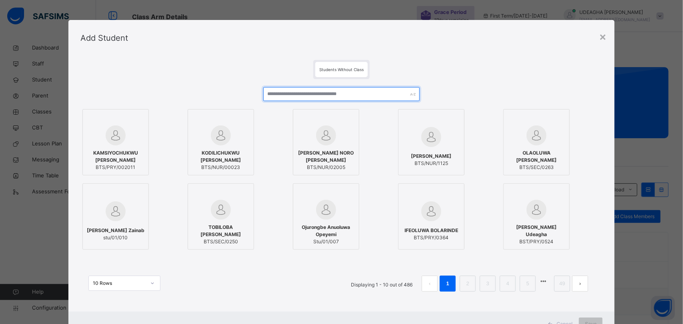
click at [279, 94] on input "text" at bounding box center [341, 94] width 157 height 14
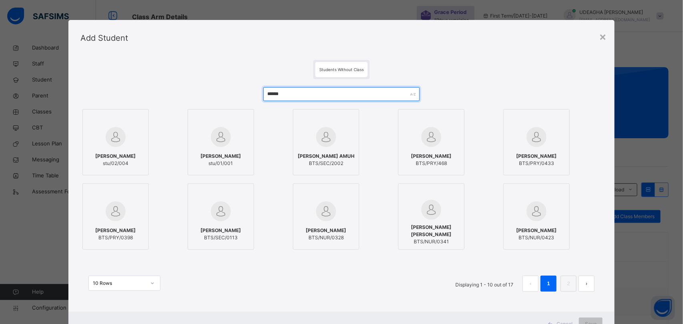
type input "******"
click at [321, 154] on span "[PERSON_NAME] AMUH" at bounding box center [326, 156] width 57 height 7
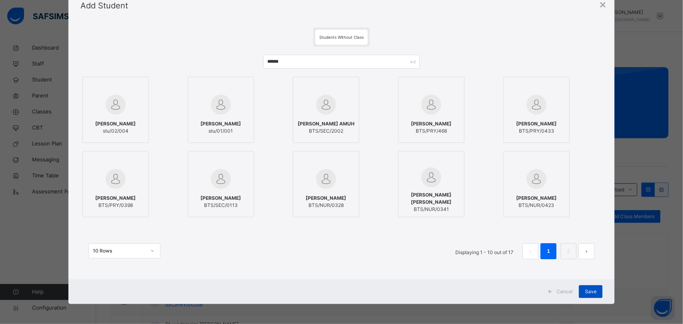
click at [596, 298] on div "Save" at bounding box center [591, 292] width 24 height 13
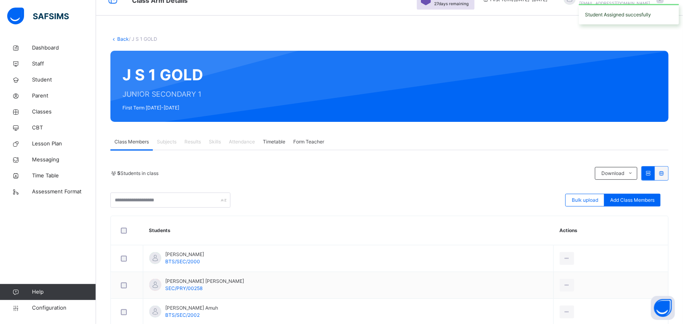
scroll to position [0, 0]
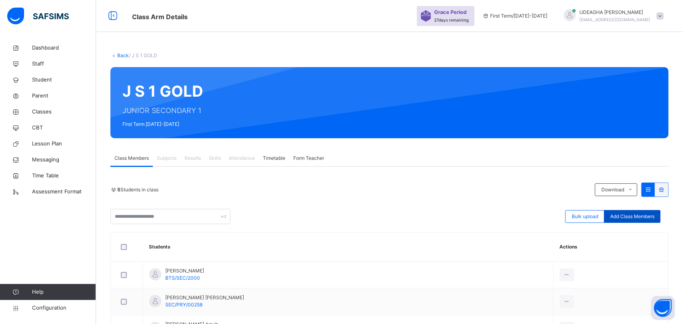
click at [637, 223] on div "Add Class Members" at bounding box center [632, 216] width 56 height 13
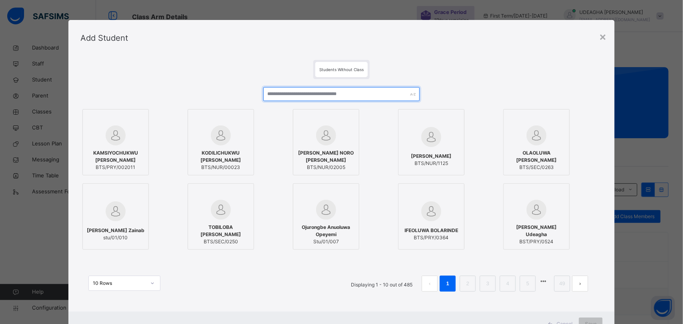
click at [344, 96] on input "text" at bounding box center [341, 94] width 157 height 14
click at [601, 30] on div "×" at bounding box center [603, 36] width 8 height 17
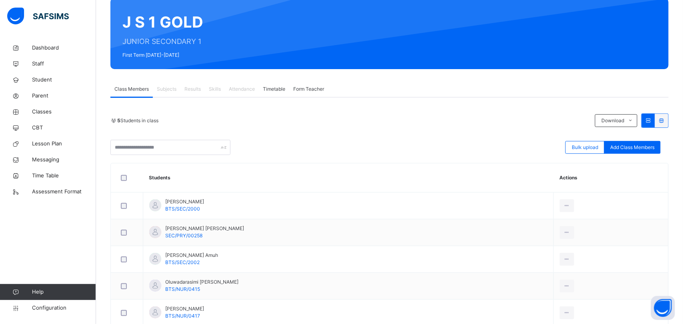
scroll to position [116, 0]
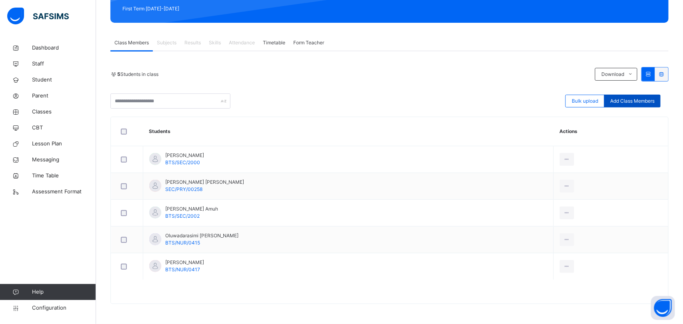
click at [638, 96] on div "Add Class Members" at bounding box center [632, 101] width 56 height 13
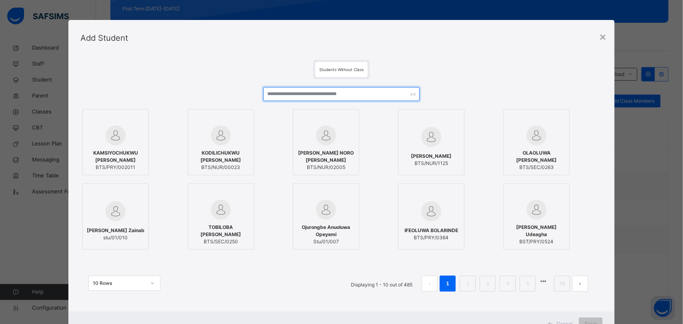
click at [302, 95] on input "text" at bounding box center [341, 94] width 157 height 14
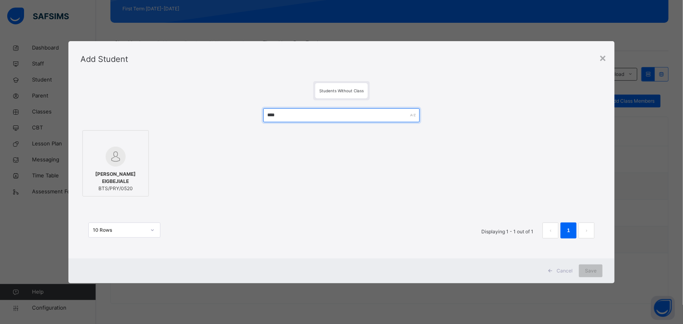
type input "****"
click at [108, 171] on span "[PERSON_NAME] EIGBEJIALE" at bounding box center [116, 178] width 58 height 14
click at [593, 270] on span "Save" at bounding box center [591, 271] width 12 height 7
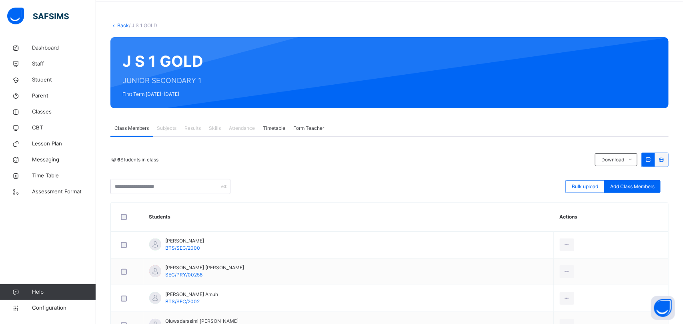
scroll to position [0, 0]
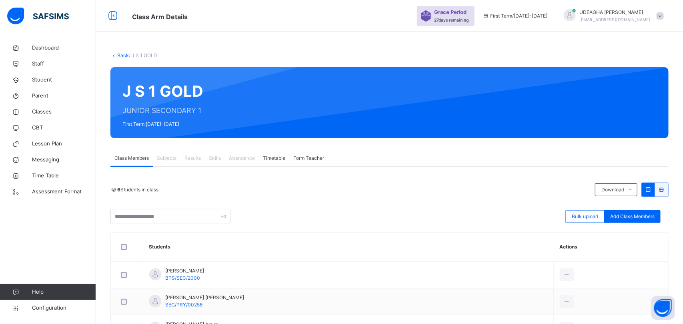
click at [120, 56] on link "Back" at bounding box center [123, 55] width 12 height 6
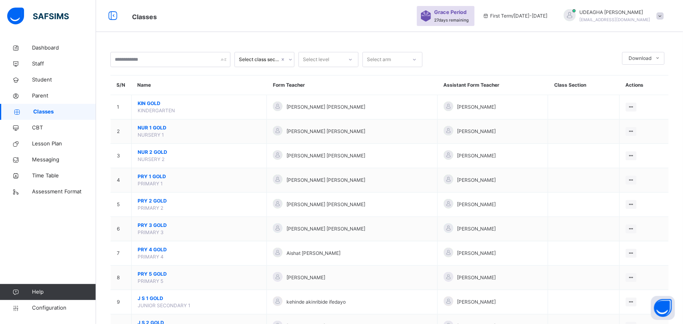
scroll to position [139, 0]
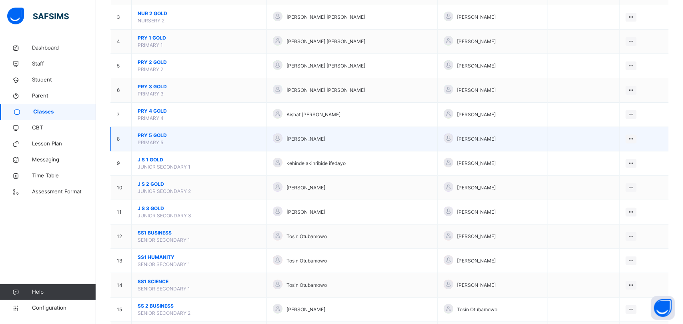
click at [153, 137] on span "PRY 5 GOLD" at bounding box center [199, 135] width 123 height 7
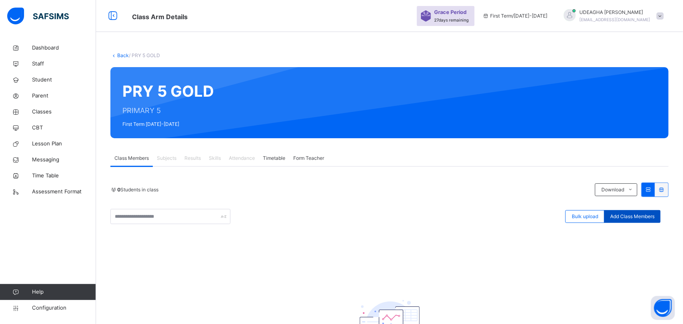
click at [639, 217] on span "Add Class Members" at bounding box center [632, 216] width 44 height 7
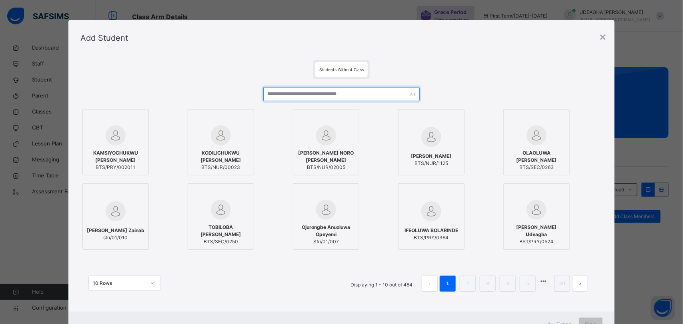
click at [282, 92] on input "text" at bounding box center [341, 94] width 157 height 14
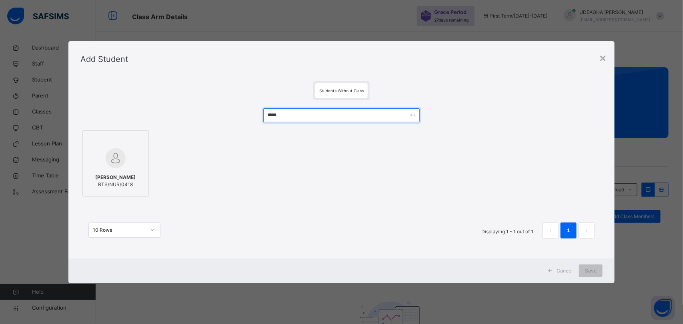
type input "*****"
click at [117, 165] on img at bounding box center [116, 158] width 20 height 20
click at [597, 274] on div "Save" at bounding box center [591, 271] width 24 height 13
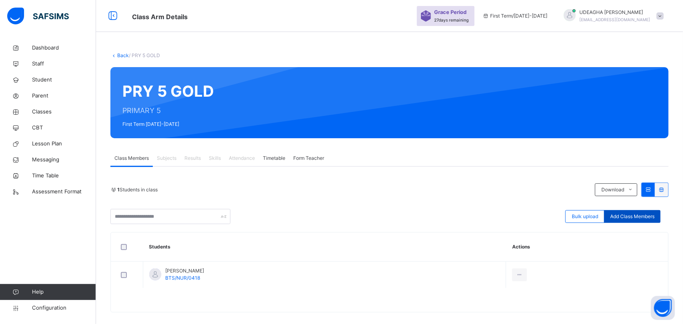
click at [635, 220] on span "Add Class Members" at bounding box center [632, 216] width 44 height 7
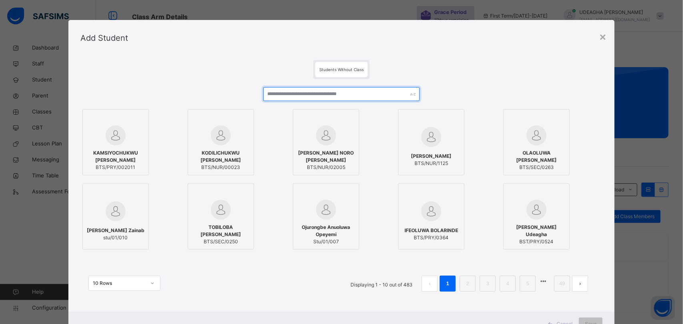
click at [286, 100] on input "text" at bounding box center [341, 94] width 157 height 14
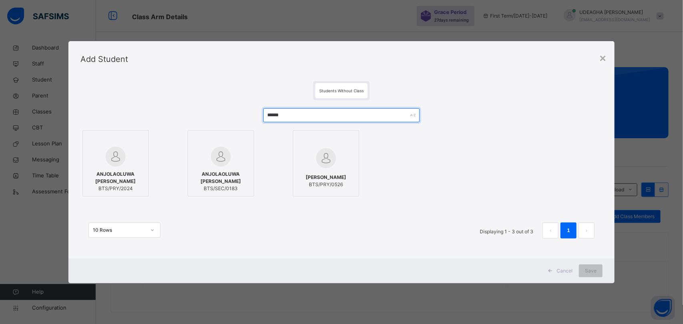
type input "******"
click at [114, 176] on span "ANJOLAOLUWA RUTH ADESINA" at bounding box center [116, 178] width 58 height 14
click at [593, 270] on span "Save" at bounding box center [591, 271] width 12 height 7
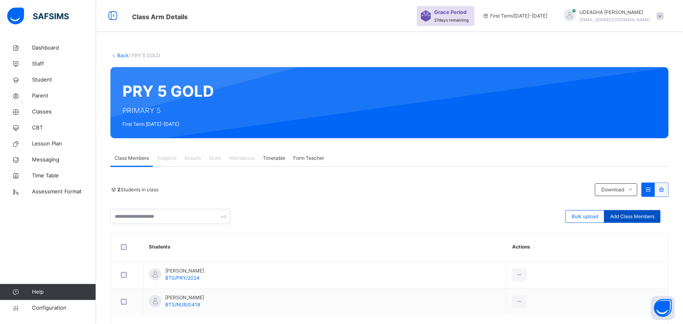
click at [634, 221] on div "Add Class Members" at bounding box center [632, 216] width 56 height 13
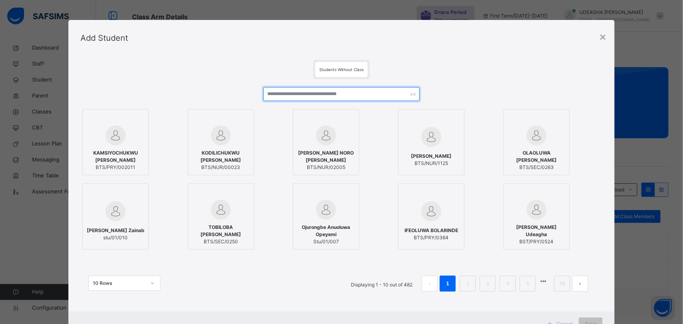
click at [299, 99] on input "text" at bounding box center [341, 94] width 157 height 14
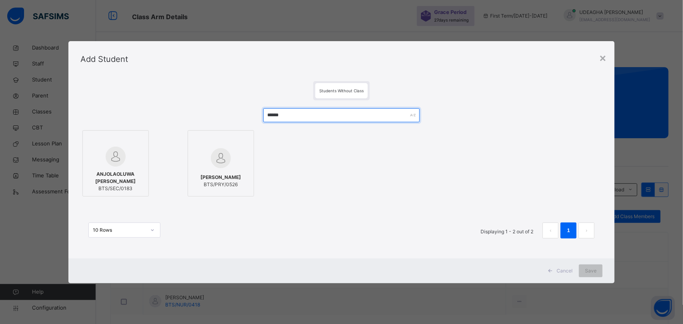
type input "******"
click at [231, 168] on div at bounding box center [221, 158] width 58 height 23
click at [598, 276] on div "Save" at bounding box center [591, 271] width 24 height 13
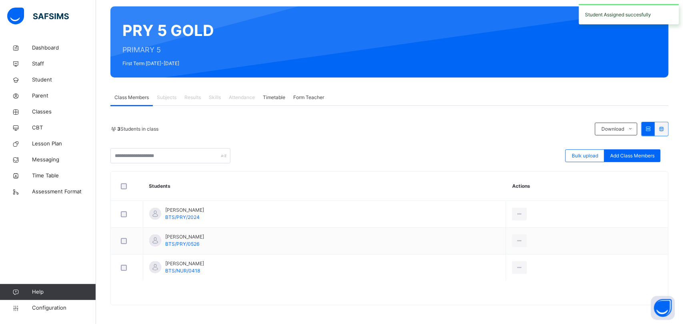
scroll to position [62, 0]
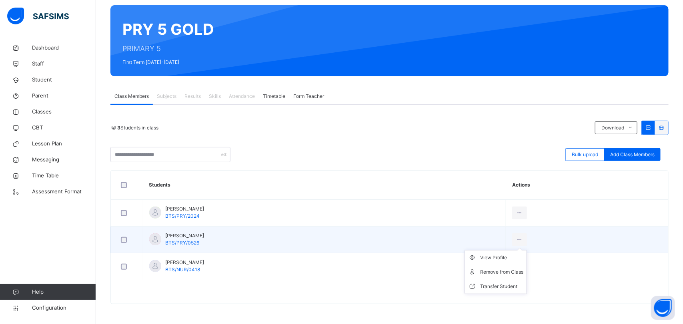
click at [527, 250] on ul "View Profile Remove from Class Transfer Student" at bounding box center [495, 272] width 62 height 44
click at [526, 280] on li "Transfer Student" at bounding box center [496, 287] width 62 height 14
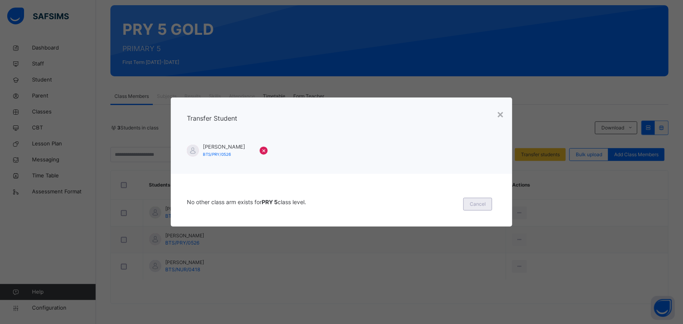
click at [483, 205] on span "Cancel" at bounding box center [478, 204] width 16 height 7
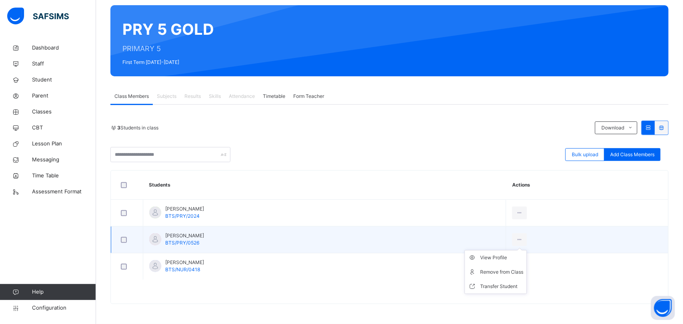
click at [527, 250] on ul "View Profile Remove from Class Transfer Student" at bounding box center [495, 272] width 62 height 44
click at [526, 277] on li "Remove from Class" at bounding box center [496, 272] width 62 height 14
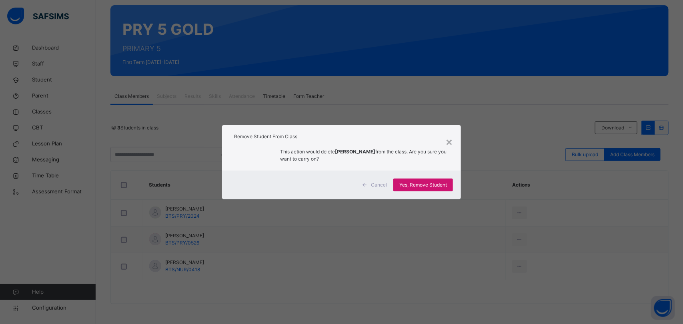
click at [432, 184] on span "Yes, Remove Student" at bounding box center [423, 185] width 48 height 7
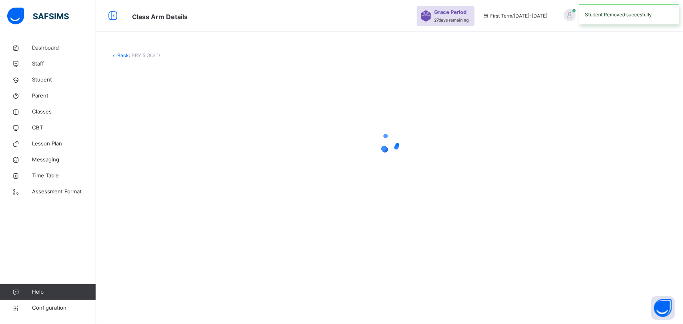
scroll to position [0, 0]
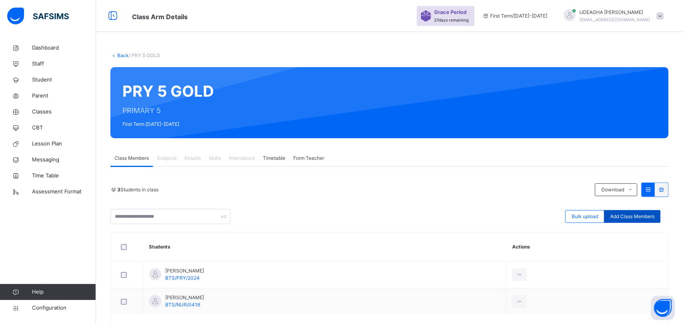
click at [625, 220] on span "Add Class Members" at bounding box center [632, 216] width 44 height 7
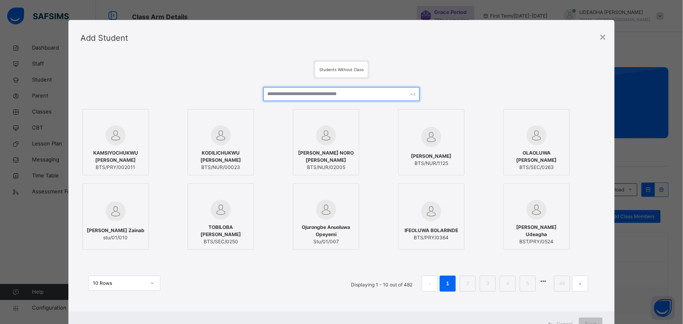
click at [290, 95] on input "text" at bounding box center [341, 94] width 157 height 14
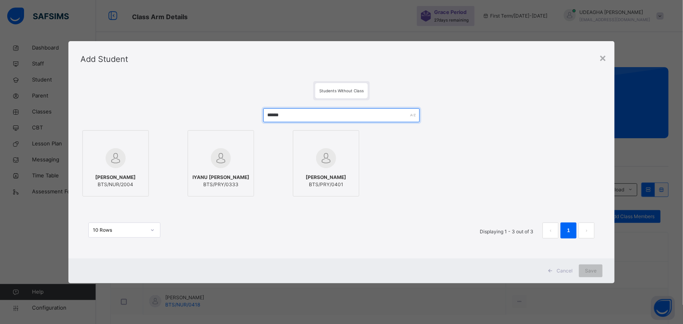
type input "******"
click at [113, 175] on span "SAMUEL AYOBAMI AKANBI" at bounding box center [115, 177] width 40 height 7
click at [592, 275] on div "Save" at bounding box center [591, 271] width 24 height 13
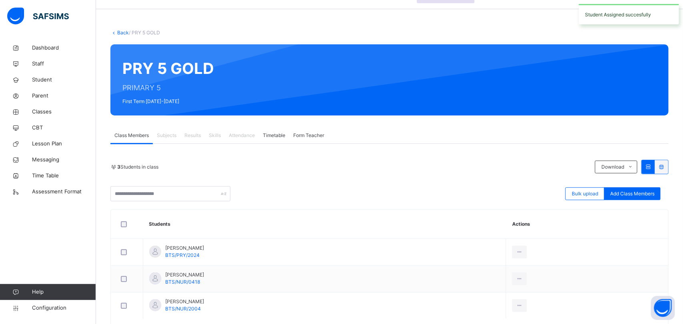
scroll to position [62, 0]
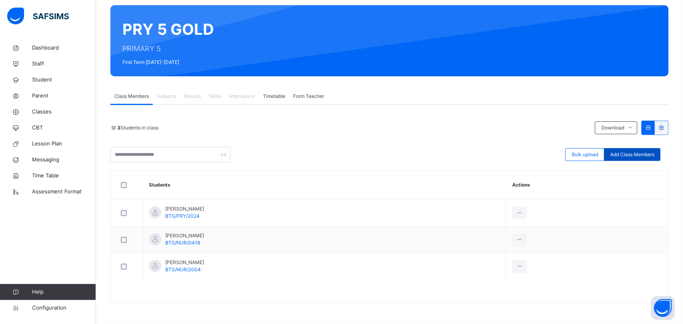
click at [637, 160] on div "Add Class Members" at bounding box center [632, 154] width 56 height 13
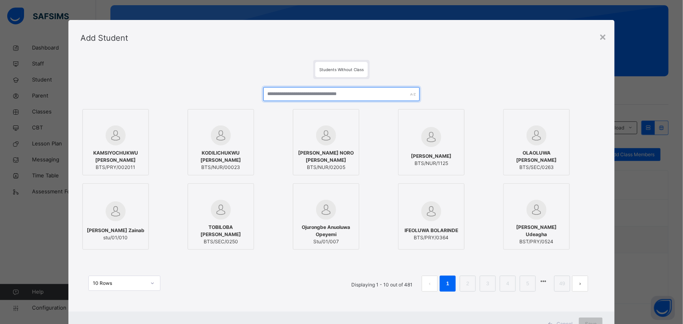
click at [310, 96] on input "text" at bounding box center [341, 94] width 157 height 14
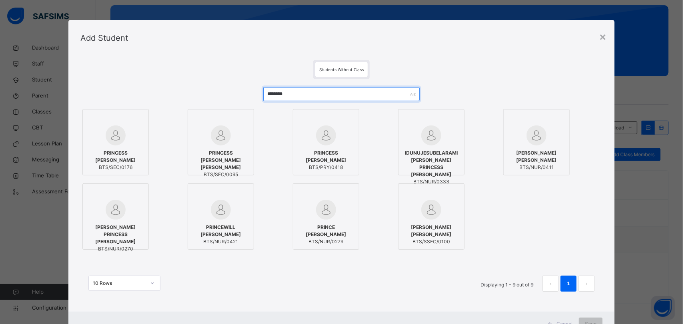
type input "********"
click at [540, 145] on img at bounding box center [536, 136] width 20 height 20
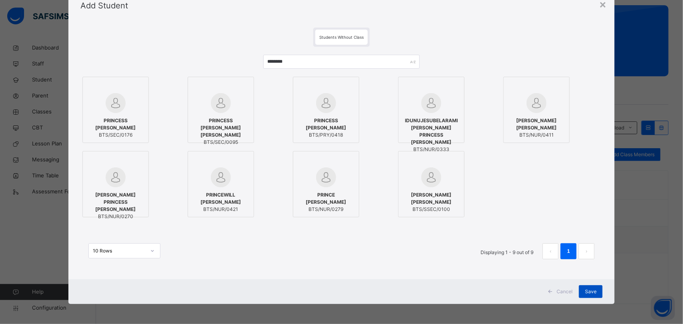
click at [593, 295] on div "Save" at bounding box center [591, 292] width 24 height 13
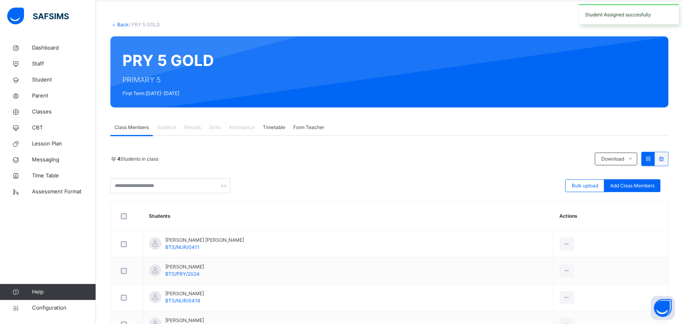
scroll to position [89, 0]
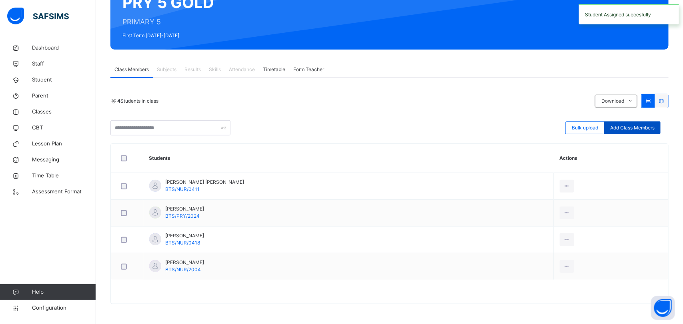
click at [639, 133] on div "Add Class Members" at bounding box center [632, 128] width 56 height 13
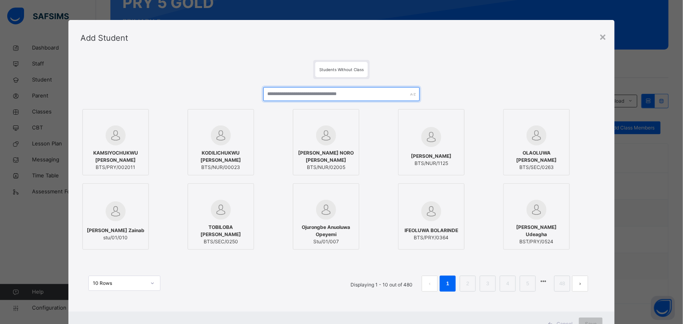
click at [309, 94] on input "text" at bounding box center [341, 94] width 157 height 14
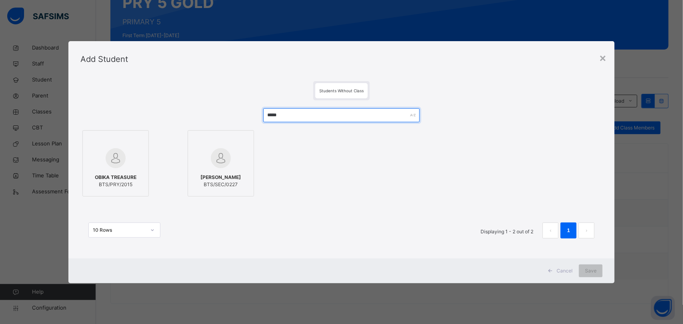
scroll to position [77, 0]
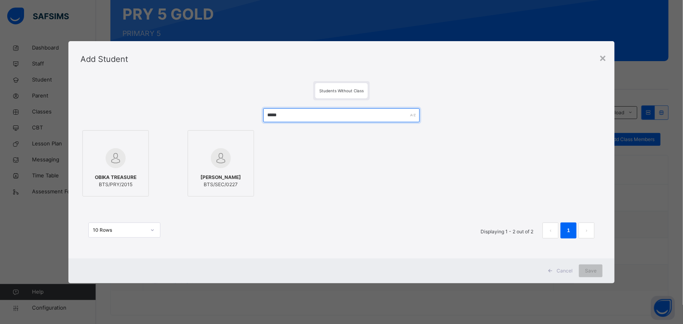
type input "*****"
click at [111, 174] on span "OBIKA TREASURE" at bounding box center [116, 177] width 42 height 7
click at [598, 275] on div "Save" at bounding box center [591, 271] width 24 height 13
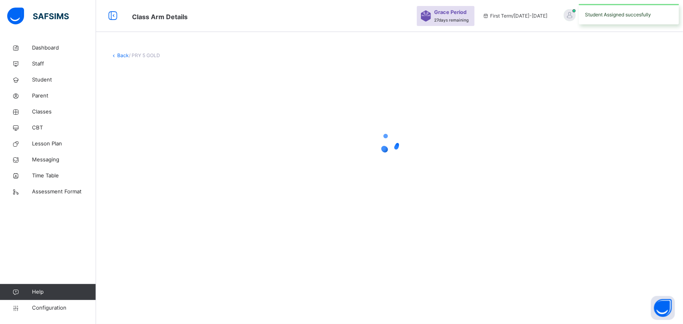
scroll to position [0, 0]
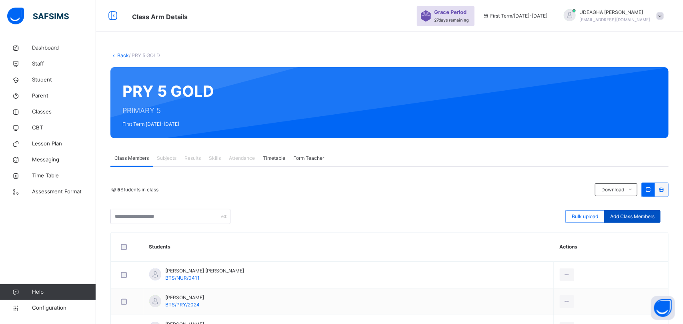
click at [638, 221] on div "Add Class Members" at bounding box center [632, 216] width 56 height 13
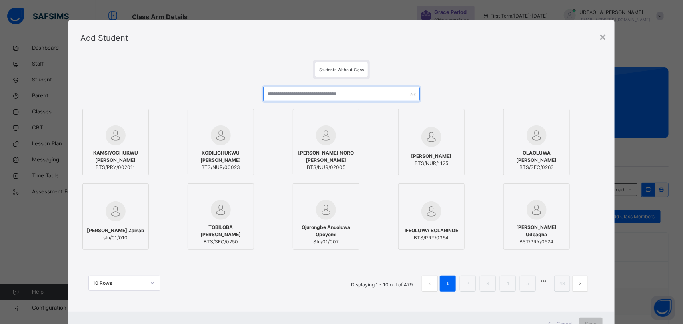
click at [292, 99] on input "text" at bounding box center [341, 94] width 157 height 14
click at [283, 96] on input "text" at bounding box center [341, 94] width 157 height 14
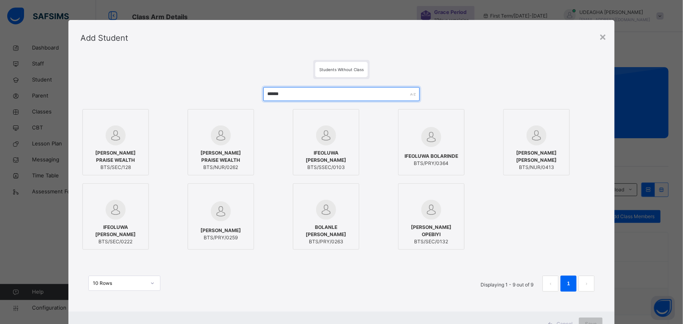
type input "******"
click at [537, 152] on span "OLIVIA IFEOMA OHANUGO" at bounding box center [537, 157] width 58 height 14
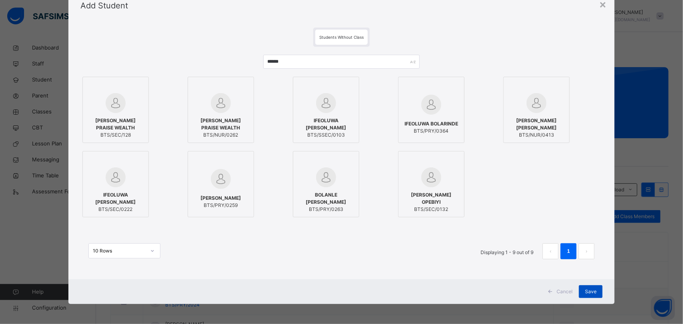
click at [596, 297] on div "Save" at bounding box center [591, 292] width 24 height 13
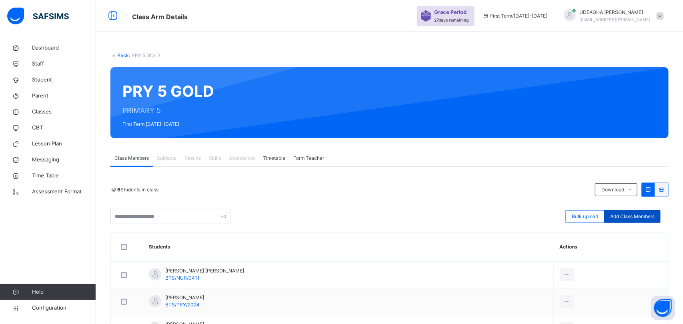
click at [648, 221] on div "Add Class Members" at bounding box center [632, 216] width 56 height 13
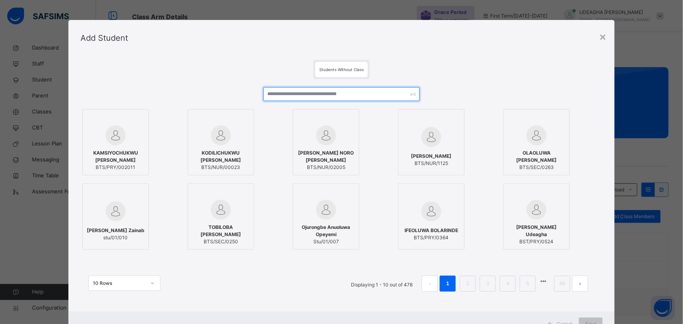
click at [289, 94] on input "text" at bounding box center [341, 94] width 157 height 14
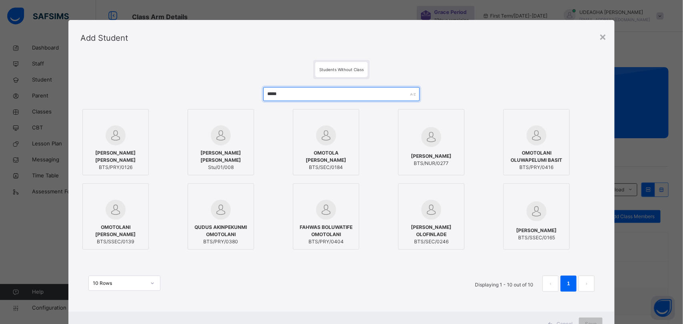
type input "*****"
click at [116, 145] on img at bounding box center [116, 136] width 20 height 20
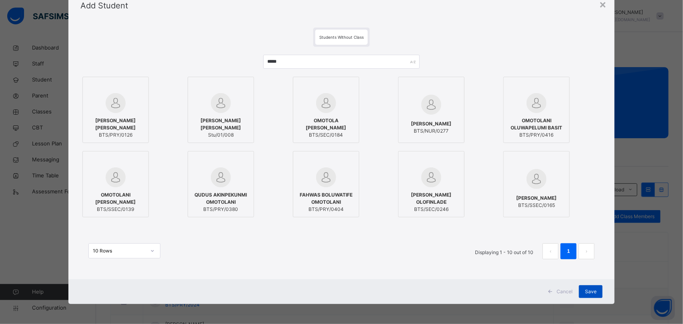
click at [594, 297] on div "Save" at bounding box center [591, 292] width 24 height 13
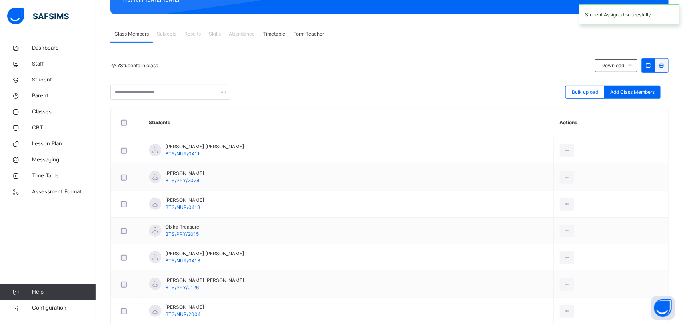
scroll to position [129, 0]
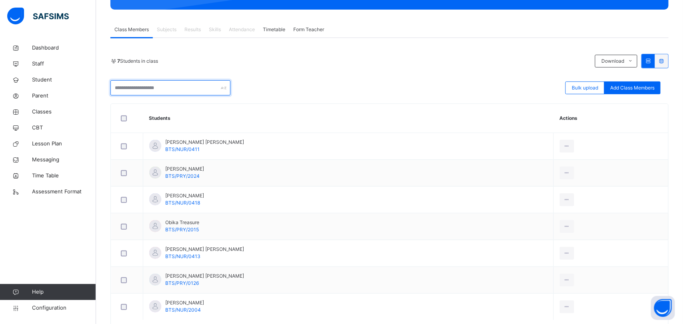
click at [127, 90] on input "text" at bounding box center [170, 87] width 120 height 15
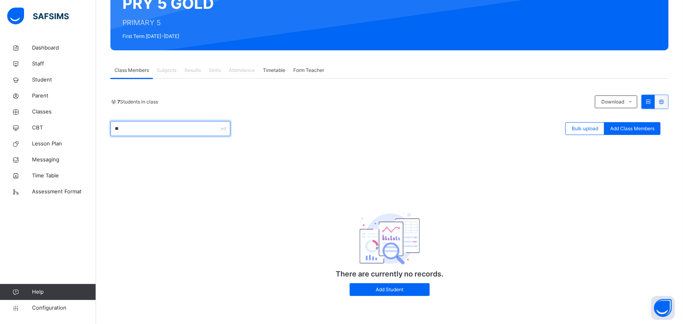
scroll to position [88, 0]
click at [159, 127] on input "*******" at bounding box center [170, 128] width 120 height 15
type input "*"
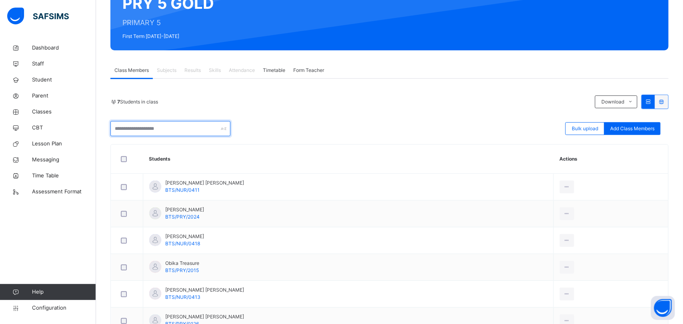
scroll to position [129, 0]
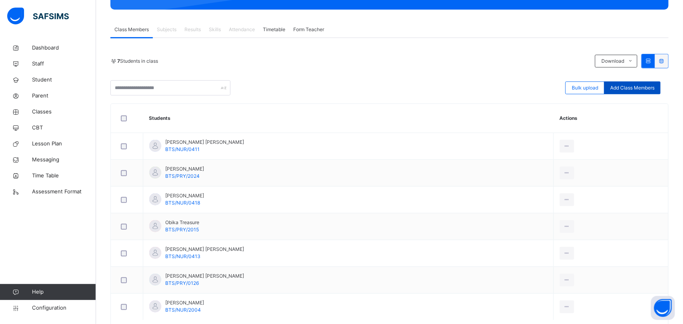
click at [633, 86] on span "Add Class Members" at bounding box center [632, 87] width 44 height 7
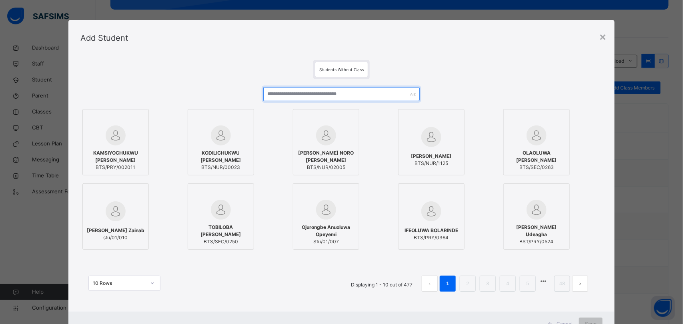
click at [306, 93] on input "text" at bounding box center [341, 94] width 157 height 14
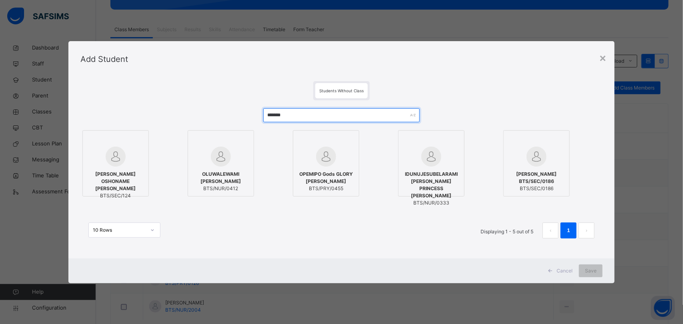
type input "*******"
click at [218, 175] on span "OLUWALEWAMI GODSWILL OWOLABI" at bounding box center [221, 178] width 58 height 14
click at [596, 275] on div "Save" at bounding box center [591, 271] width 24 height 13
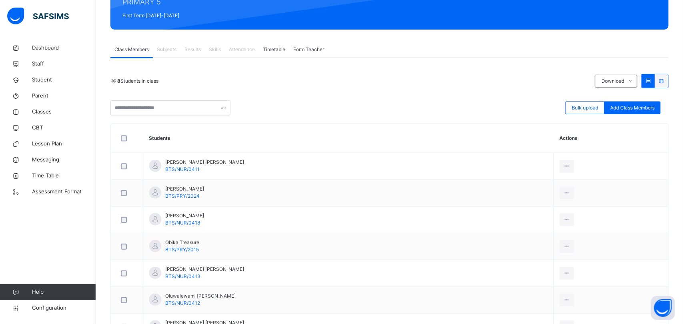
scroll to position [0, 0]
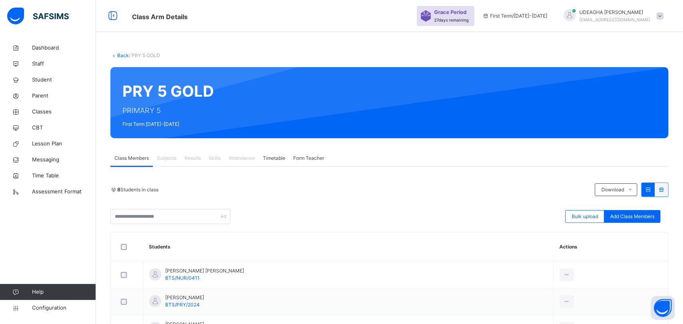
click at [117, 56] on link "Back" at bounding box center [123, 55] width 12 height 6
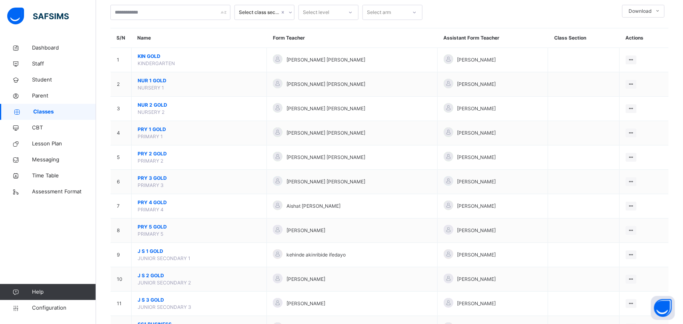
scroll to position [46, 0]
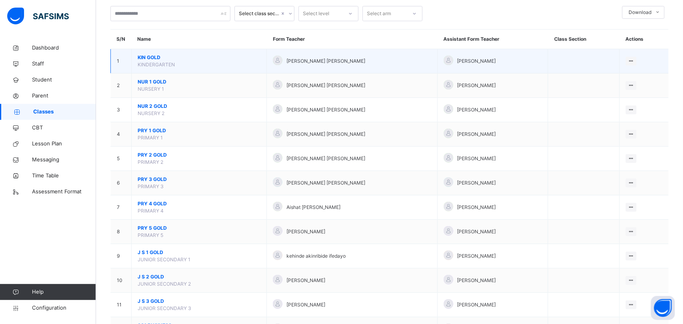
click at [153, 57] on span "KIN GOLD" at bounding box center [199, 57] width 123 height 7
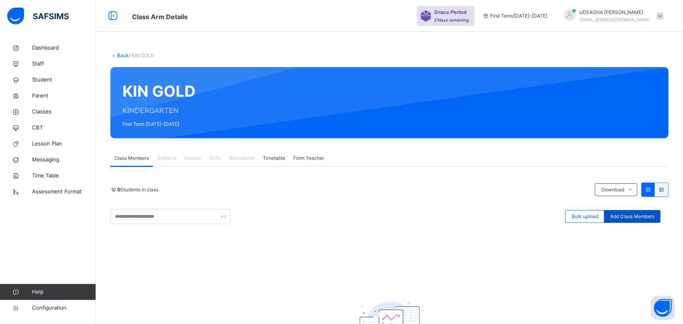
click at [637, 216] on span "Add Class Members" at bounding box center [632, 216] width 44 height 7
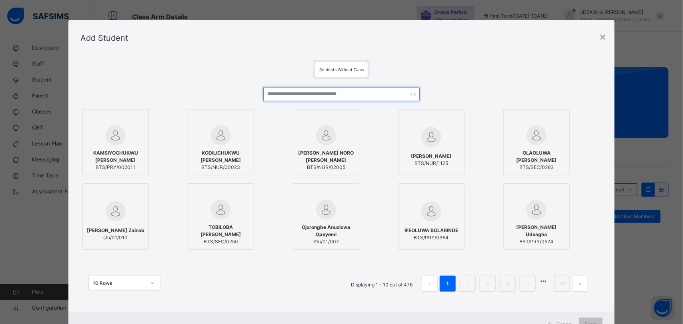
click at [280, 92] on input "text" at bounding box center [341, 94] width 157 height 14
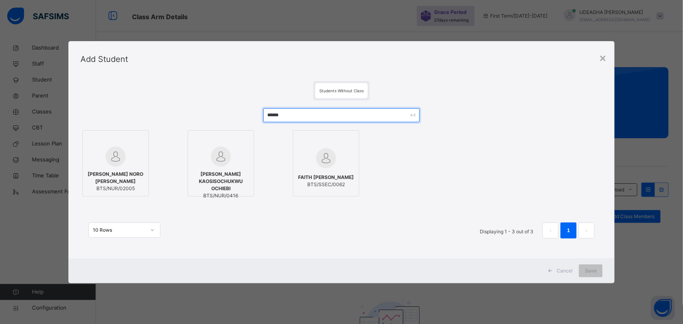
type input "******"
click at [118, 167] on div at bounding box center [116, 157] width 58 height 20
click at [592, 273] on span "Save" at bounding box center [591, 271] width 12 height 7
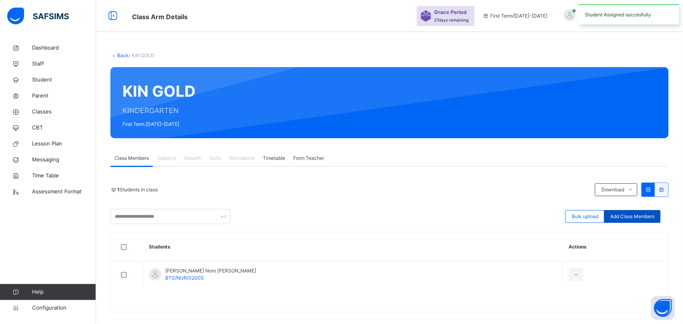
click at [643, 220] on span "Add Class Members" at bounding box center [632, 216] width 44 height 7
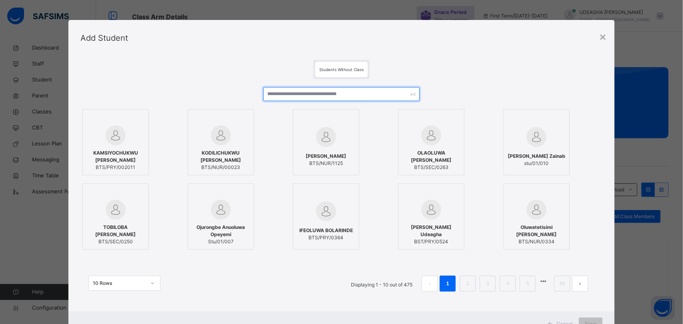
click at [284, 95] on input "text" at bounding box center [341, 94] width 157 height 14
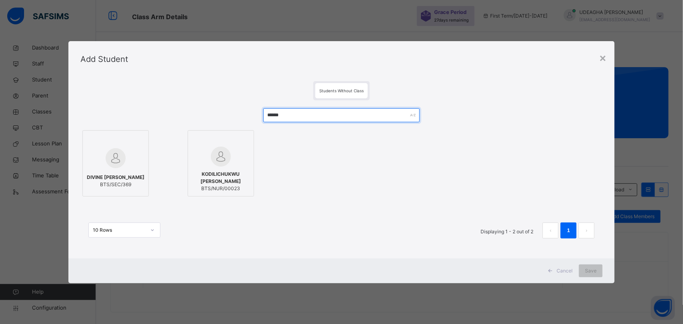
type input "******"
click at [213, 178] on span "KODILICHUKWU DIVINE IKECHUKWU" at bounding box center [221, 178] width 58 height 14
click at [598, 273] on div "Save" at bounding box center [591, 271] width 24 height 13
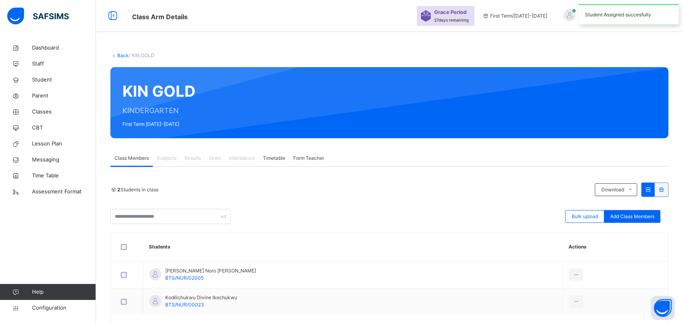
click at [118, 54] on link "Back" at bounding box center [123, 55] width 12 height 6
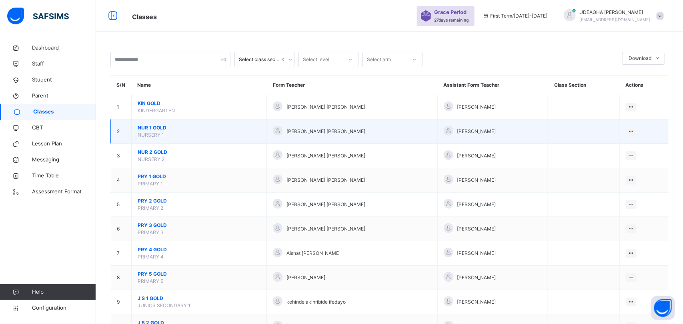
click at [155, 131] on span "NUR 1 GOLD" at bounding box center [199, 127] width 123 height 7
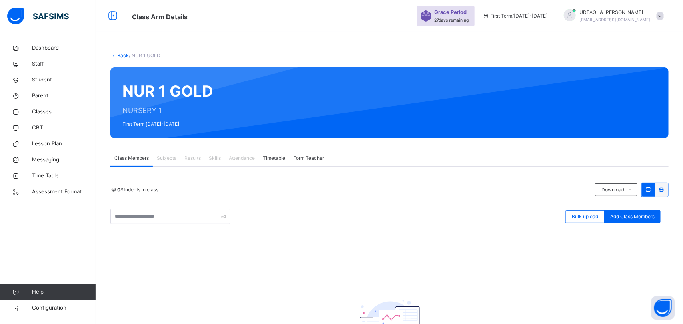
click at [118, 52] on link "Back" at bounding box center [123, 55] width 12 height 6
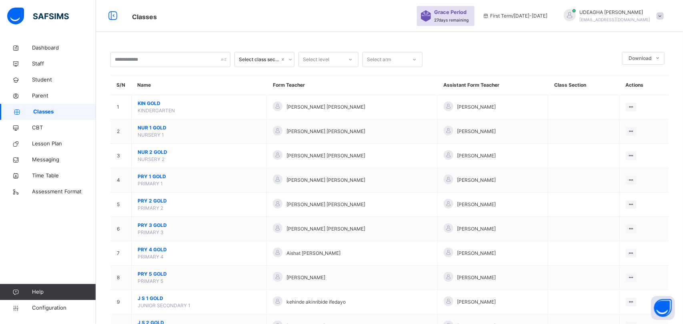
scroll to position [19, 0]
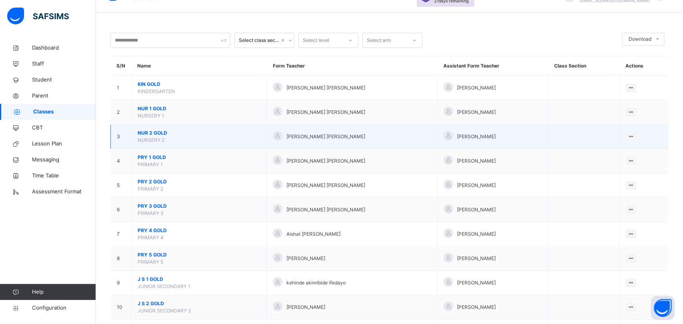
click at [144, 134] on span "NUR 2 GOLD" at bounding box center [199, 133] width 123 height 7
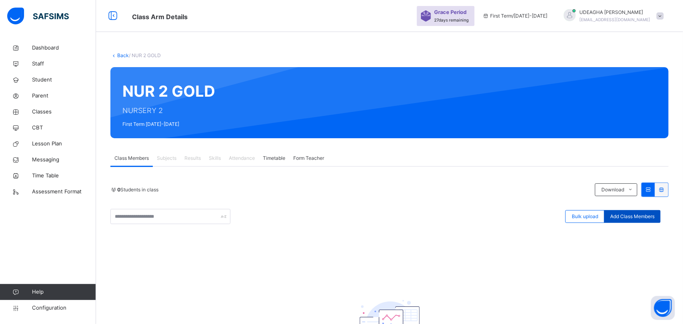
click at [644, 221] on div "Add Class Members" at bounding box center [632, 216] width 56 height 13
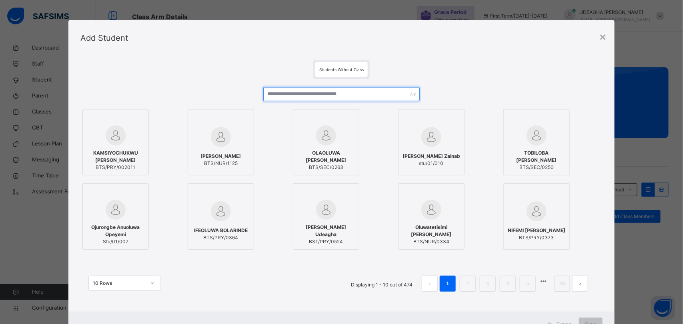
click at [298, 95] on input "text" at bounding box center [341, 94] width 157 height 14
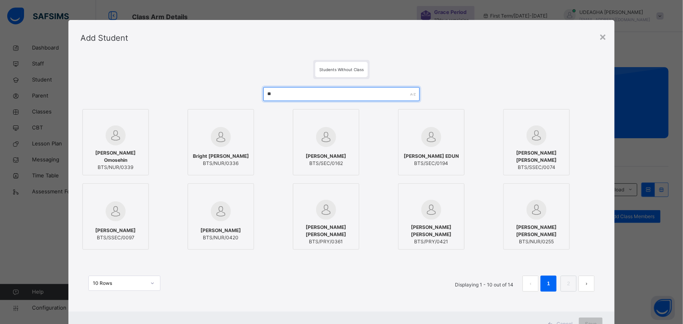
type input "*"
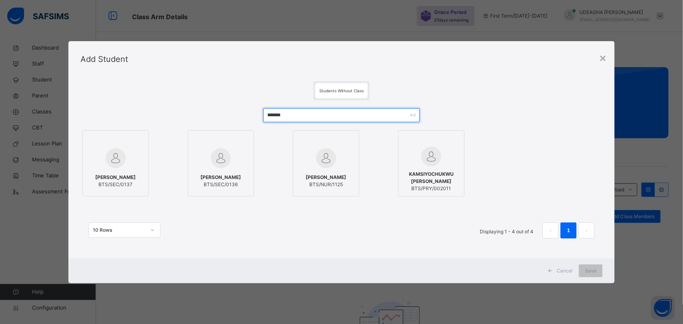
type input "*******"
click at [321, 177] on span "KOSISOCHUKWU HERODANIEL IKECHUKWU" at bounding box center [326, 177] width 40 height 7
click at [595, 277] on div "Save" at bounding box center [591, 271] width 24 height 13
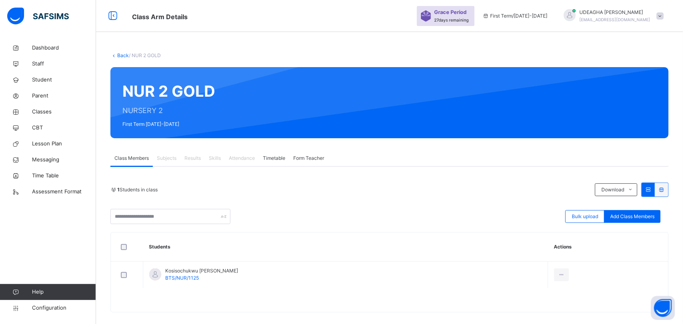
click at [123, 55] on link "Back" at bounding box center [123, 55] width 12 height 6
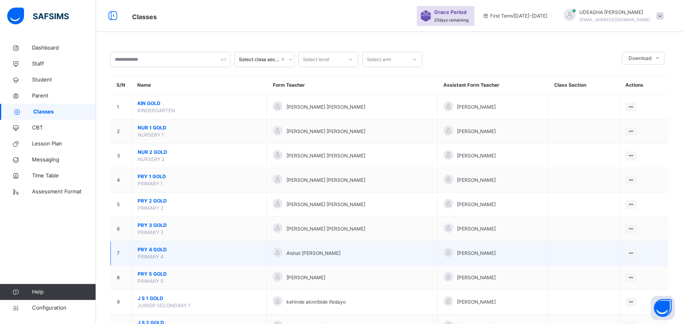
click at [150, 252] on span "PRY 4 GOLD" at bounding box center [199, 249] width 123 height 7
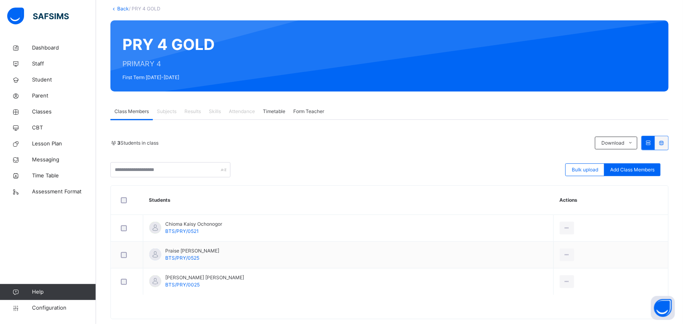
scroll to position [62, 0]
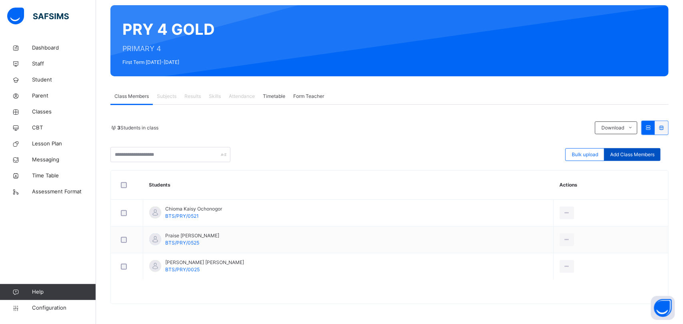
click at [634, 156] on span "Add Class Members" at bounding box center [632, 154] width 44 height 7
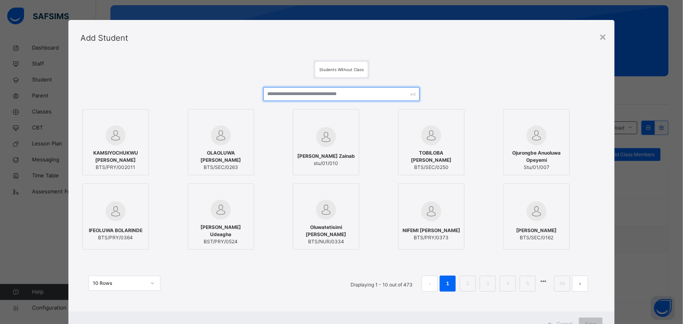
click at [283, 94] on input "text" at bounding box center [341, 94] width 157 height 14
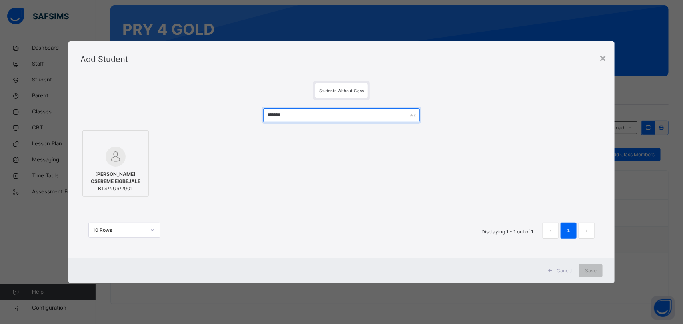
type input "*******"
click at [103, 176] on span "DICKSON OSEREME EIGBEJALE" at bounding box center [116, 178] width 58 height 14
click at [589, 275] on div "Save" at bounding box center [591, 271] width 24 height 13
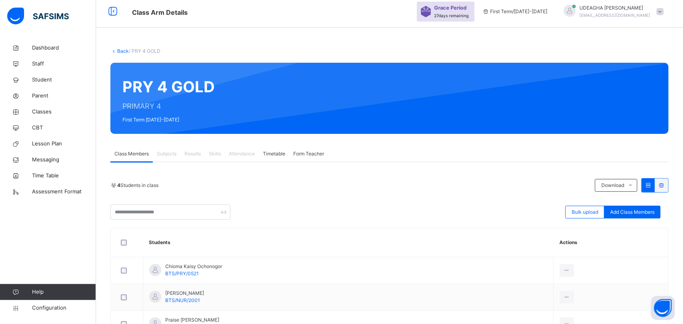
scroll to position [0, 0]
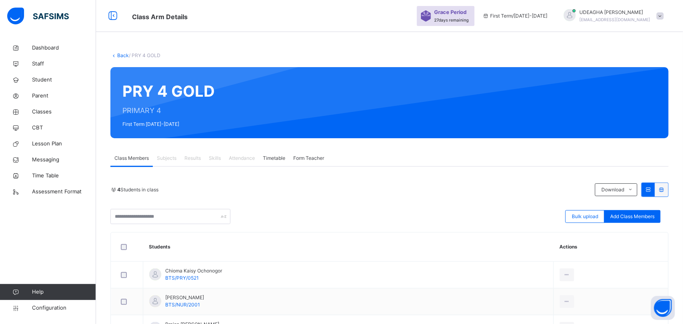
click at [119, 57] on link "Back" at bounding box center [123, 55] width 12 height 6
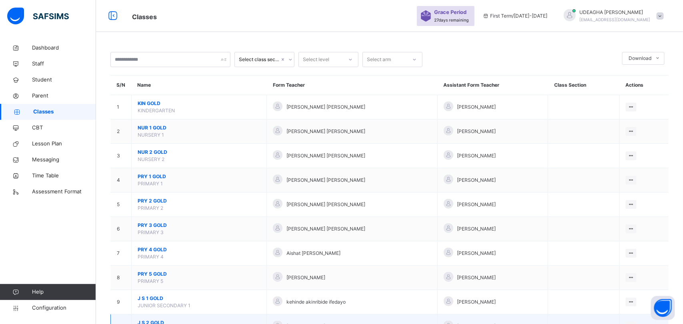
click at [149, 320] on span "J S 2 GOLD" at bounding box center [199, 323] width 123 height 7
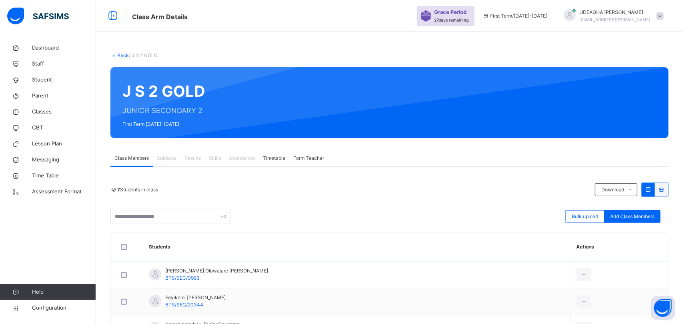
click at [121, 57] on link "Back" at bounding box center [123, 55] width 12 height 6
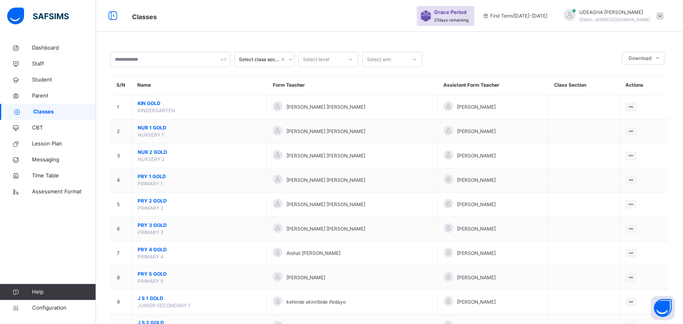
scroll to position [47, 0]
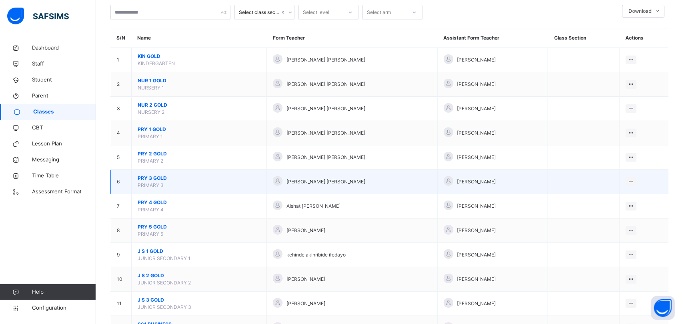
click at [149, 179] on span "PRY 3 GOLD" at bounding box center [199, 178] width 123 height 7
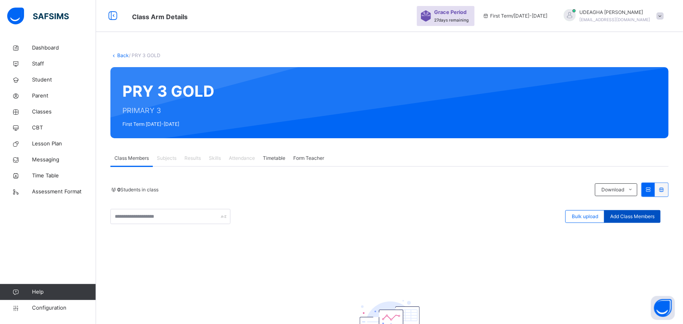
click at [641, 221] on div "Add Class Members" at bounding box center [632, 216] width 56 height 13
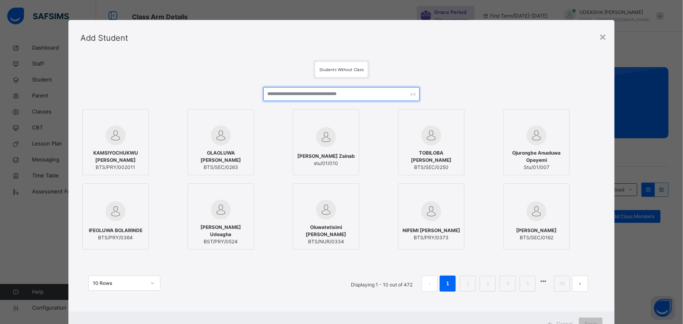
click at [292, 93] on input "text" at bounding box center [341, 94] width 157 height 14
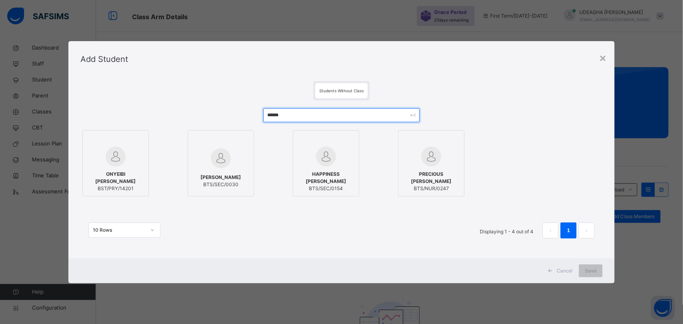
type input "******"
click at [116, 174] on span "ONYEIBI ADAEZE CLAPPERTON" at bounding box center [116, 178] width 58 height 14
click at [599, 277] on div "Save" at bounding box center [591, 271] width 24 height 13
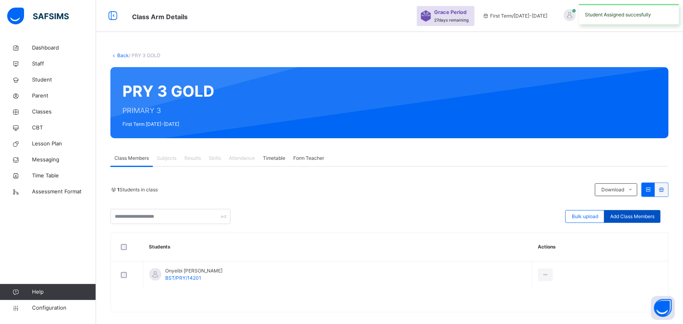
click at [639, 221] on div "Add Class Members" at bounding box center [632, 216] width 56 height 13
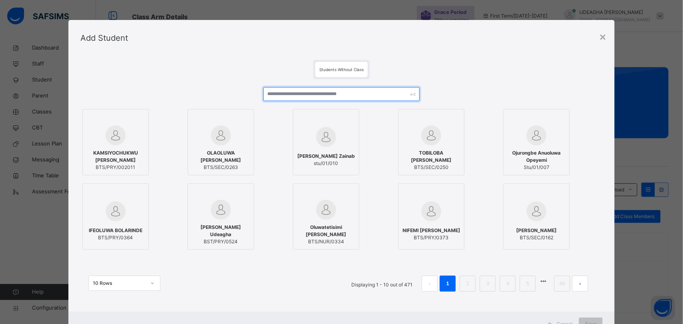
click at [284, 95] on input "text" at bounding box center [341, 94] width 157 height 14
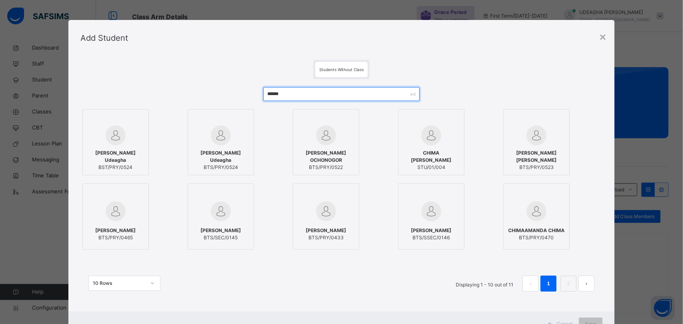
type input "******"
click at [328, 156] on span "PRECIOUS CHISOM OCHONOGOR" at bounding box center [326, 157] width 58 height 14
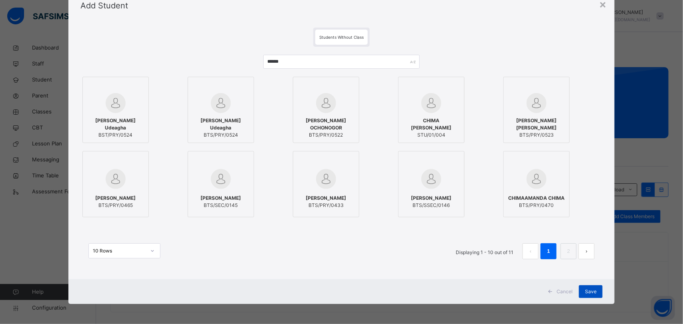
click at [595, 296] on div "Save" at bounding box center [591, 292] width 24 height 13
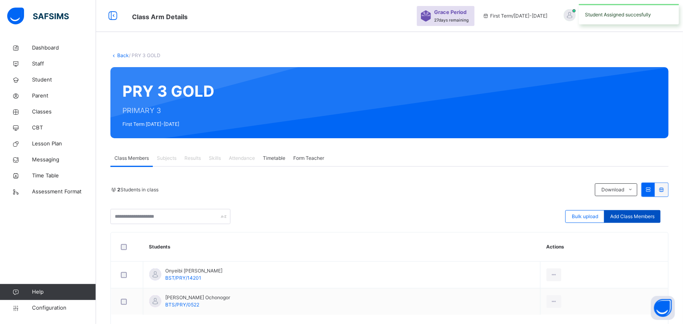
click at [638, 223] on div "Add Class Members" at bounding box center [632, 216] width 56 height 13
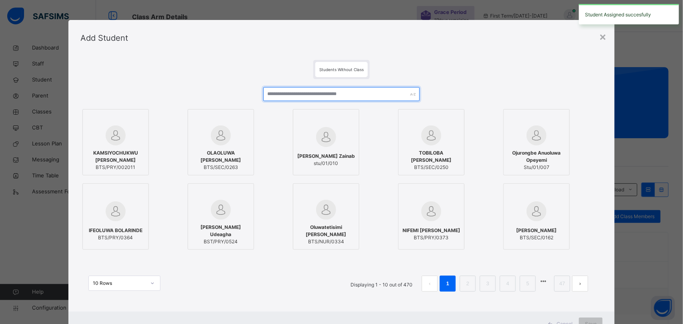
click at [273, 95] on input "text" at bounding box center [341, 94] width 157 height 14
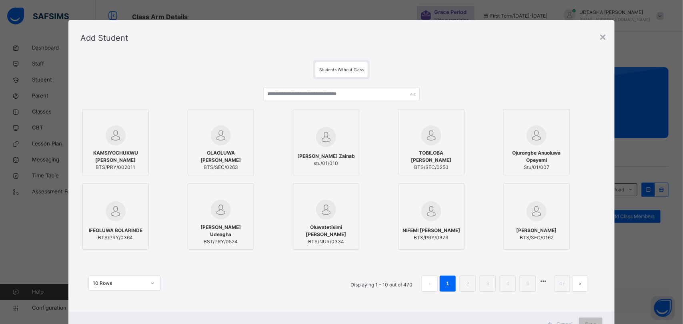
click at [610, 38] on div "Add Student" at bounding box center [341, 38] width 546 height 36
click at [603, 34] on div "×" at bounding box center [603, 36] width 8 height 17
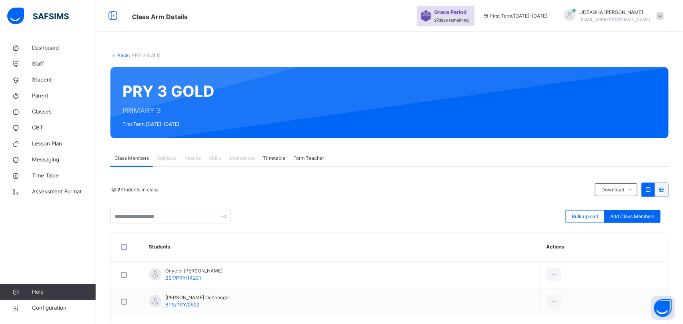
click at [118, 55] on link "Back" at bounding box center [123, 55] width 12 height 6
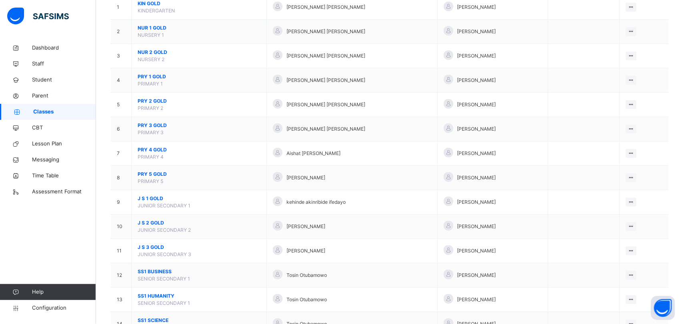
scroll to position [101, 0]
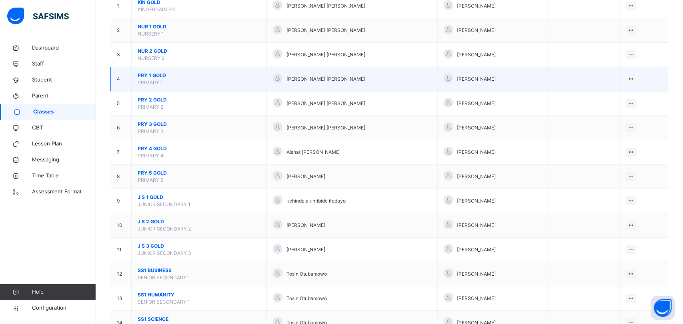
click at [151, 75] on span "PRY 1 GOLD" at bounding box center [199, 75] width 123 height 7
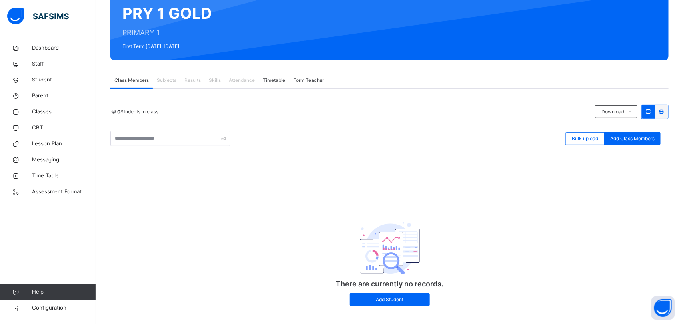
scroll to position [88, 0]
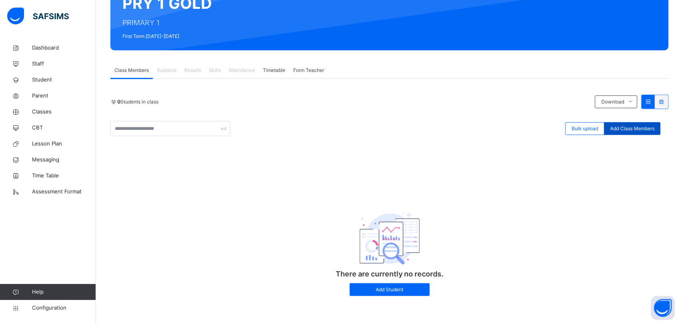
click at [637, 128] on span "Add Class Members" at bounding box center [632, 128] width 44 height 7
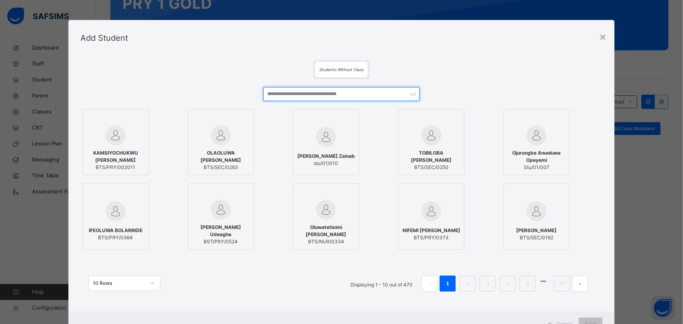
click at [280, 94] on input "text" at bounding box center [341, 94] width 157 height 14
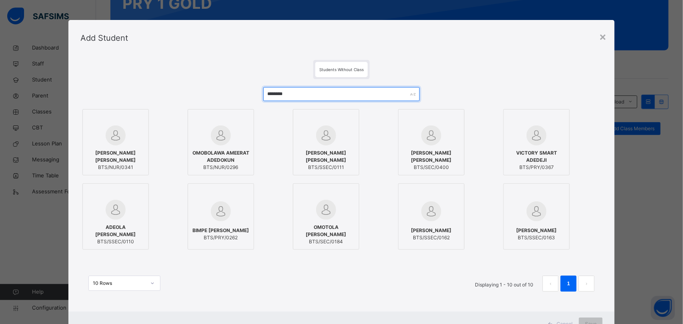
scroll to position [32, 0]
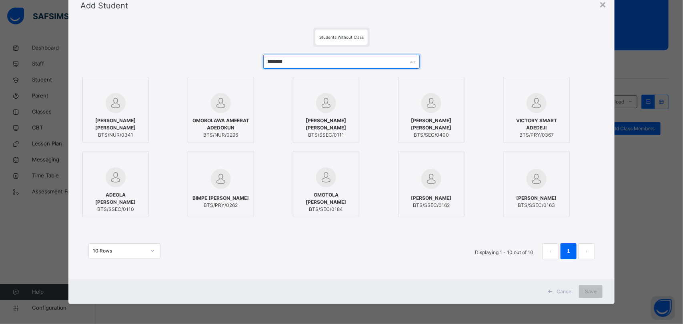
type input "********"
click at [107, 114] on div "EMMANUELLA ADEDOYIN FABUNMI BTS/NUR/0341" at bounding box center [116, 128] width 58 height 30
click at [592, 297] on div "Save" at bounding box center [591, 292] width 24 height 13
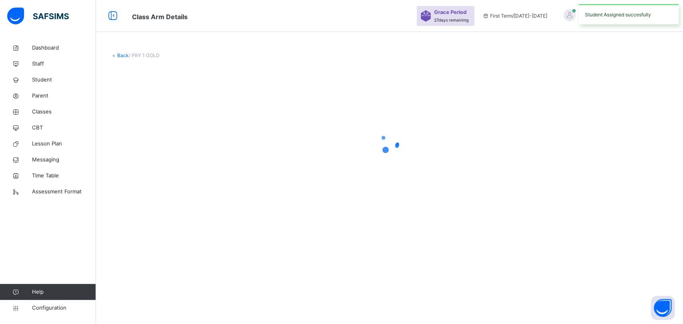
scroll to position [0, 0]
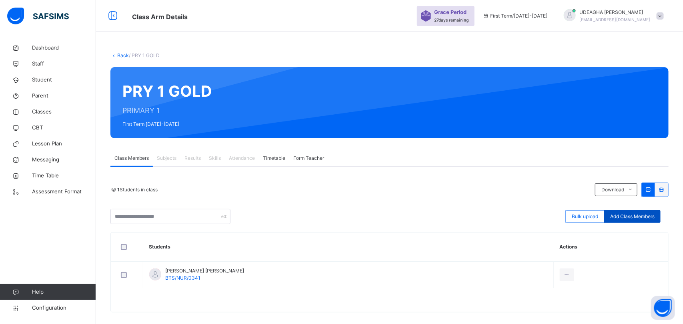
click at [639, 221] on div "Add Class Members" at bounding box center [632, 216] width 56 height 13
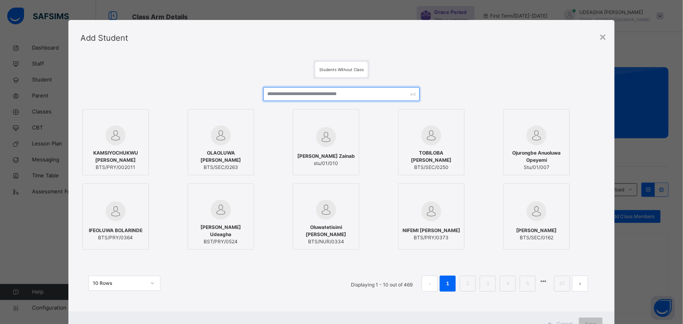
click at [283, 93] on input "text" at bounding box center [341, 94] width 157 height 14
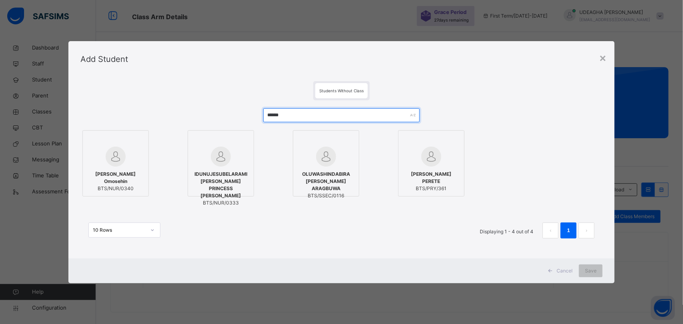
type input "******"
click at [221, 176] on span "IDUNUJESUBELARAMI OWOLABI PRINCESS DORCAS" at bounding box center [221, 185] width 58 height 29
click at [594, 275] on div "Save" at bounding box center [591, 271] width 24 height 13
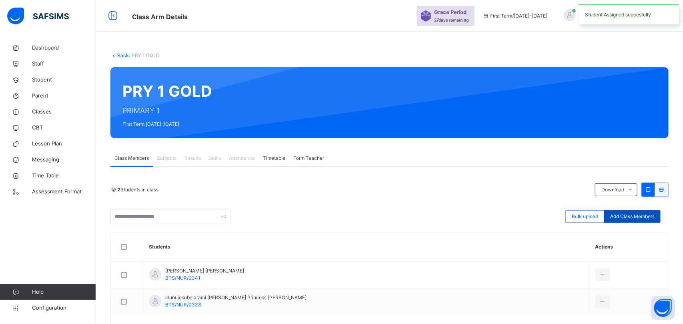
click at [635, 220] on span "Add Class Members" at bounding box center [632, 216] width 44 height 7
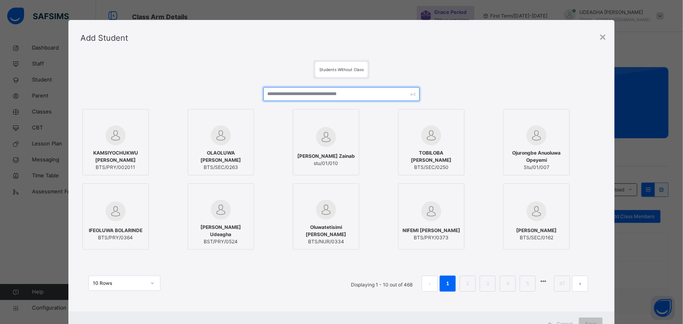
click at [284, 94] on input "text" at bounding box center [341, 94] width 157 height 14
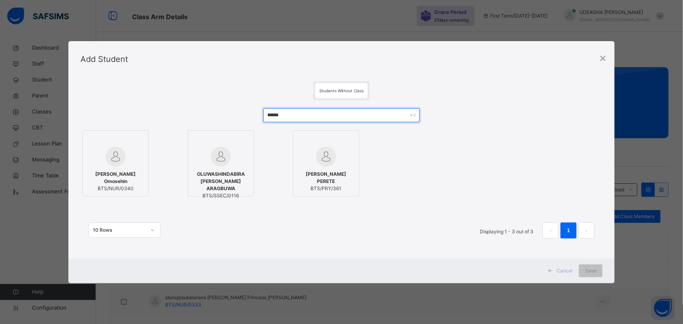
type input "******"
click at [118, 176] on span "Dorcas Taiwo Omosehin" at bounding box center [116, 178] width 58 height 14
click at [595, 275] on div "Save" at bounding box center [591, 271] width 24 height 13
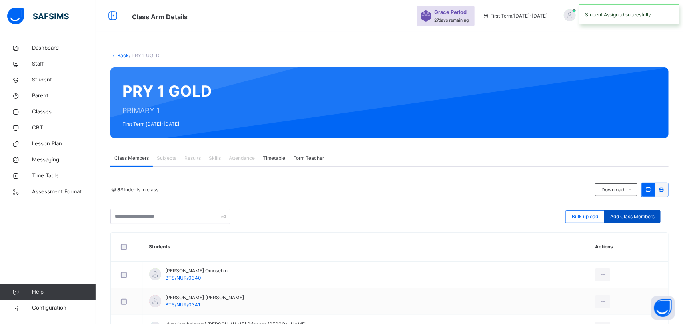
click at [627, 220] on span "Add Class Members" at bounding box center [632, 216] width 44 height 7
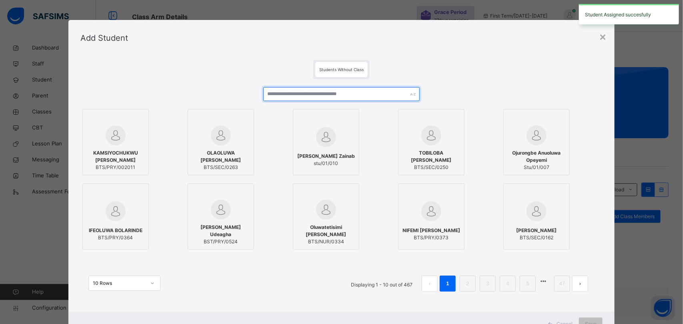
click at [277, 94] on input "text" at bounding box center [341, 94] width 157 height 14
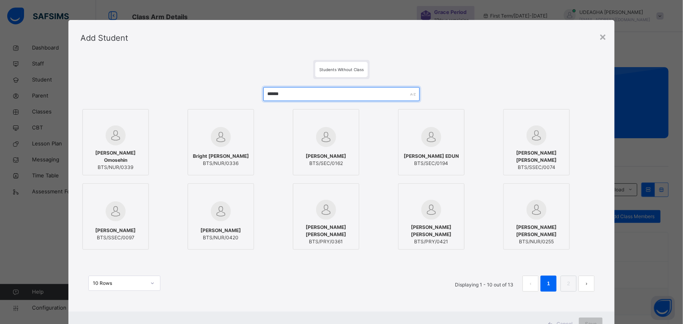
type input "******"
click at [119, 146] on div "Daniel Kehinde Omosehin BTS/NUR/0339" at bounding box center [116, 161] width 58 height 30
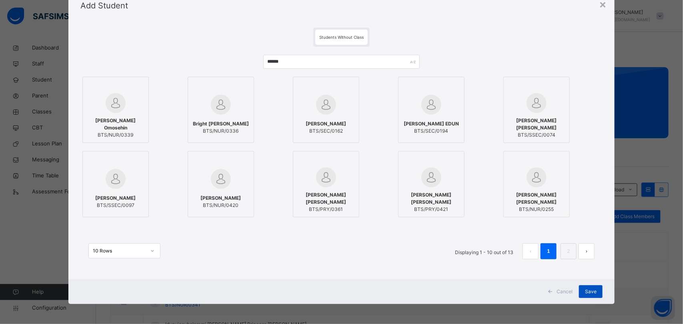
click at [597, 296] on div "Save" at bounding box center [591, 292] width 24 height 13
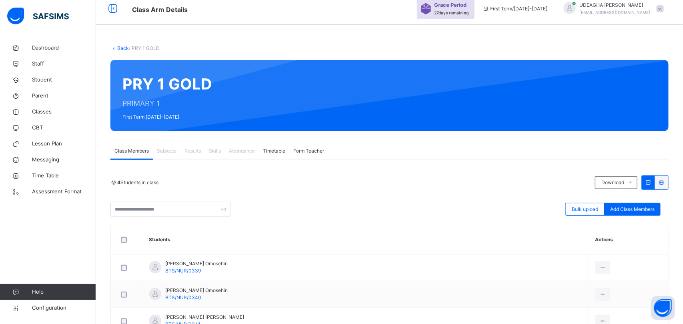
scroll to position [0, 0]
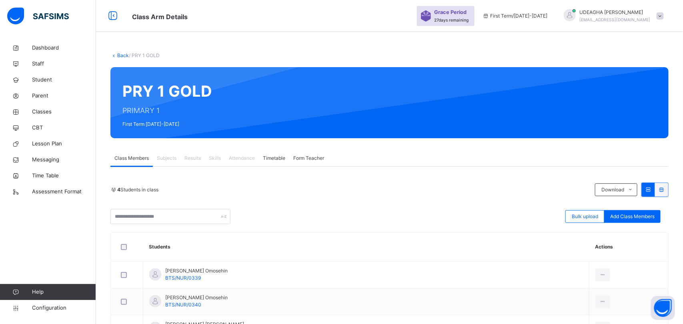
click at [123, 55] on link "Back" at bounding box center [123, 55] width 12 height 6
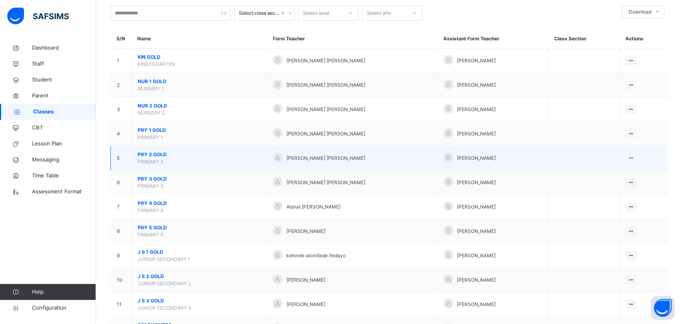
click at [150, 151] on span "PRY 2 GOLD" at bounding box center [199, 154] width 123 height 7
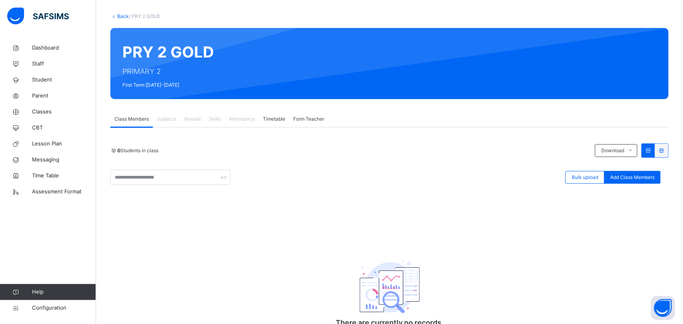
scroll to position [88, 0]
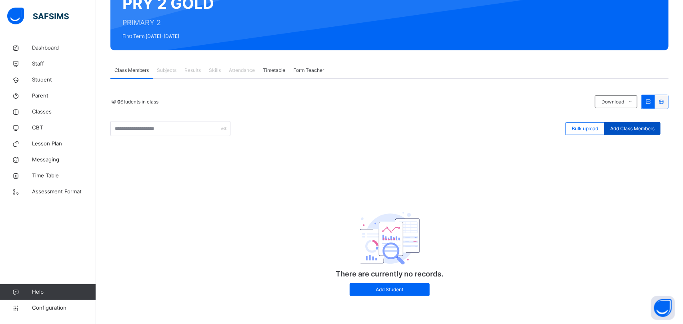
click at [633, 125] on span "Add Class Members" at bounding box center [632, 128] width 44 height 7
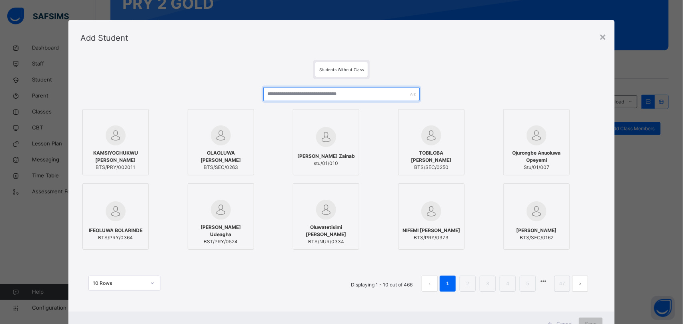
click at [297, 96] on input "text" at bounding box center [341, 94] width 157 height 14
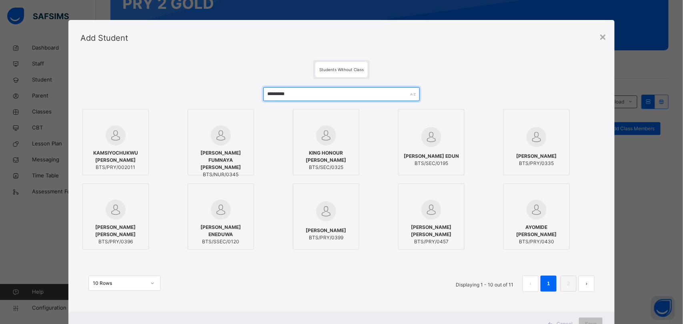
type input "*********"
click at [115, 169] on span "BTS/PRY/002011" at bounding box center [116, 167] width 58 height 7
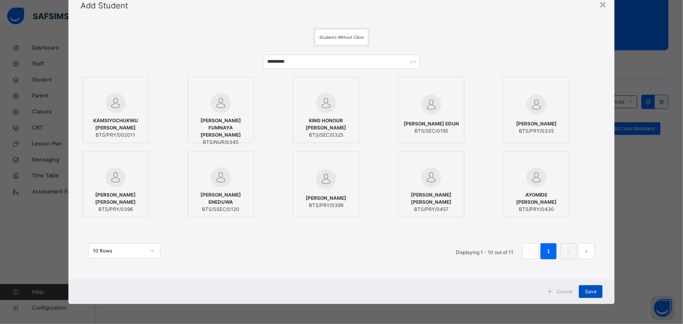
click at [593, 294] on span "Save" at bounding box center [591, 291] width 12 height 7
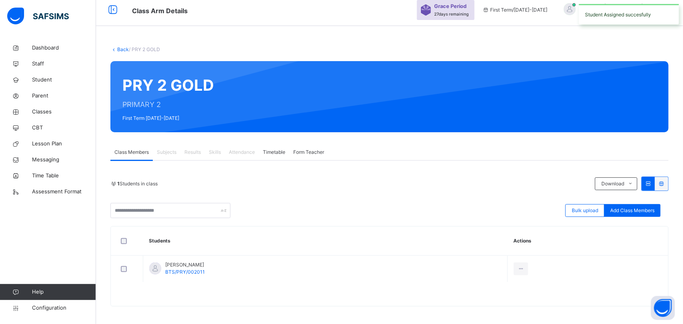
scroll to position [9, 0]
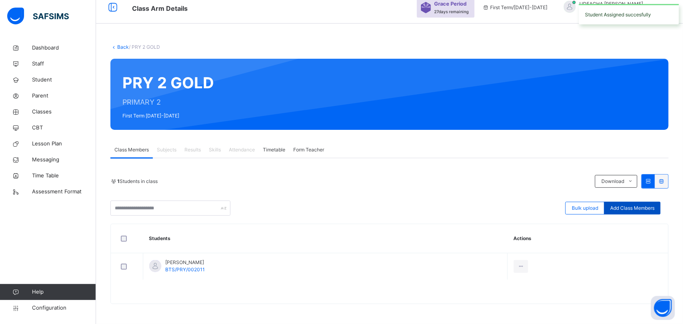
click at [639, 212] on div "Add Class Members" at bounding box center [632, 208] width 56 height 13
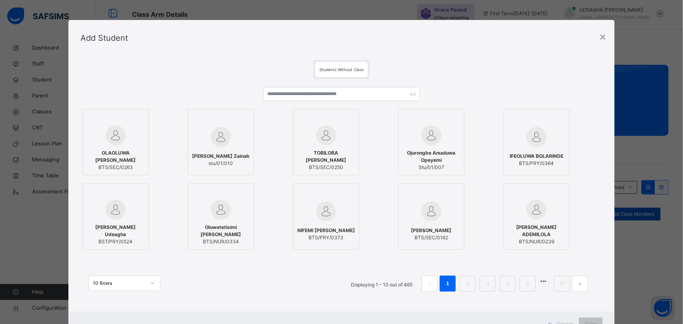
scroll to position [0, 0]
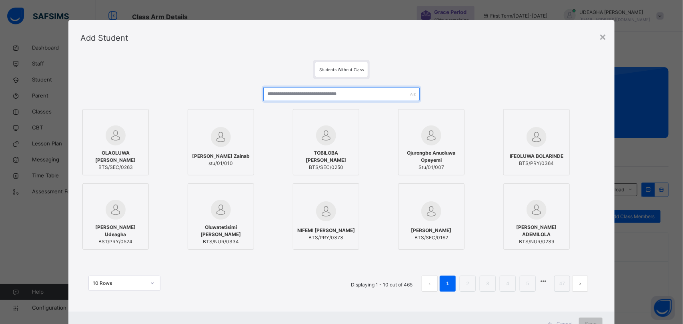
click at [278, 93] on input "text" at bounding box center [341, 94] width 157 height 14
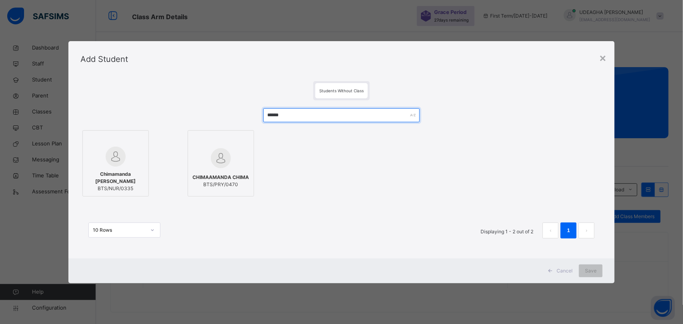
type input "******"
click at [224, 170] on div "CHIMAAMANDA CHIMA BTS/PRY/0470" at bounding box center [221, 181] width 58 height 22
click at [593, 275] on div "Save" at bounding box center [591, 271] width 24 height 13
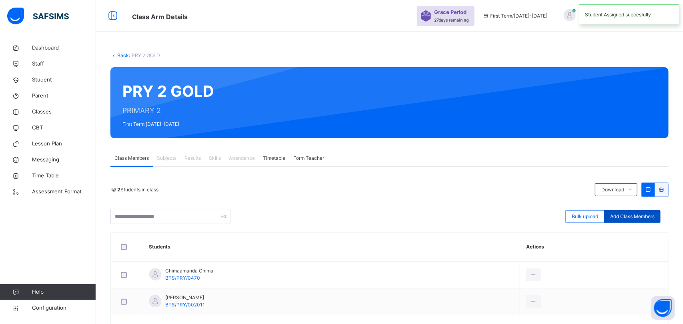
click at [634, 217] on span "Add Class Members" at bounding box center [632, 216] width 44 height 7
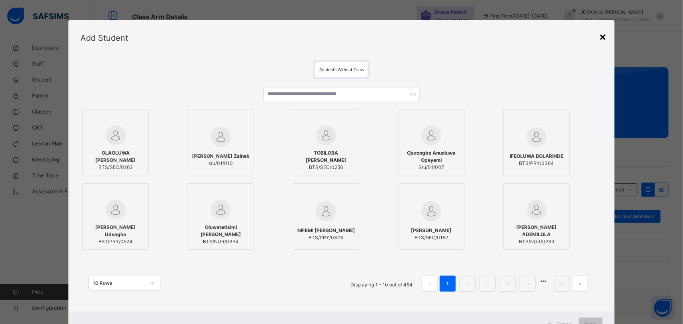
click at [604, 37] on div "×" at bounding box center [603, 36] width 8 height 17
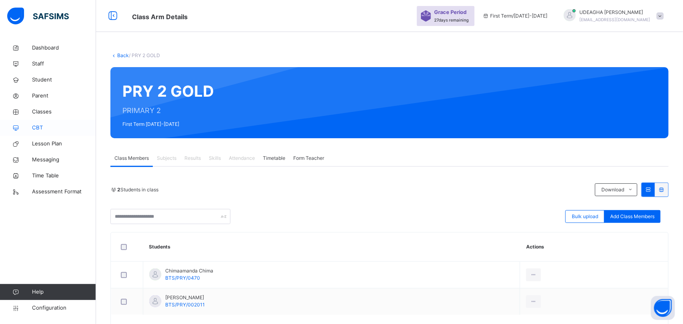
click at [39, 130] on span "CBT" at bounding box center [64, 128] width 64 height 8
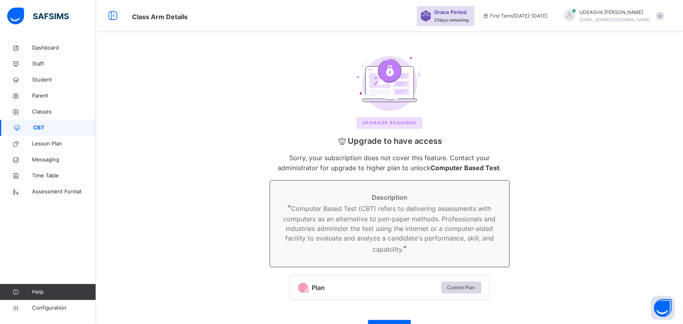
scroll to position [29, 0]
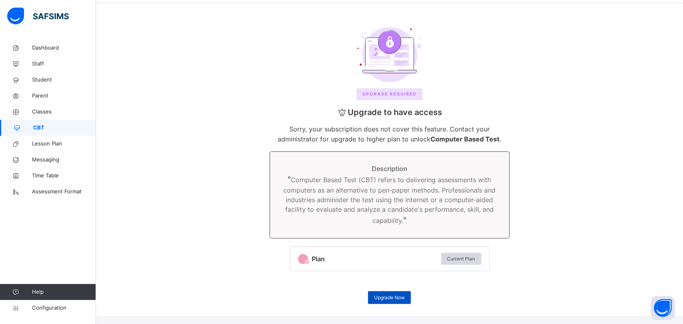
click at [394, 303] on div "Upgrade Now" at bounding box center [389, 298] width 43 height 13
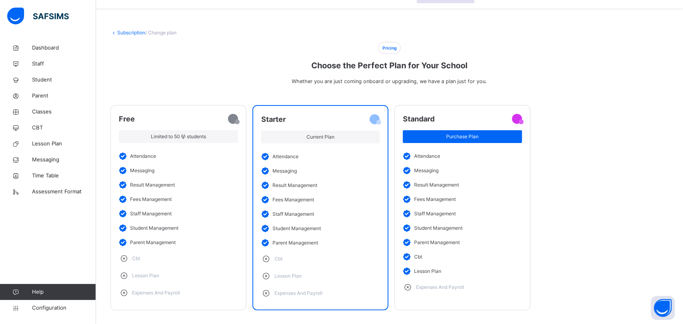
scroll to position [29, 0]
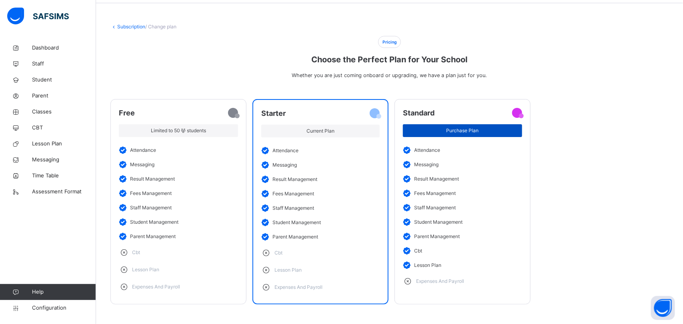
click at [493, 131] on span "Purchase Plan" at bounding box center [462, 130] width 107 height 7
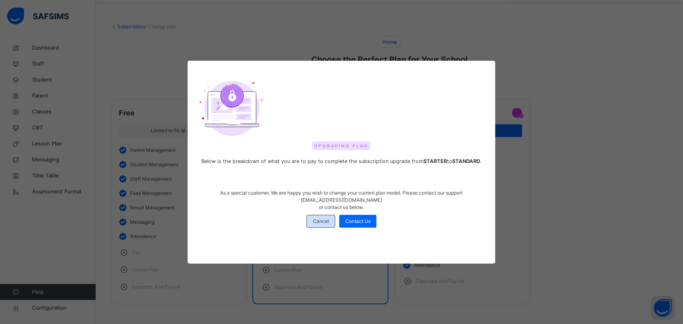
click at [315, 226] on div "Cancel" at bounding box center [320, 221] width 29 height 13
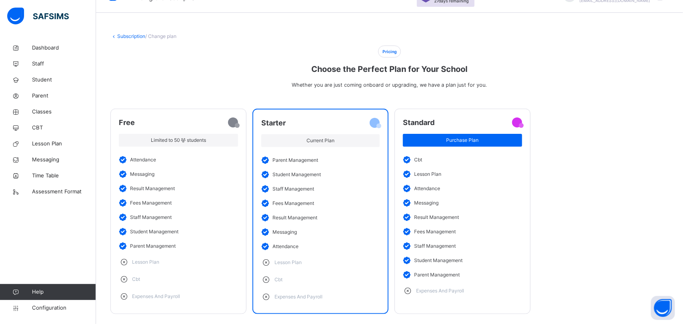
scroll to position [0, 0]
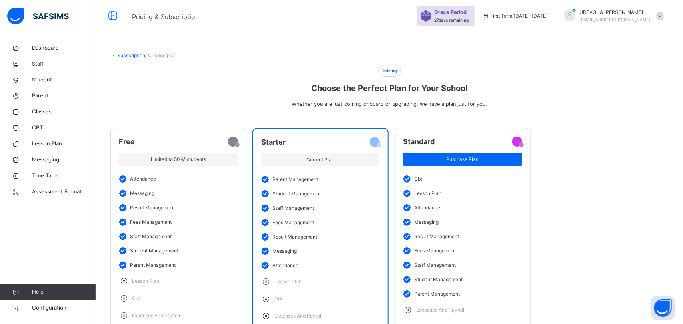
click at [132, 56] on link "Subscription" at bounding box center [131, 55] width 28 height 6
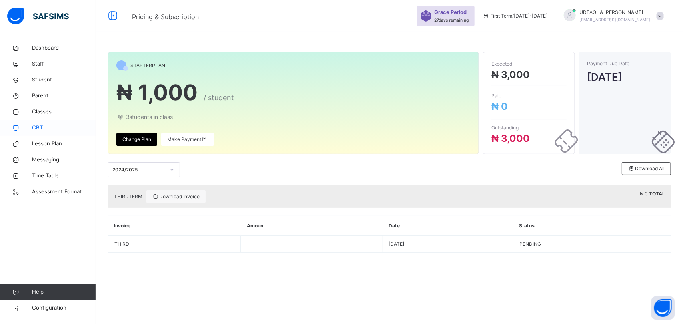
click at [37, 128] on span "CBT" at bounding box center [64, 128] width 64 height 8
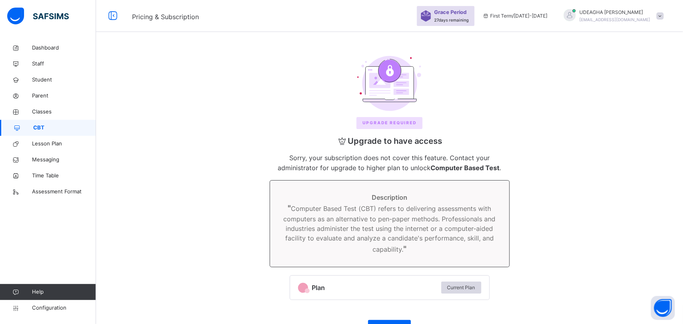
scroll to position [29, 0]
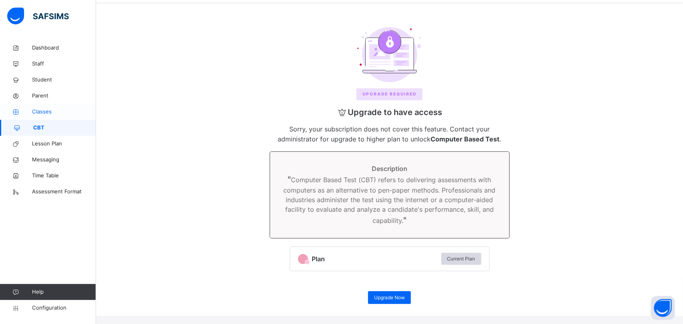
click at [39, 117] on link "Classes" at bounding box center [48, 112] width 96 height 16
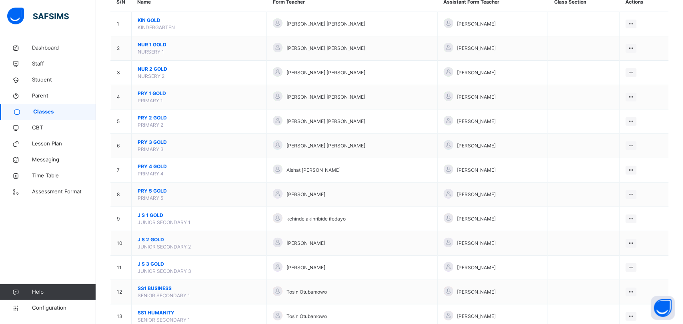
scroll to position [84, 0]
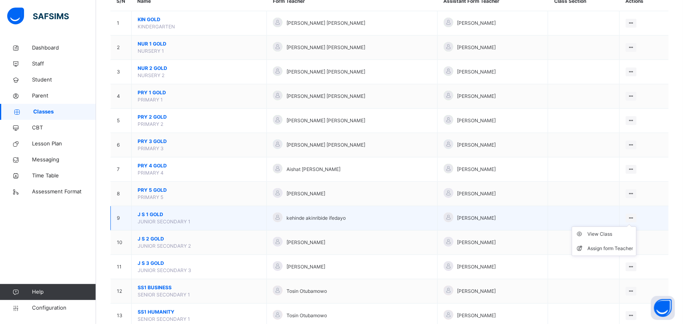
click at [636, 227] on ul "View Class Assign form Teacher" at bounding box center [604, 242] width 65 height 30
click at [620, 255] on li "Assign form Teacher" at bounding box center [604, 249] width 64 height 14
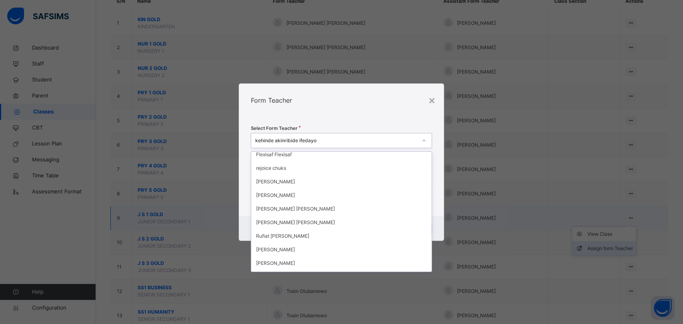
scroll to position [304, 0]
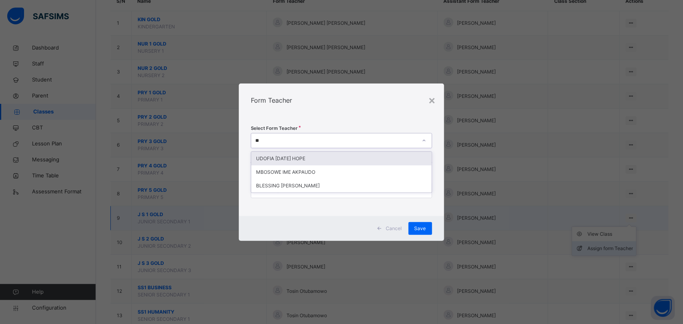
type input "*"
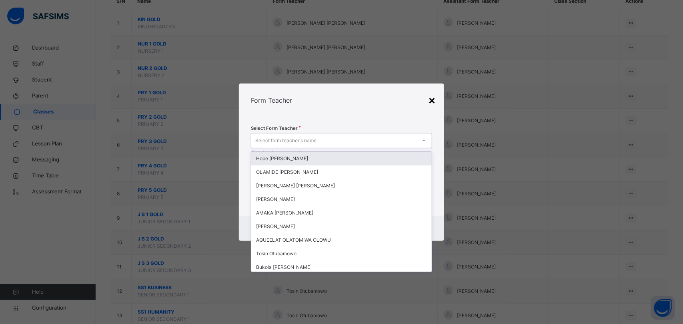
click at [433, 101] on div "×" at bounding box center [432, 100] width 8 height 17
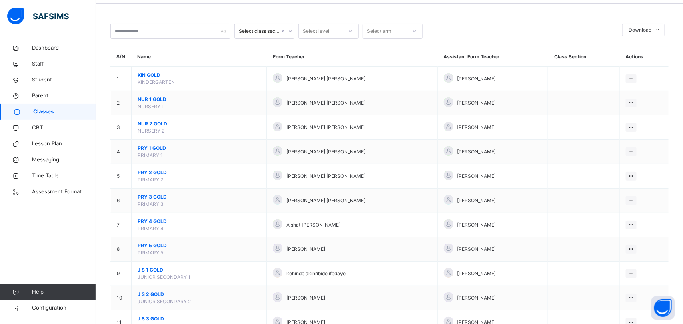
scroll to position [0, 0]
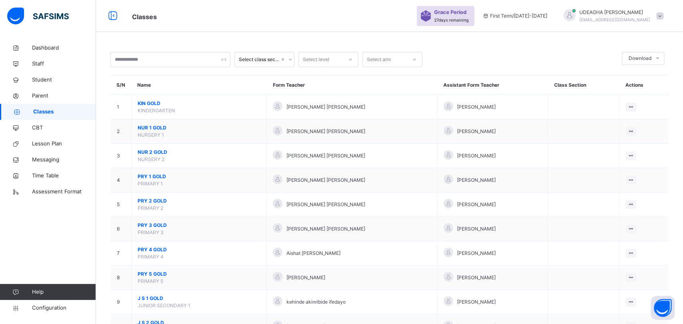
click at [664, 18] on div "UDEAGHA ELIZABETH offor1ofbigtop01@gmail.com" at bounding box center [612, 16] width 112 height 14
click at [641, 69] on span "Profile" at bounding box center [637, 67] width 53 height 11
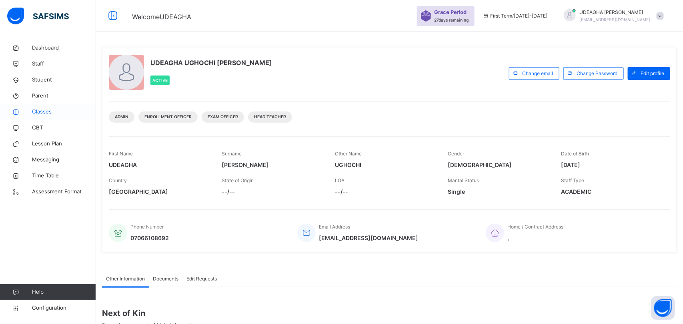
click at [35, 116] on link "Classes" at bounding box center [48, 112] width 96 height 16
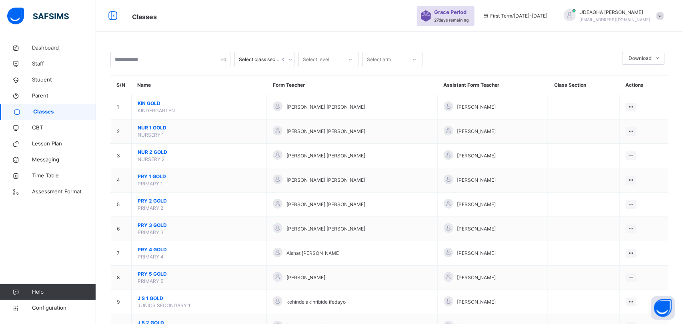
scroll to position [38, 0]
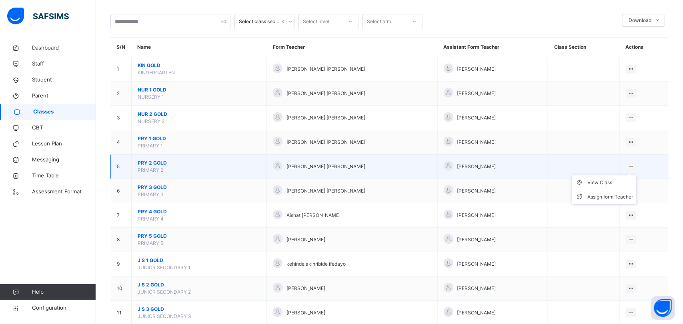
click at [636, 175] on ul "View Class Assign form Teacher" at bounding box center [604, 190] width 65 height 30
click at [626, 203] on li "Assign form Teacher" at bounding box center [604, 197] width 64 height 14
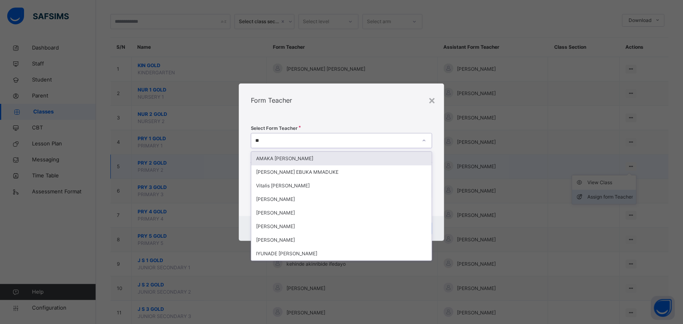
type input "***"
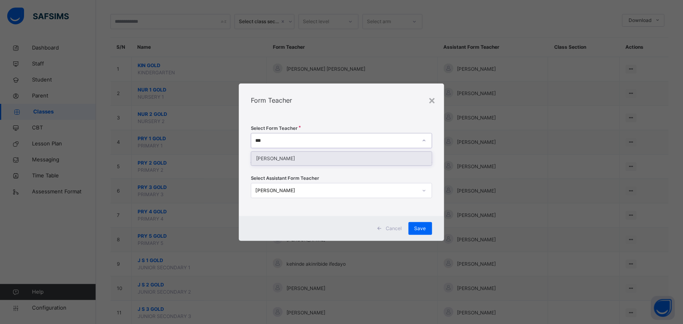
click at [327, 162] on div "[PERSON_NAME]" at bounding box center [341, 159] width 180 height 14
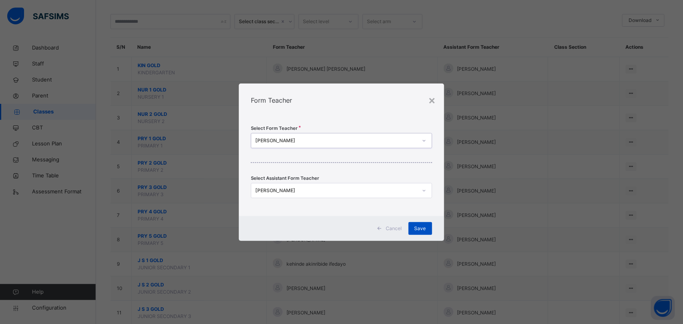
click at [426, 232] on div "Save" at bounding box center [420, 228] width 24 height 13
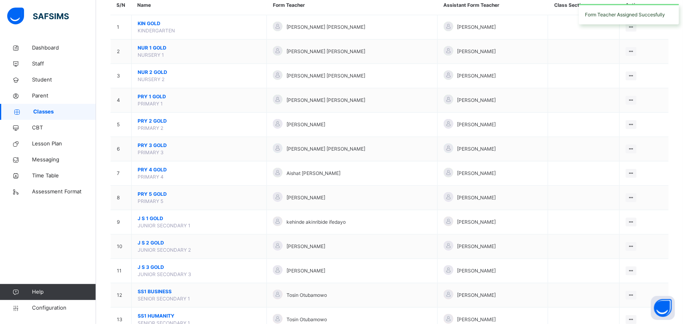
scroll to position [0, 0]
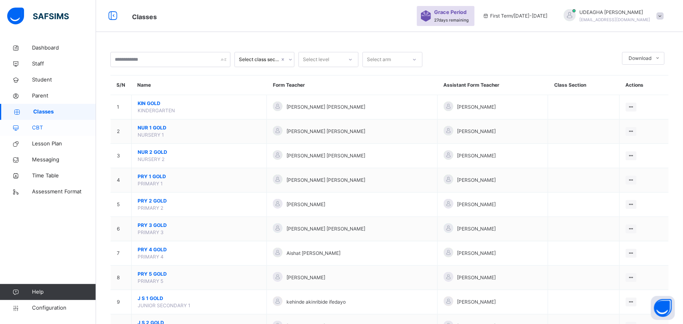
click at [47, 134] on link "CBT" at bounding box center [48, 128] width 96 height 16
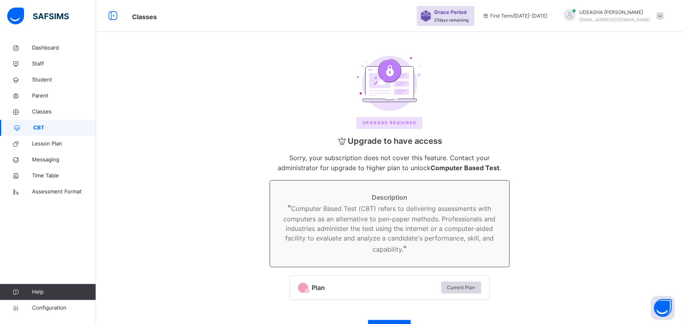
click at [33, 130] on span "CBT" at bounding box center [64, 128] width 63 height 8
click at [42, 114] on span "Classes" at bounding box center [64, 112] width 64 height 8
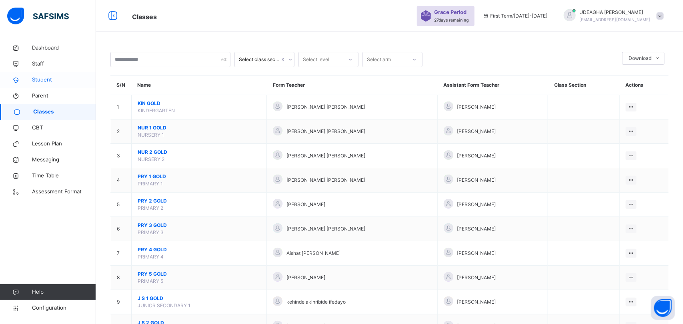
click at [54, 81] on span "Student" at bounding box center [64, 80] width 64 height 8
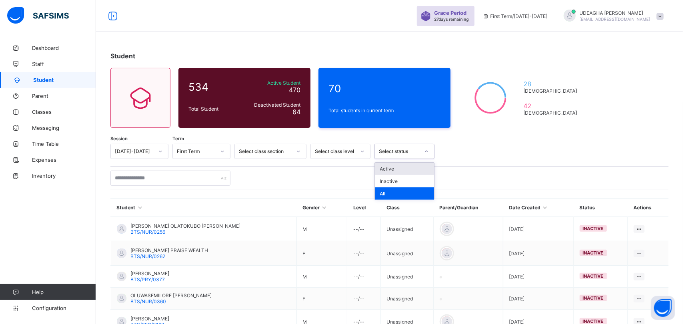
click at [410, 197] on div "All" at bounding box center [404, 194] width 59 height 12
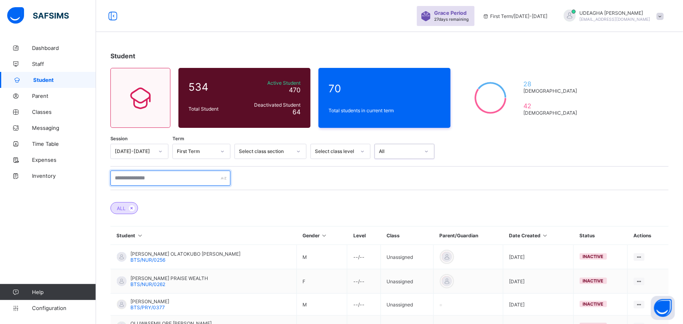
click at [214, 179] on input "text" at bounding box center [170, 178] width 120 height 15
click at [341, 193] on div "ALL" at bounding box center [389, 204] width 558 height 28
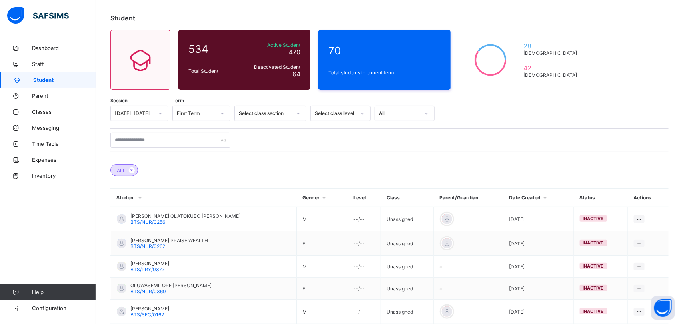
scroll to position [39, 0]
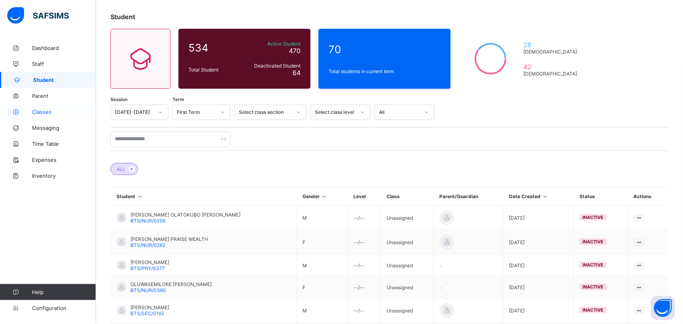
click at [43, 117] on link "Classes" at bounding box center [48, 112] width 96 height 16
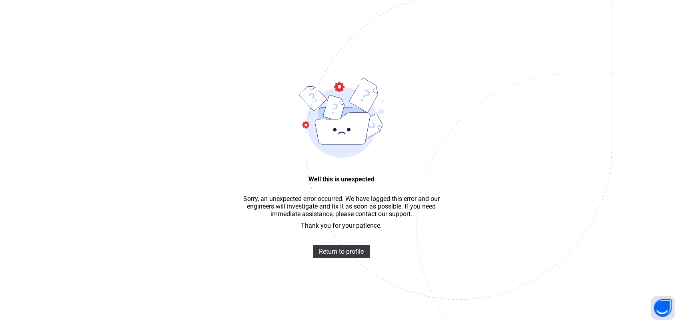
click at [340, 263] on img at bounding box center [514, 187] width 417 height 387
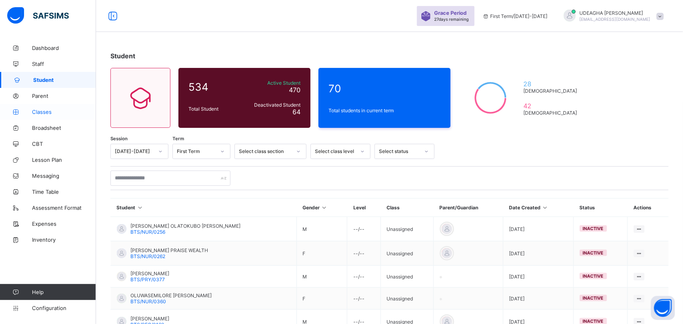
click at [44, 114] on span "Classes" at bounding box center [64, 112] width 64 height 6
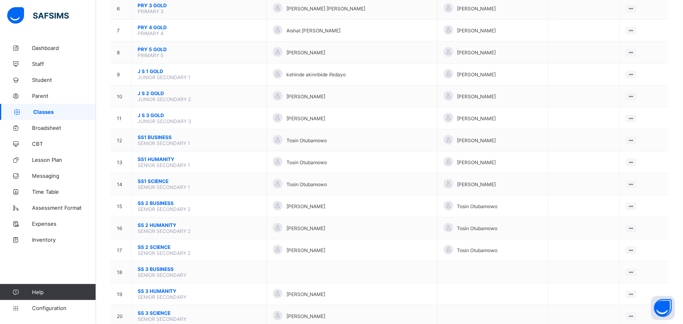
scroll to position [208, 0]
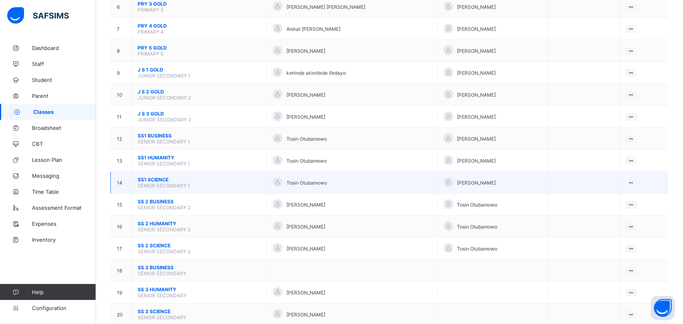
click at [147, 177] on span "SS1 SCIENCE" at bounding box center [199, 180] width 123 height 6
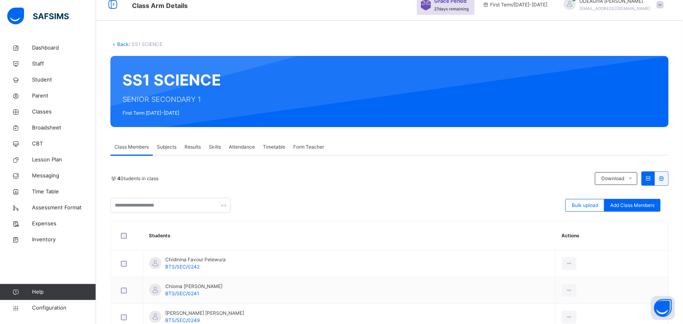
scroll to position [89, 0]
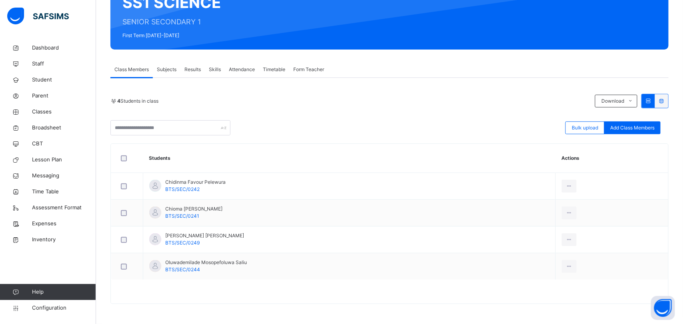
click at [162, 73] on span "Subjects" at bounding box center [167, 69] width 20 height 7
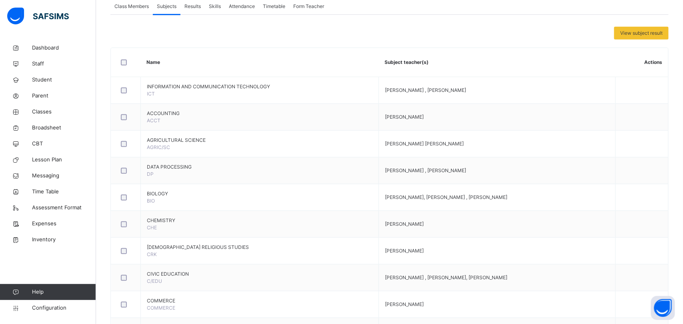
scroll to position [160, 0]
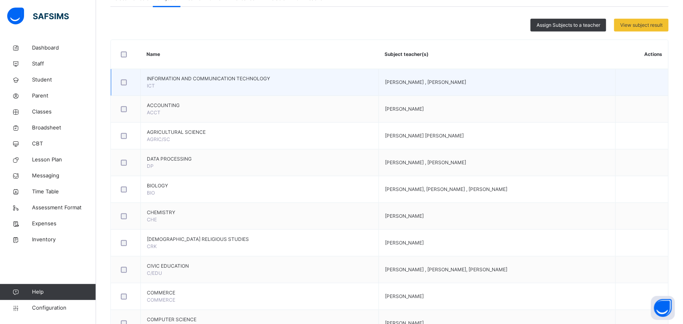
click at [120, 80] on div at bounding box center [125, 83] width 13 height 6
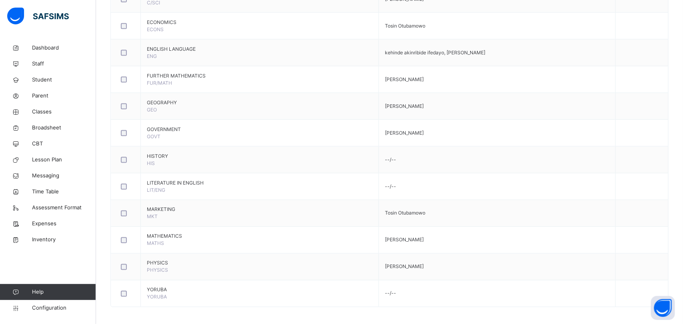
scroll to position [489, 0]
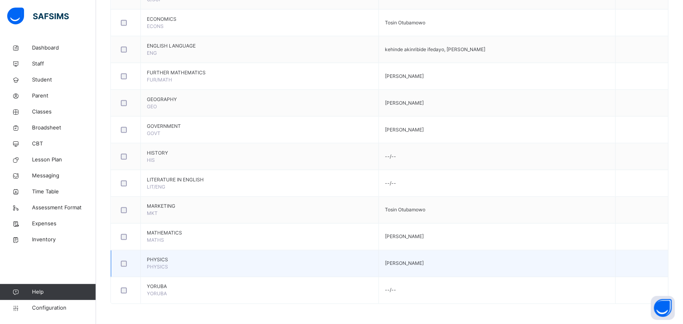
click at [126, 267] on div at bounding box center [125, 264] width 13 height 6
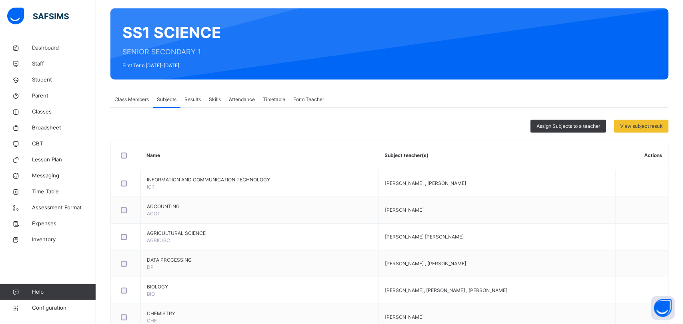
scroll to position [68, 0]
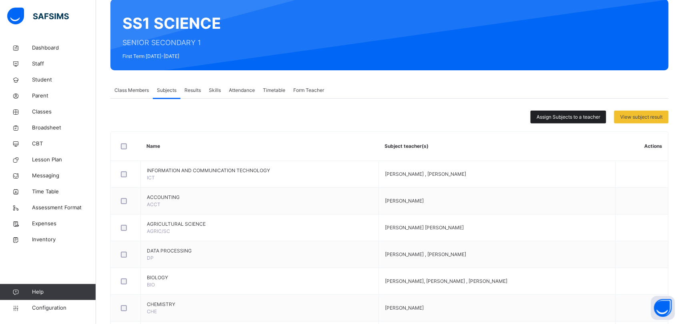
click at [571, 118] on span "Assign Subjects to a teacher" at bounding box center [568, 117] width 64 height 7
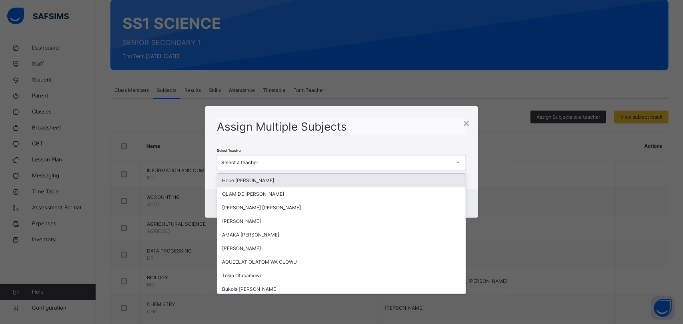
click at [537, 217] on div "× Assign Multiple Subjects Select Teacher option Hope [PERSON_NAME] focused, 1 …" at bounding box center [341, 162] width 683 height 324
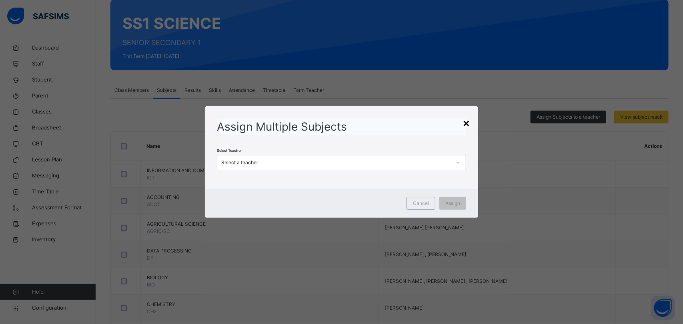
click at [464, 125] on div "×" at bounding box center [466, 122] width 8 height 17
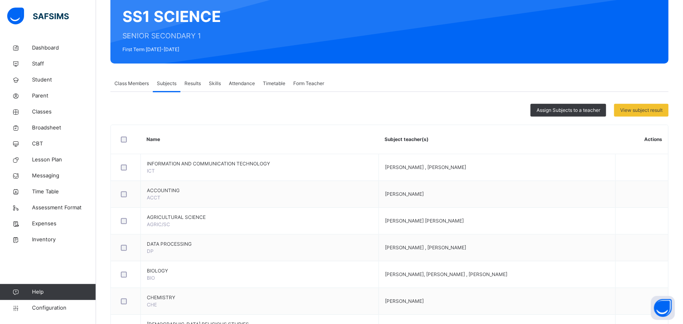
scroll to position [74, 0]
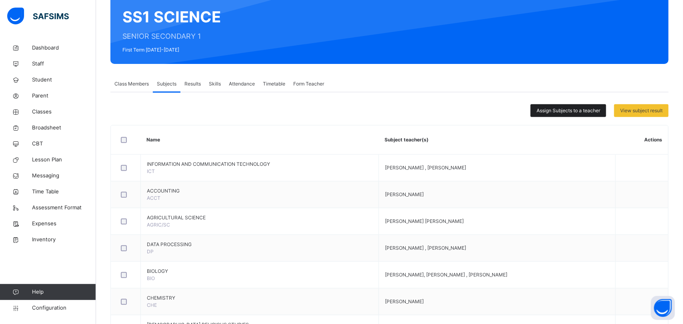
click at [566, 113] on span "Assign Subjects to a teacher" at bounding box center [568, 110] width 64 height 7
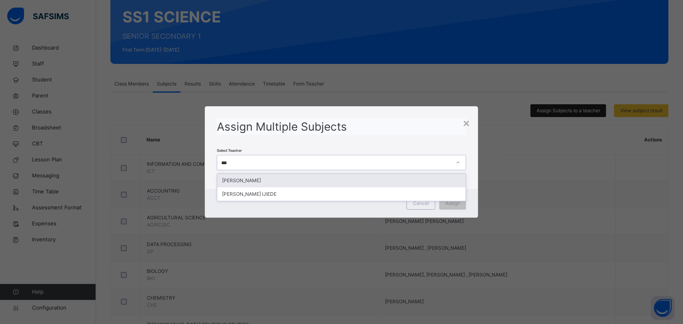
type input "****"
click at [302, 183] on div "[PERSON_NAME]" at bounding box center [341, 181] width 248 height 14
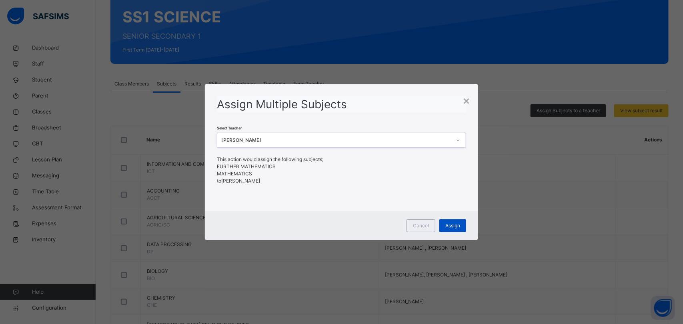
click at [457, 229] on span "Assign" at bounding box center [452, 225] width 15 height 7
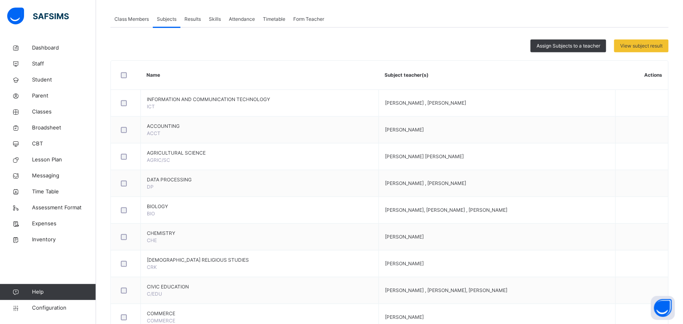
scroll to position [138, 0]
click at [566, 42] on div "Assign Subjects to a teacher" at bounding box center [568, 46] width 76 height 13
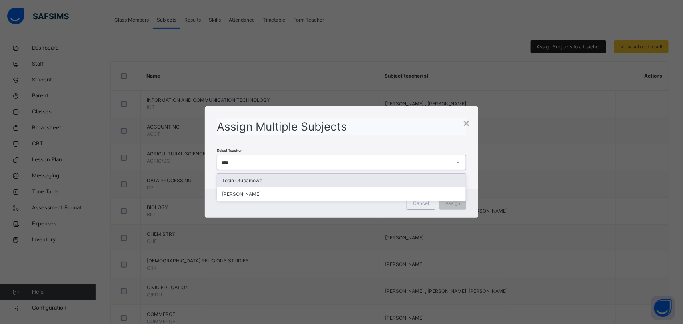
type input "*****"
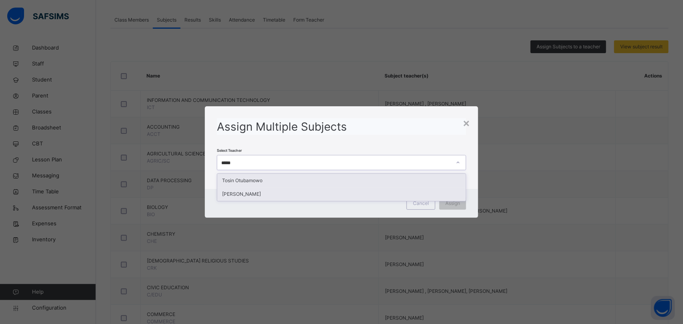
click at [242, 194] on div "[PERSON_NAME]" at bounding box center [341, 195] width 248 height 14
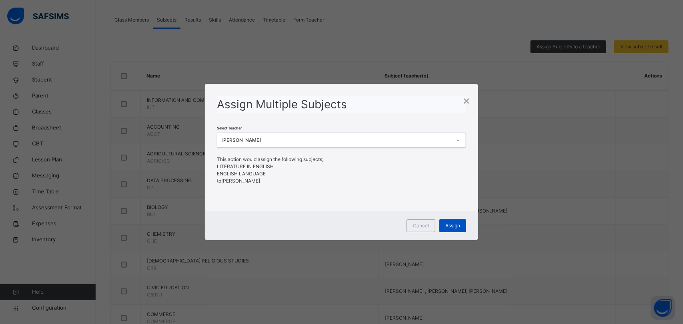
click at [461, 232] on div "Assign" at bounding box center [452, 226] width 27 height 13
click at [455, 230] on div "Assign" at bounding box center [452, 226] width 27 height 13
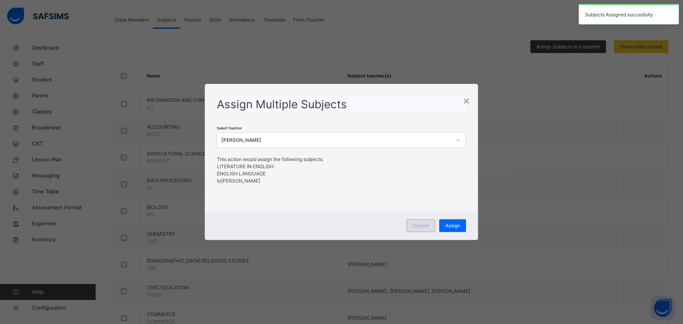
click at [420, 225] on span "Cancel" at bounding box center [421, 225] width 16 height 7
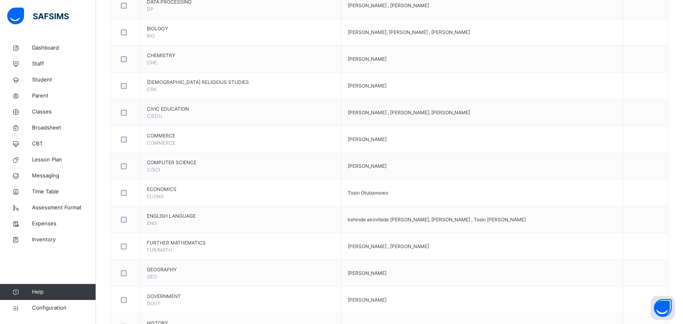
scroll to position [322, 0]
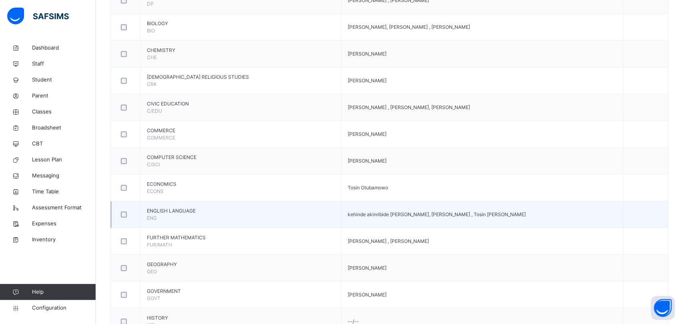
click at [428, 221] on td "kehinde akinribide [PERSON_NAME], [PERSON_NAME] , Tosin [PERSON_NAME]" at bounding box center [483, 215] width 282 height 27
click at [420, 220] on td "kehinde akinribide [PERSON_NAME], [PERSON_NAME] , Tosin [PERSON_NAME]" at bounding box center [483, 215] width 282 height 27
click at [571, 217] on td "kehinde akinribide [PERSON_NAME], [PERSON_NAME] , Tosin [PERSON_NAME]" at bounding box center [483, 215] width 282 height 27
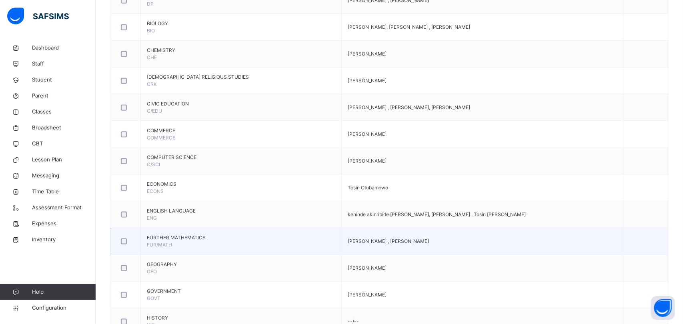
click at [565, 246] on td "[PERSON_NAME] , [PERSON_NAME]" at bounding box center [483, 241] width 282 height 27
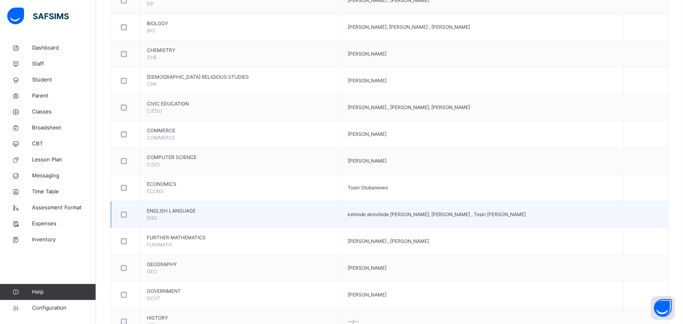
click at [567, 216] on td "kehinde akinribide [PERSON_NAME], [PERSON_NAME] , Tosin [PERSON_NAME]" at bounding box center [483, 215] width 282 height 27
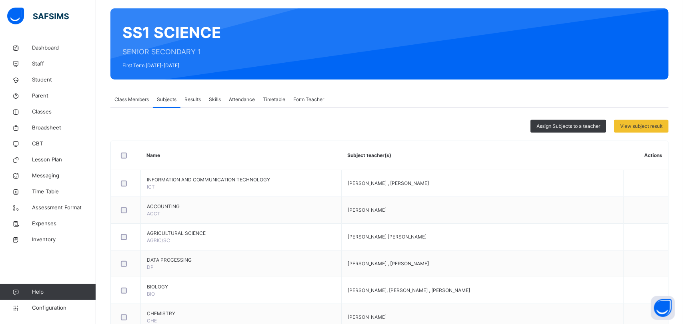
scroll to position [47, 0]
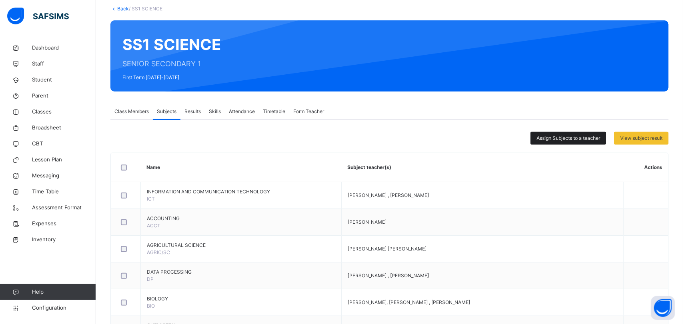
click at [567, 140] on span "Assign Subjects to a teacher" at bounding box center [568, 138] width 64 height 7
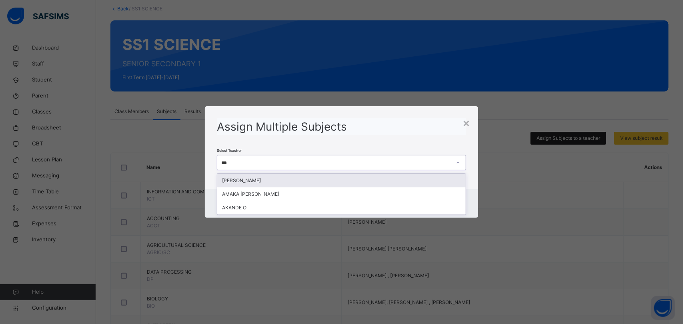
type input "****"
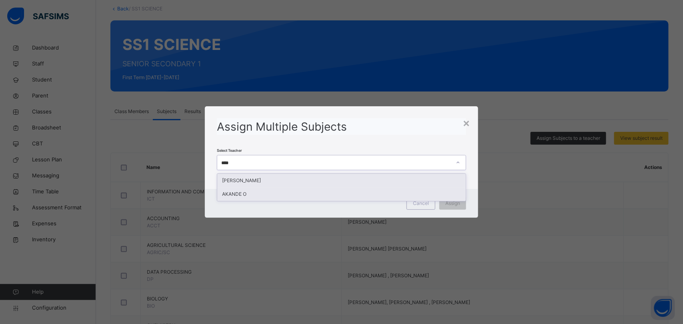
click at [278, 200] on div "AKANDE O" at bounding box center [341, 195] width 248 height 14
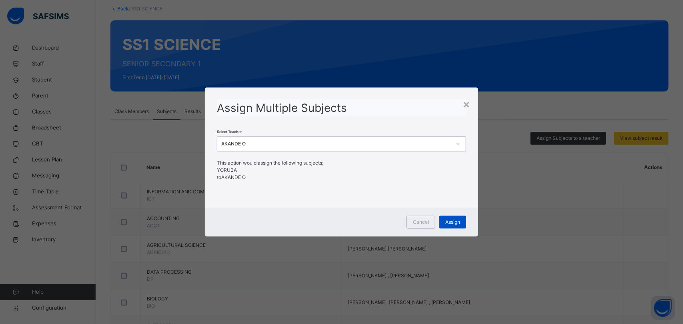
click at [454, 228] on div "Assign" at bounding box center [452, 222] width 27 height 13
click at [454, 226] on span "Assign" at bounding box center [452, 222] width 15 height 7
click at [455, 220] on span "Assign" at bounding box center [452, 222] width 15 height 7
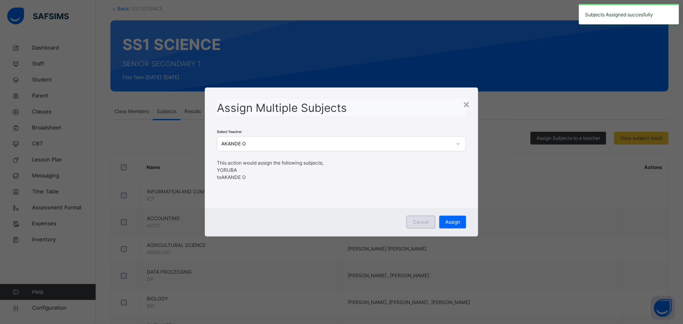
click at [411, 220] on div "Cancel" at bounding box center [420, 222] width 29 height 13
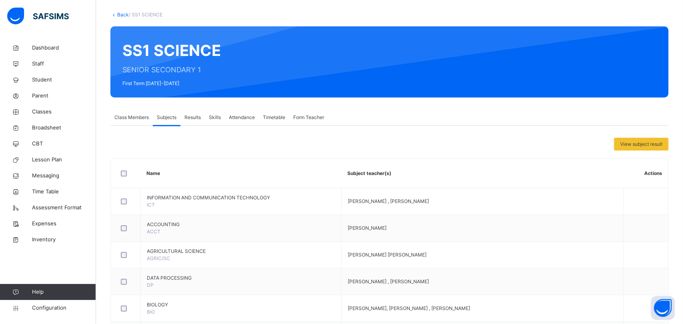
scroll to position [0, 0]
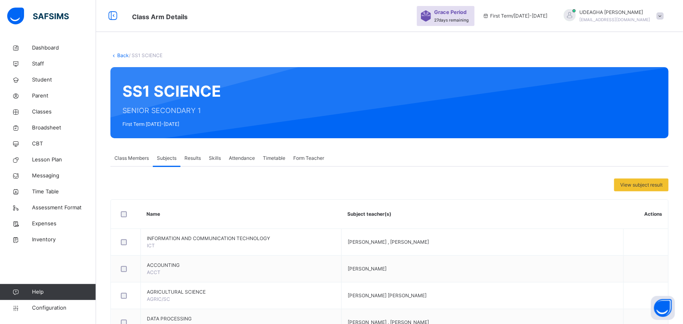
click at [125, 159] on span "Class Members" at bounding box center [131, 158] width 34 height 7
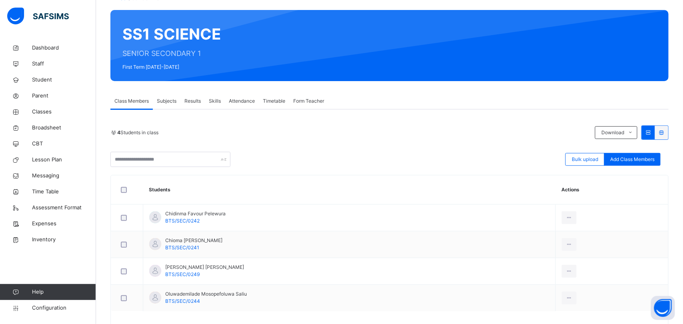
scroll to position [89, 0]
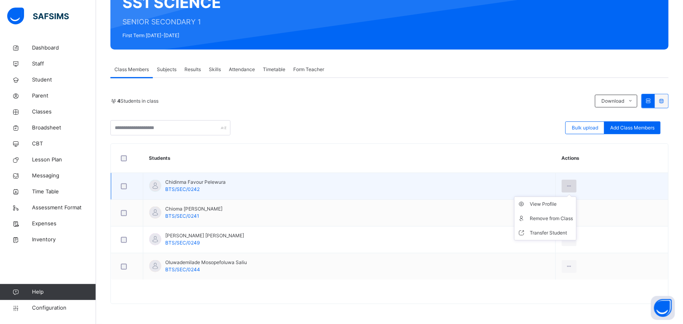
click at [576, 185] on div at bounding box center [569, 186] width 15 height 13
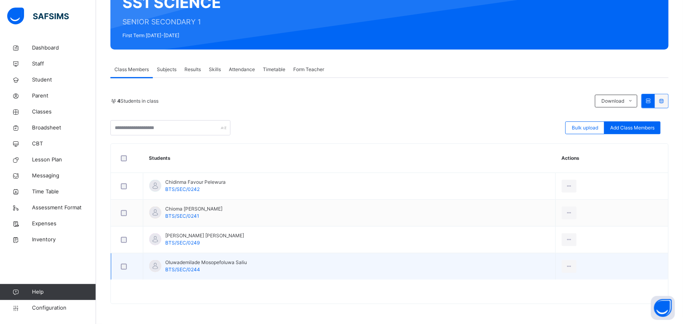
click at [395, 256] on td "Oluwademilade Mosopefoluwa Saliu BTS/SEC/0244" at bounding box center [349, 267] width 412 height 27
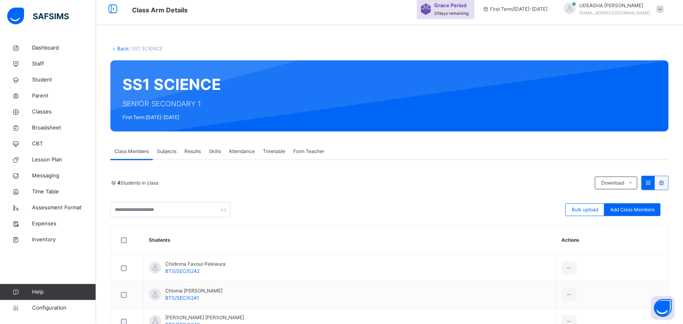
scroll to position [0, 0]
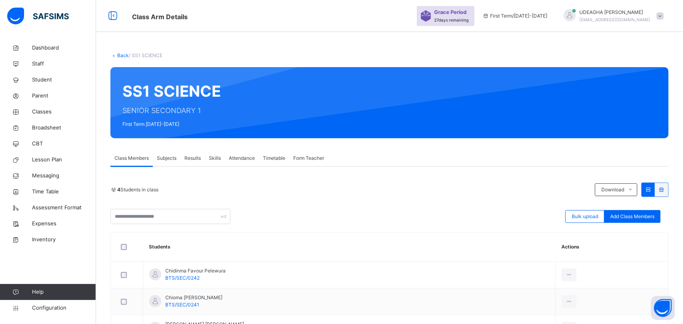
click at [120, 54] on link "Back" at bounding box center [123, 55] width 12 height 6
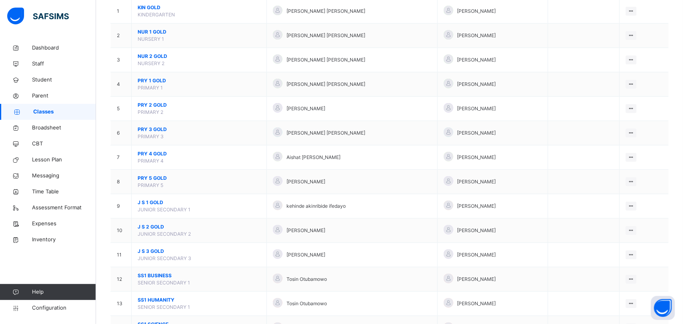
scroll to position [96, 0]
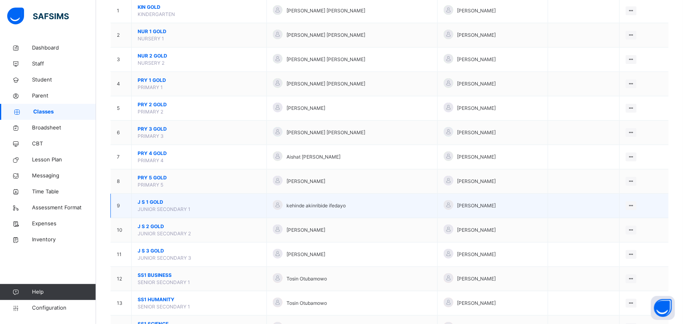
click at [154, 205] on span "J S 1 GOLD" at bounding box center [199, 202] width 123 height 7
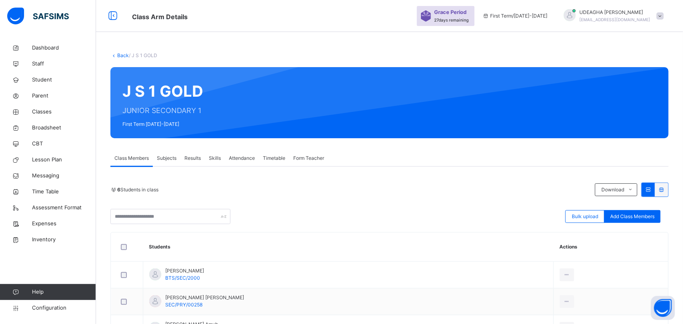
click at [169, 155] on span "Subjects" at bounding box center [167, 158] width 20 height 7
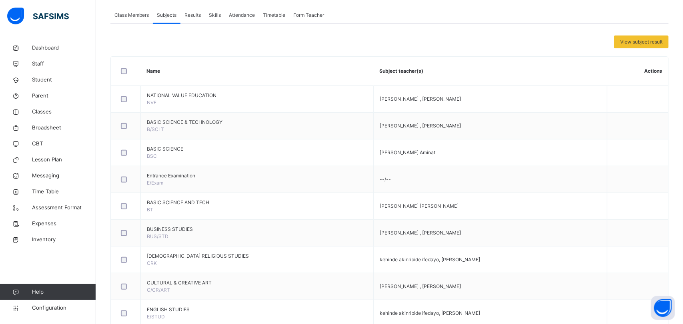
scroll to position [145, 0]
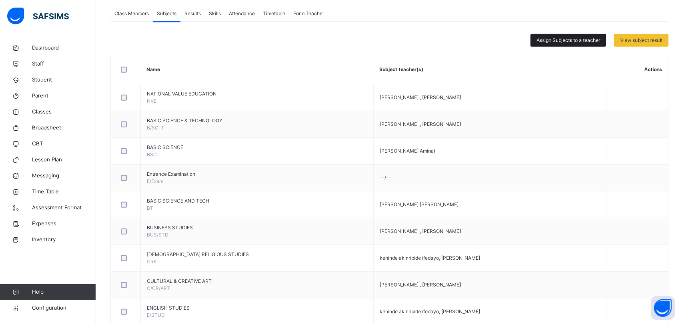
click at [571, 43] on span "Assign Subjects to a teacher" at bounding box center [568, 40] width 64 height 7
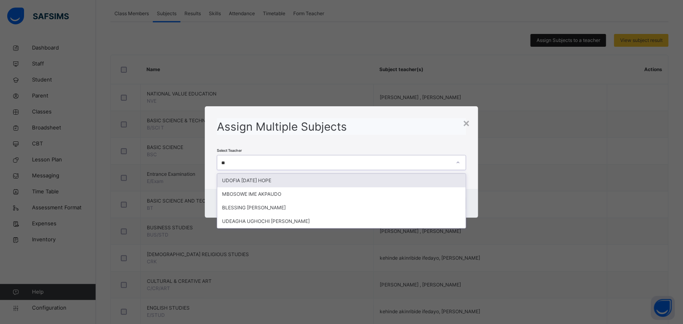
type input "***"
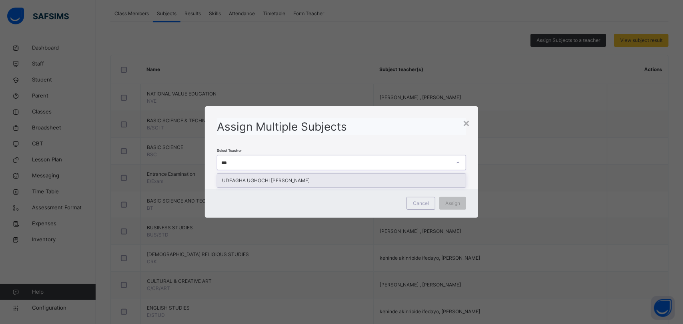
click at [296, 181] on div "UDEAGHA UGHOCHI [PERSON_NAME]" at bounding box center [341, 181] width 248 height 14
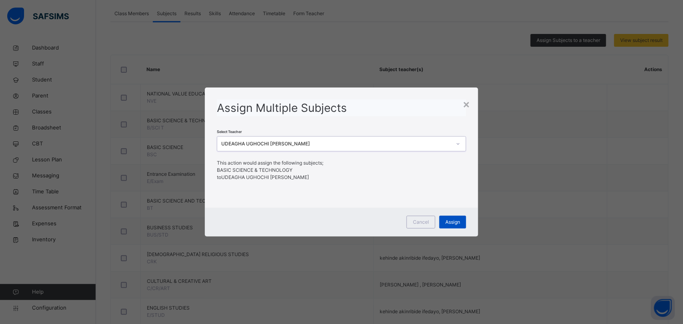
click at [460, 226] on div "Assign" at bounding box center [452, 222] width 27 height 13
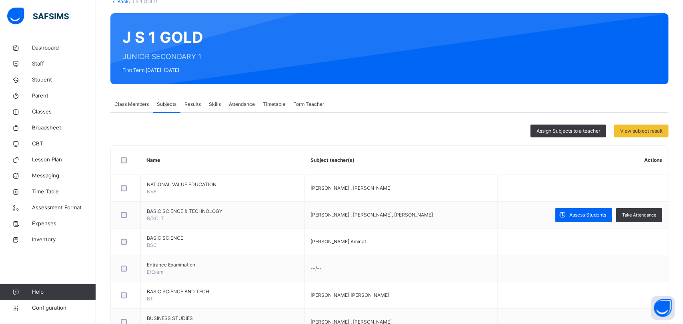
scroll to position [80, 0]
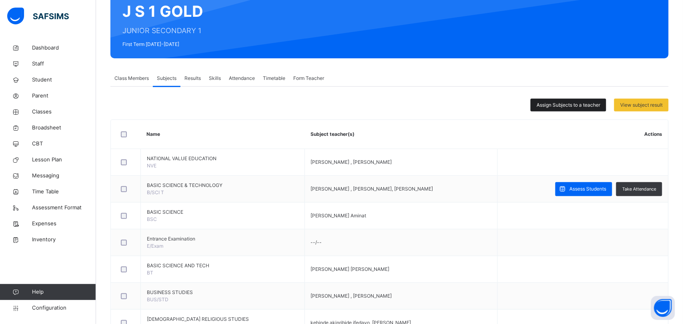
click at [564, 106] on span "Assign Subjects to a teacher" at bounding box center [568, 105] width 64 height 7
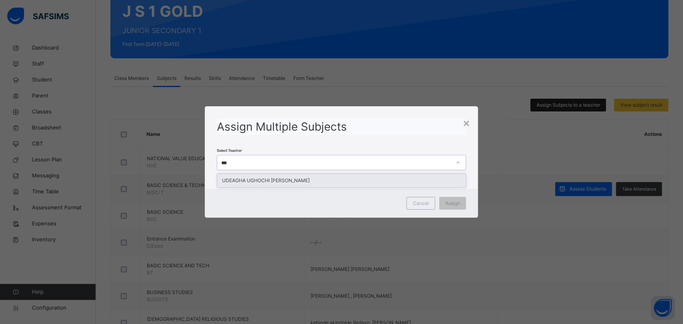
type input "****"
click at [353, 187] on div "UDEAGHA UGHOCHI [PERSON_NAME]" at bounding box center [341, 181] width 248 height 14
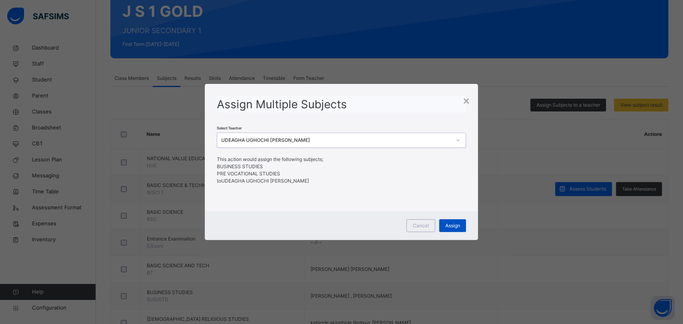
click at [452, 231] on div "Assign" at bounding box center [452, 226] width 27 height 13
click at [453, 231] on div "Assign" at bounding box center [452, 226] width 27 height 13
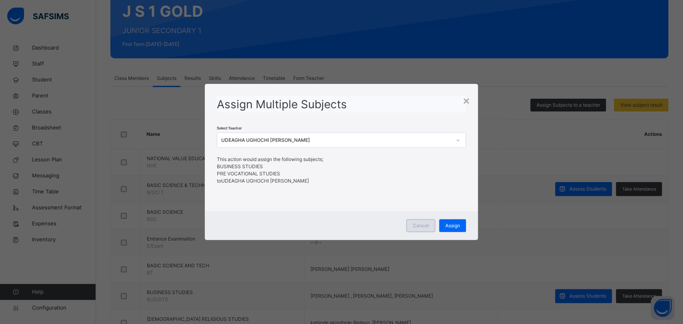
click at [426, 228] on span "Cancel" at bounding box center [421, 225] width 16 height 7
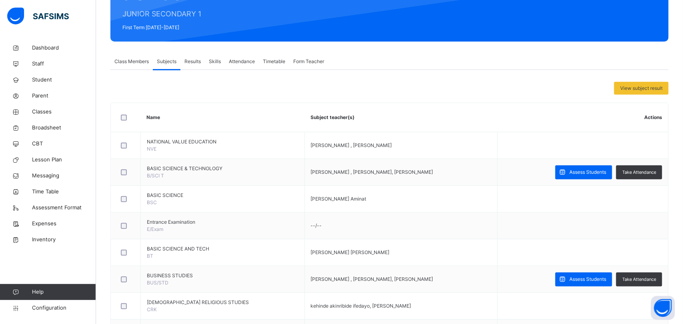
scroll to position [96, 0]
